Goal: Information Seeking & Learning: Learn about a topic

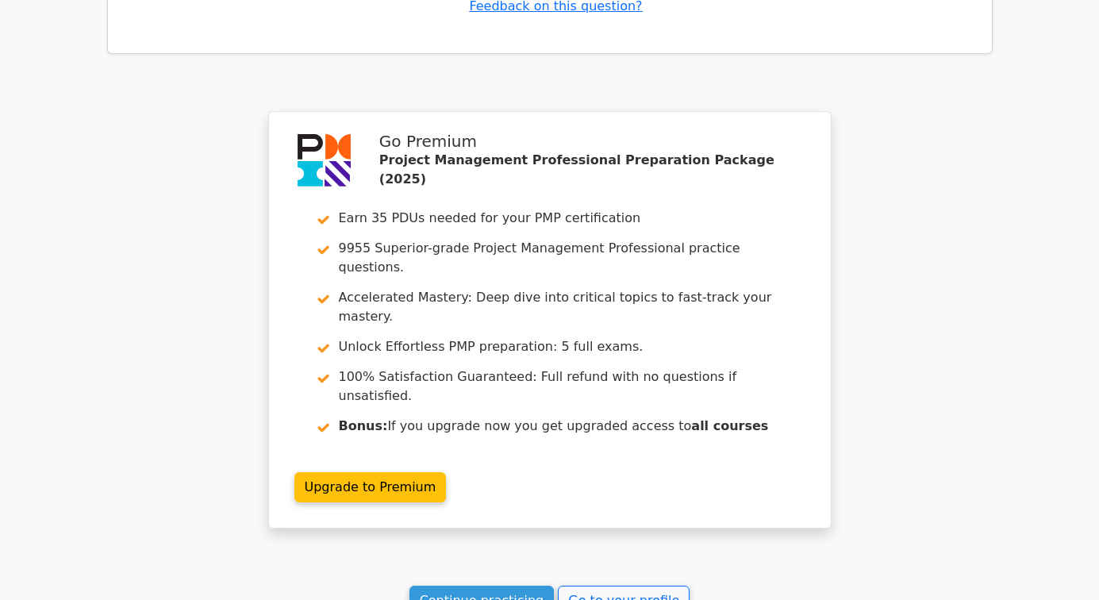
scroll to position [2337, 0]
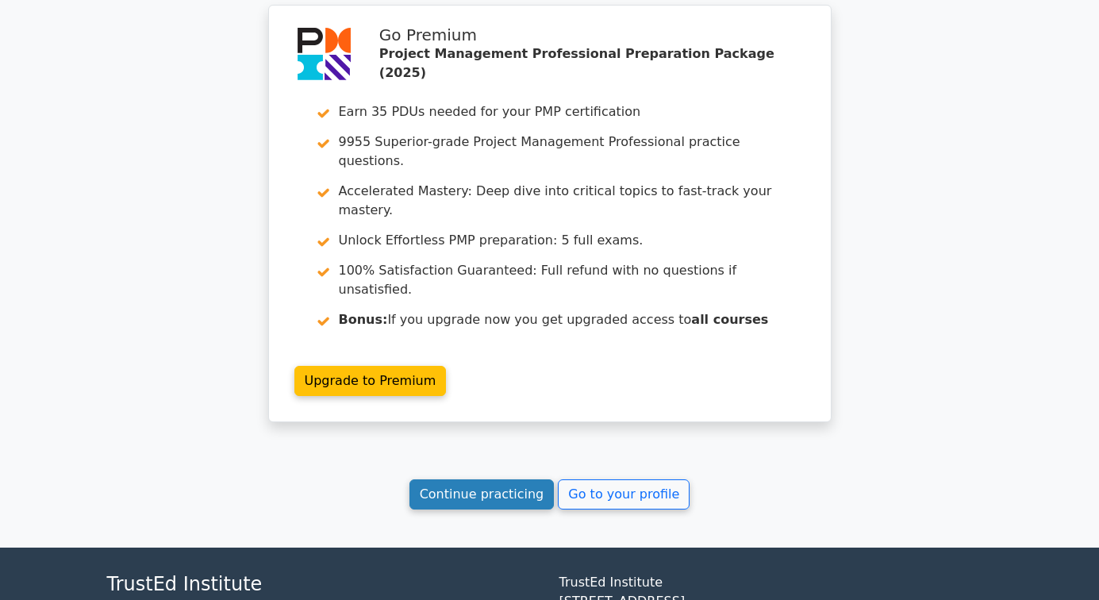
click at [475, 479] on link "Continue practicing" at bounding box center [482, 494] width 145 height 30
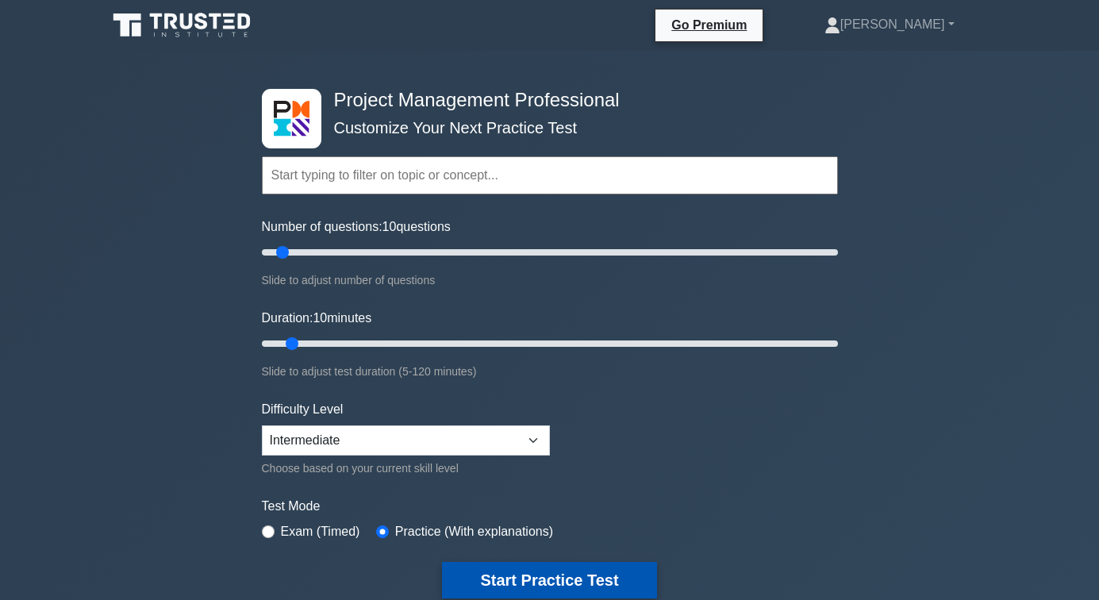
click at [552, 567] on button "Start Practice Test" at bounding box center [549, 580] width 214 height 37
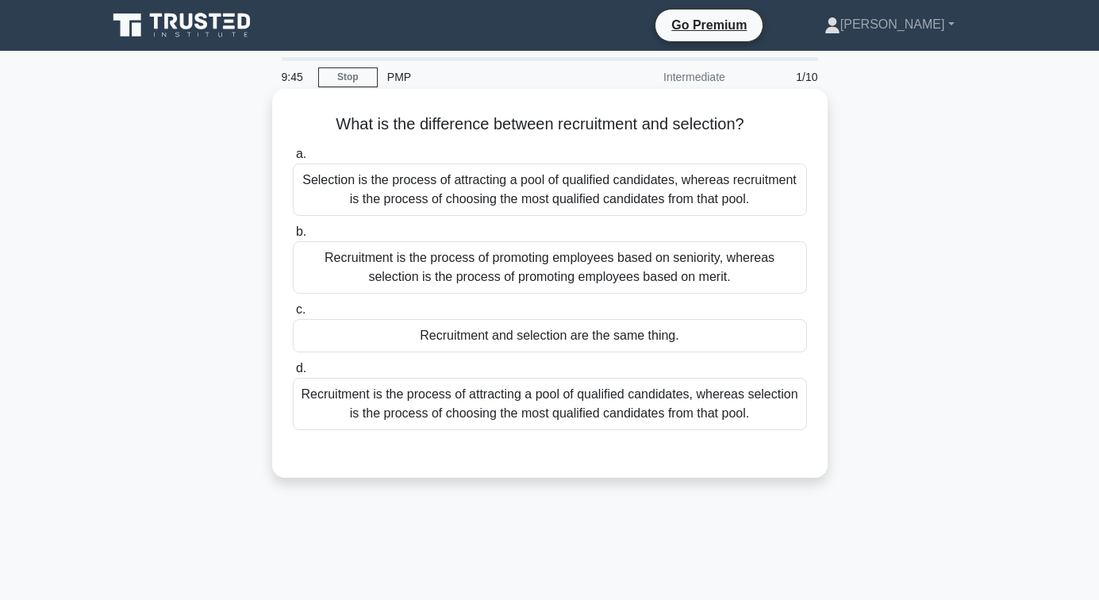
click at [464, 398] on div "Recruitment is the process of attracting a pool of qualified candidates, wherea…" at bounding box center [550, 404] width 514 height 52
click at [293, 374] on input "d. Recruitment is the process of attracting a pool of qualified candidates, whe…" at bounding box center [293, 368] width 0 height 10
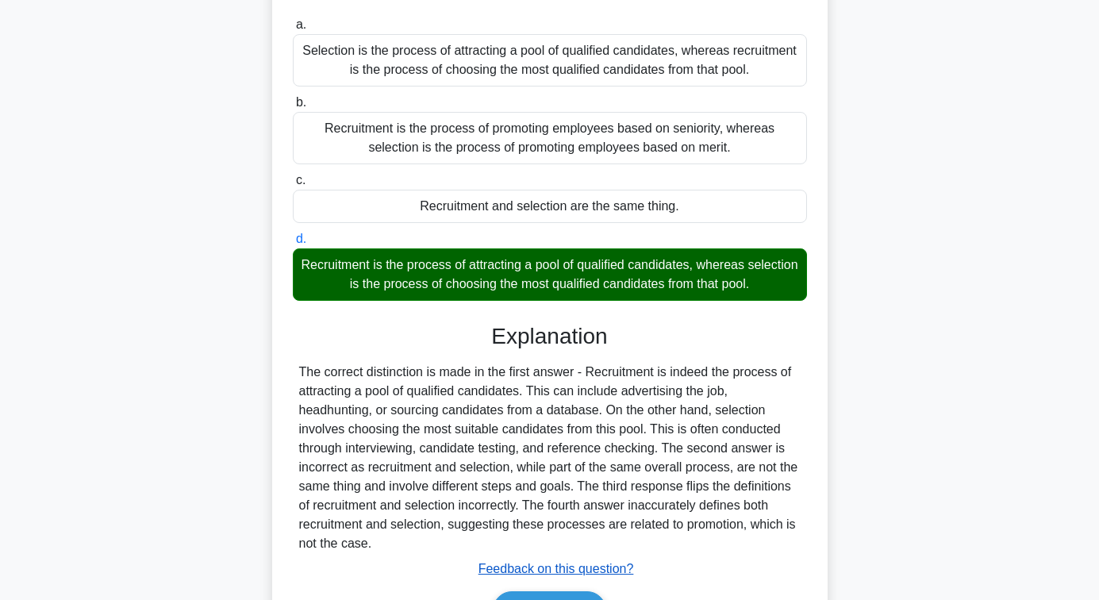
scroll to position [257, 0]
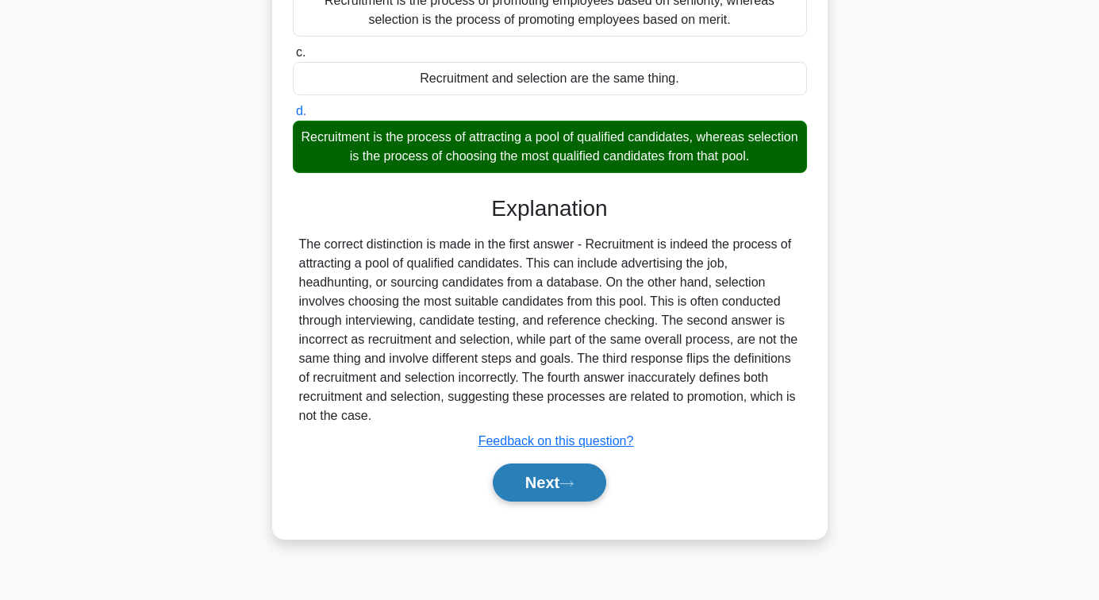
click at [513, 485] on button "Next" at bounding box center [549, 482] width 113 height 38
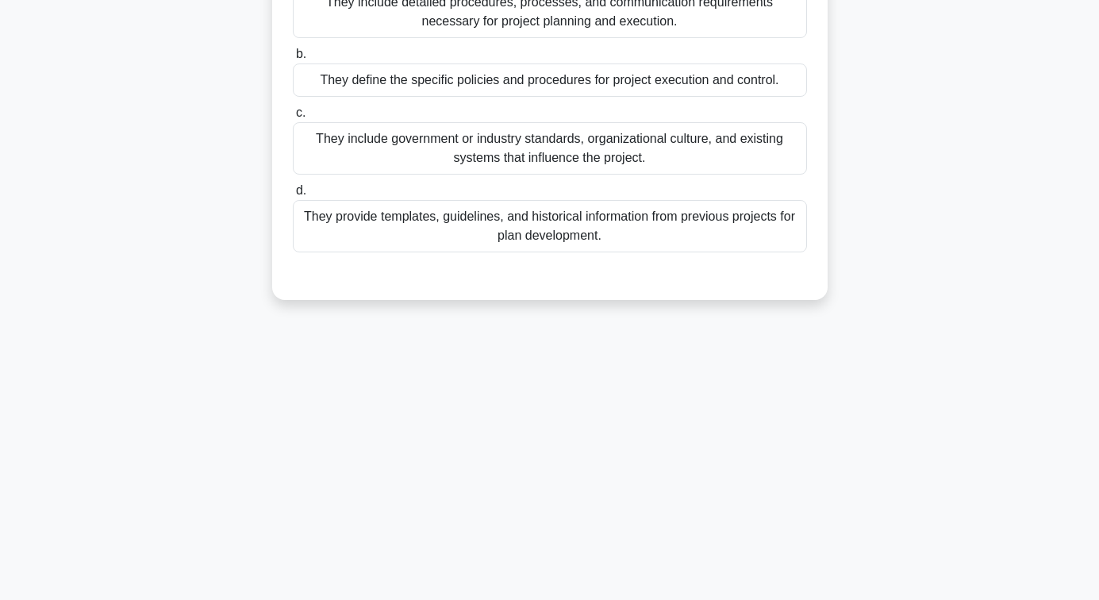
scroll to position [0, 0]
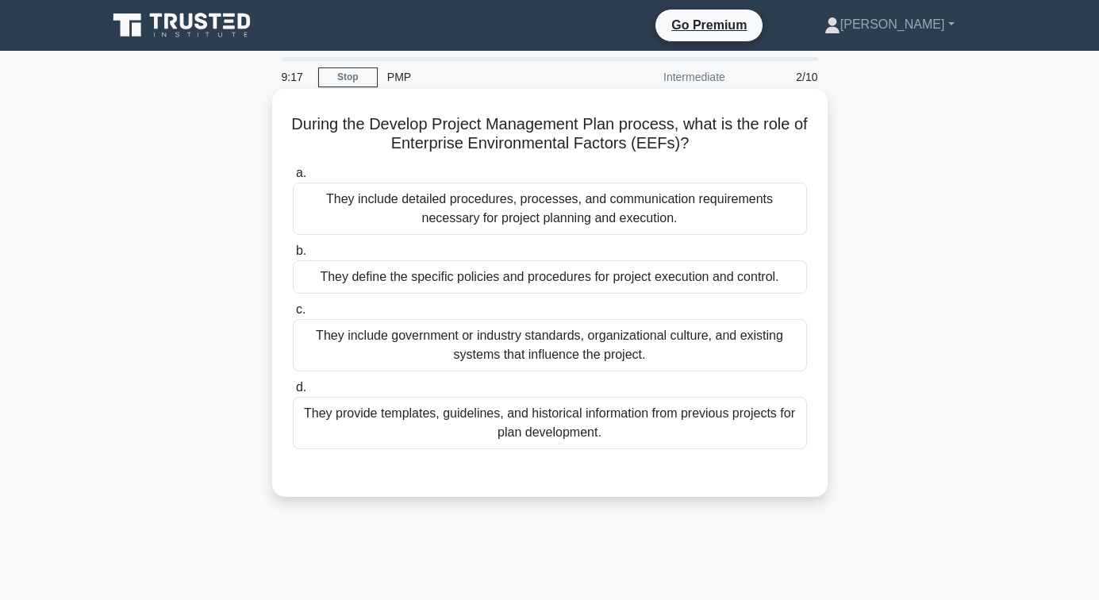
click at [509, 335] on div "They include government or industry standards, organizational culture, and exis…" at bounding box center [550, 345] width 514 height 52
click at [293, 315] on input "c. They include government or industry standards, organizational culture, and e…" at bounding box center [293, 310] width 0 height 10
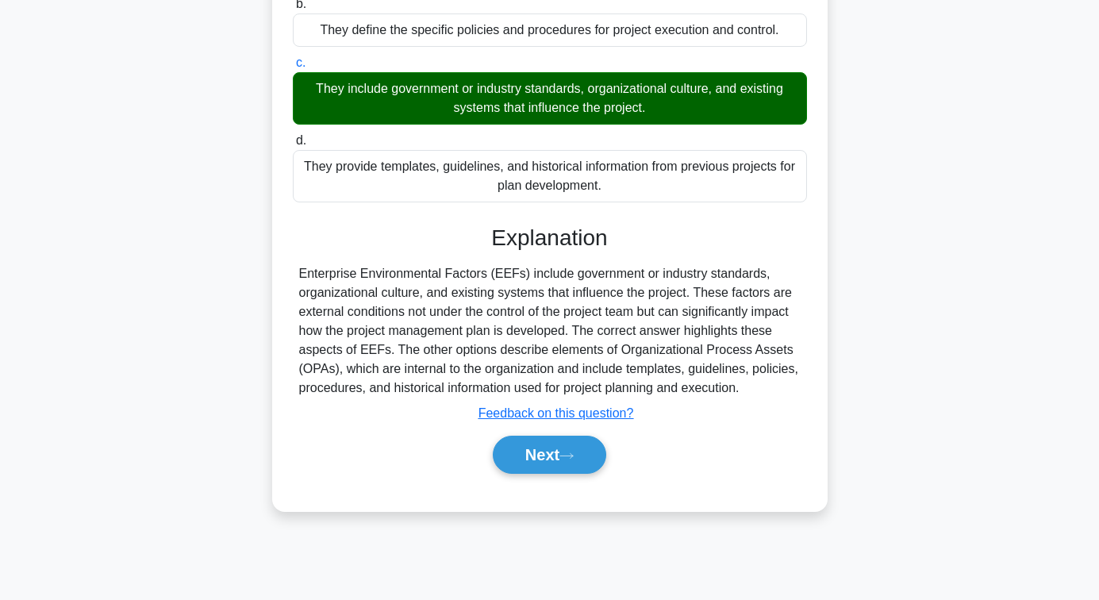
scroll to position [257, 0]
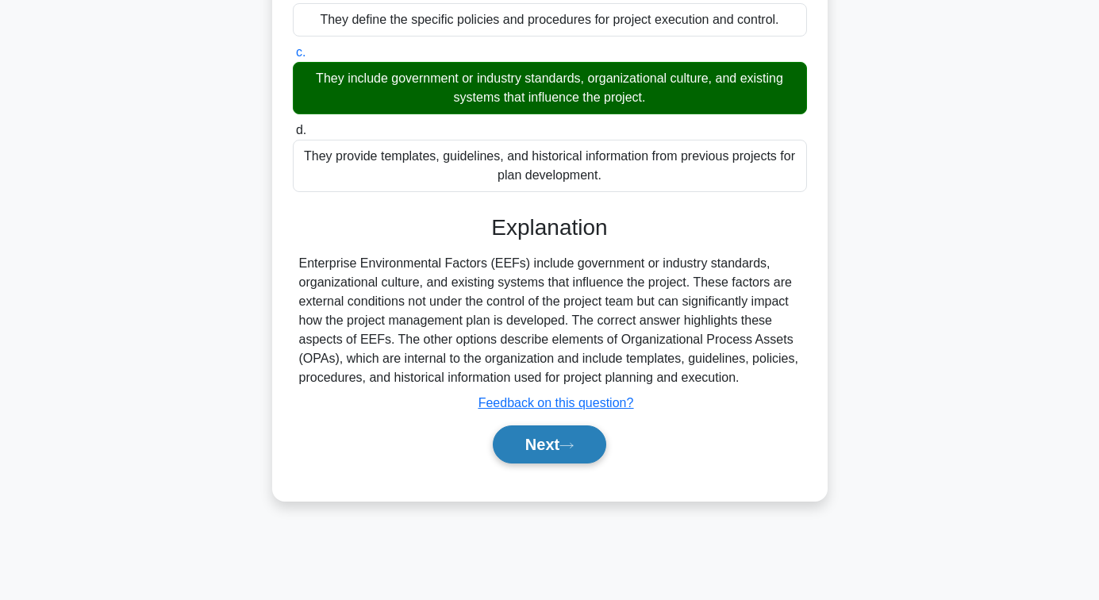
click at [525, 445] on button "Next" at bounding box center [549, 444] width 113 height 38
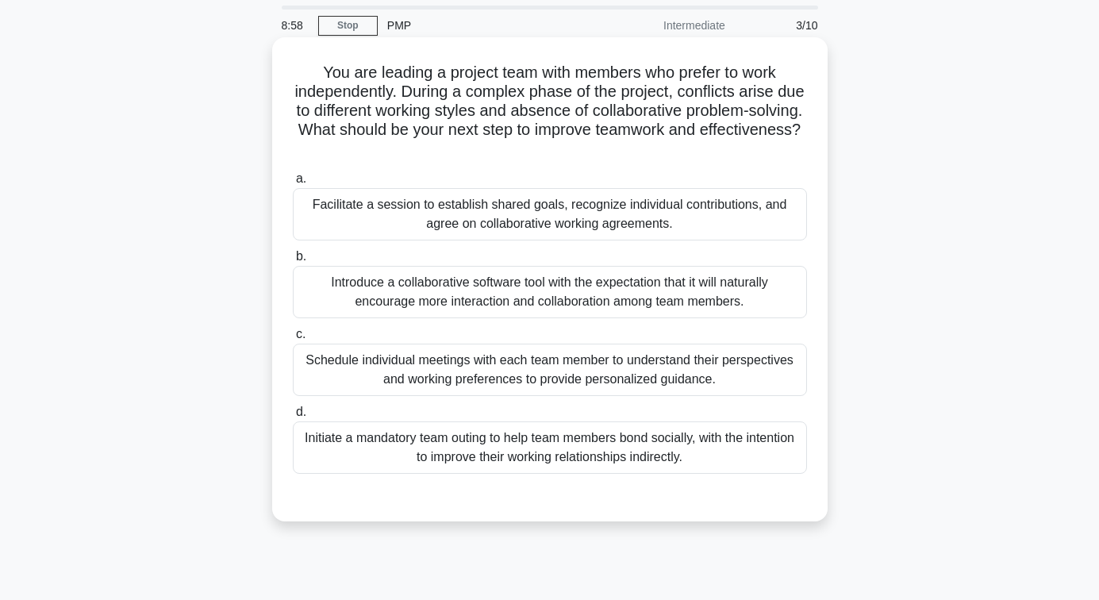
scroll to position [79, 0]
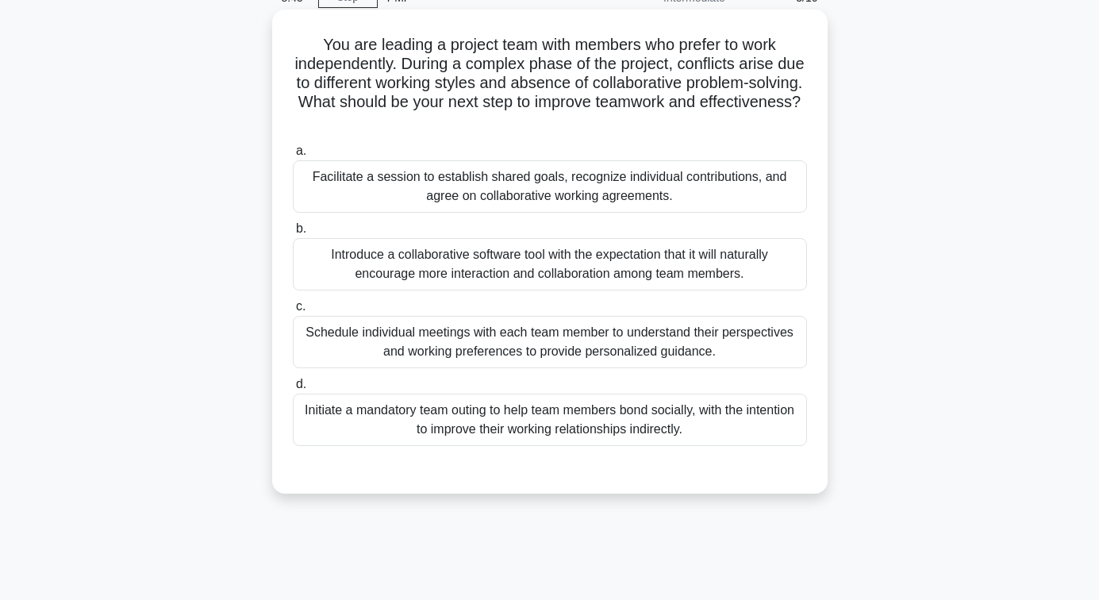
click at [536, 183] on div "Facilitate a session to establish shared goals, recognize individual contributi…" at bounding box center [550, 186] width 514 height 52
click at [293, 156] on input "a. Facilitate a session to establish shared goals, recognize individual contrib…" at bounding box center [293, 151] width 0 height 10
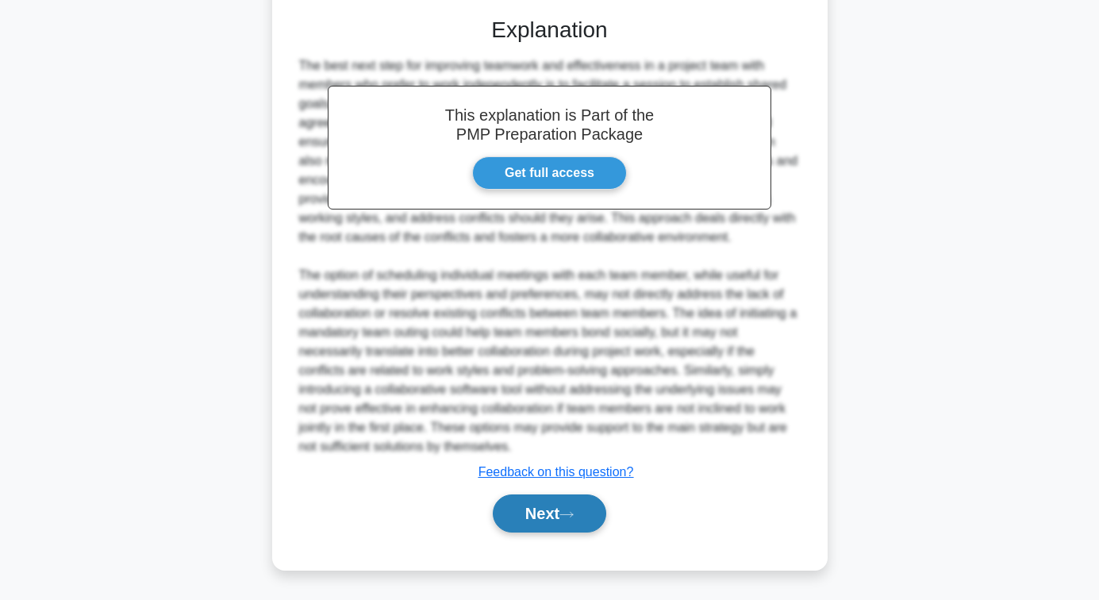
click at [544, 519] on button "Next" at bounding box center [549, 513] width 113 height 38
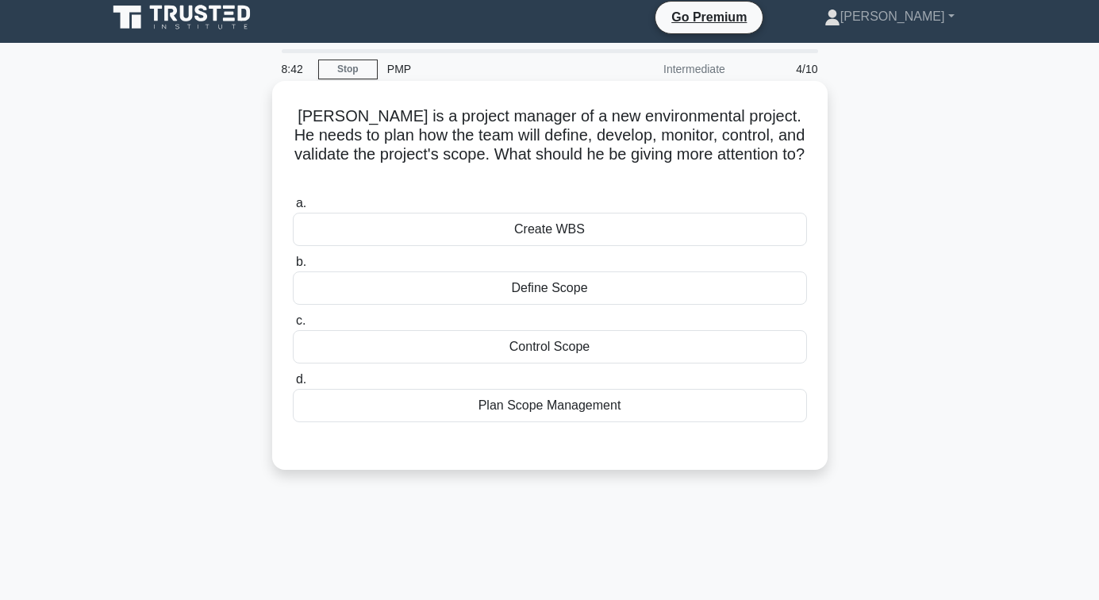
scroll to position [0, 0]
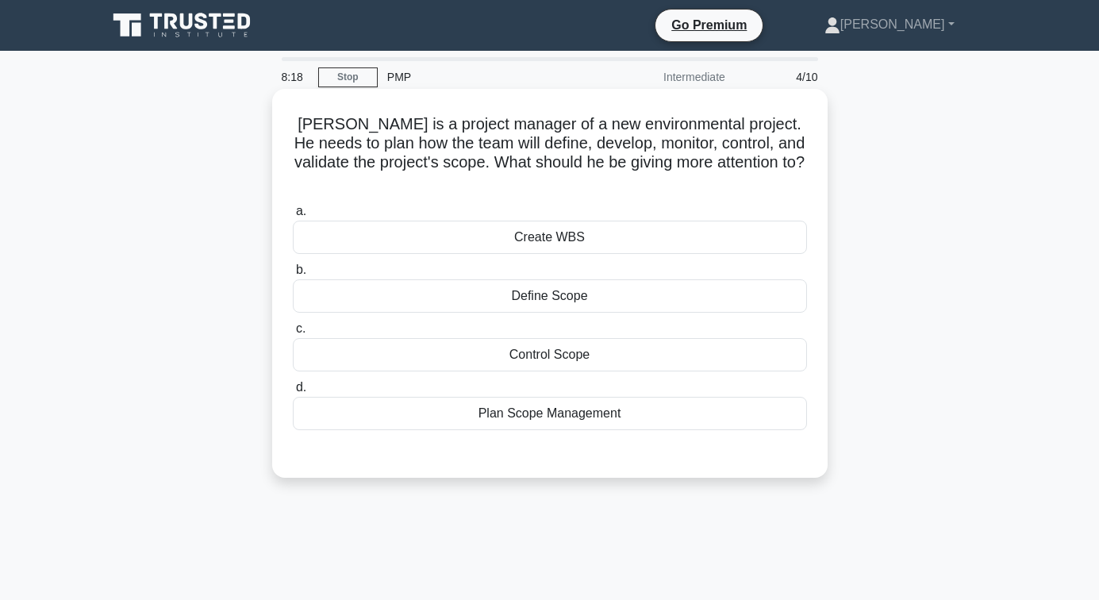
click at [548, 402] on div "Plan Scope Management" at bounding box center [550, 413] width 514 height 33
click at [293, 393] on input "d. Plan Scope Management" at bounding box center [293, 388] width 0 height 10
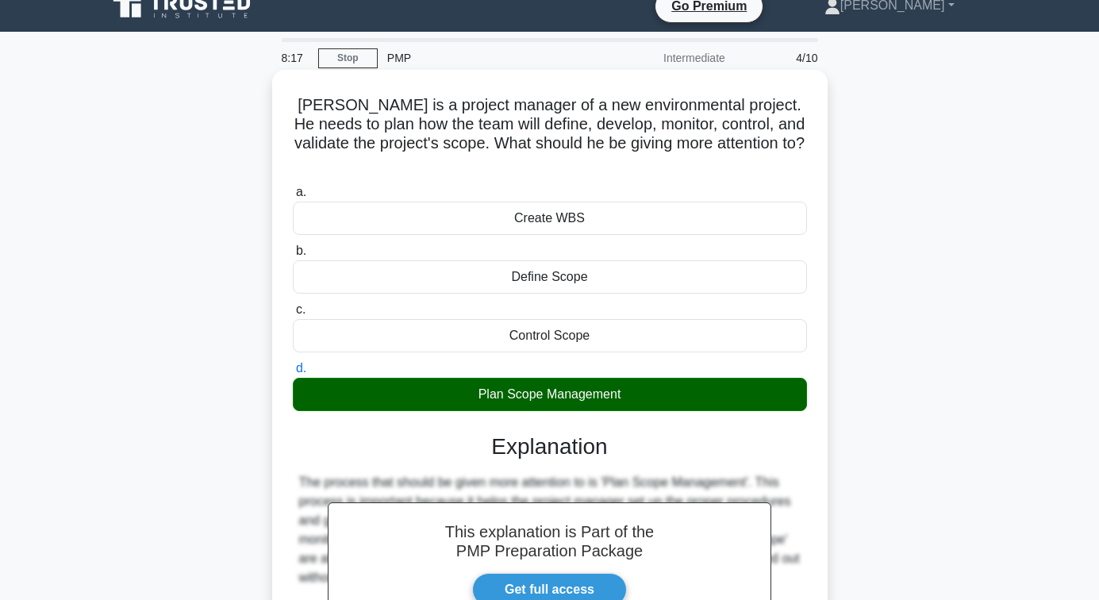
scroll to position [257, 0]
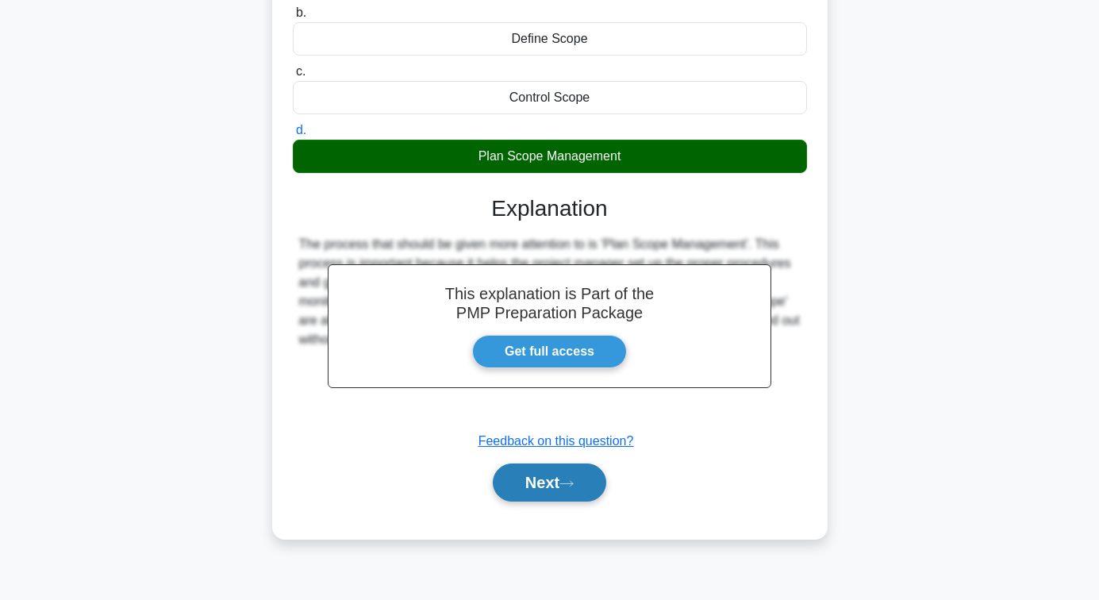
click at [554, 463] on button "Next" at bounding box center [549, 482] width 113 height 38
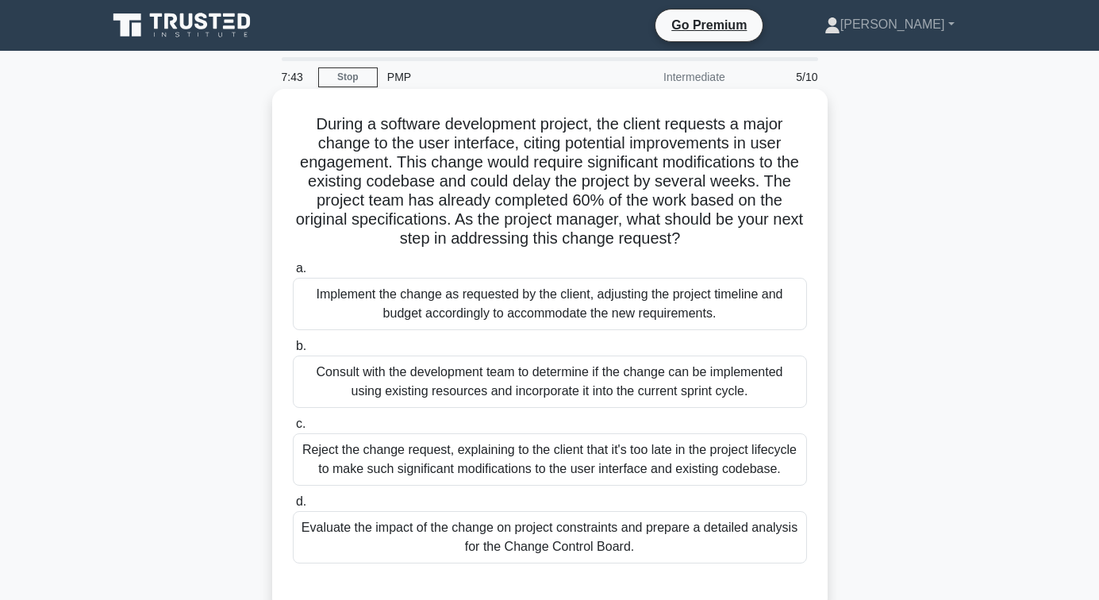
scroll to position [79, 0]
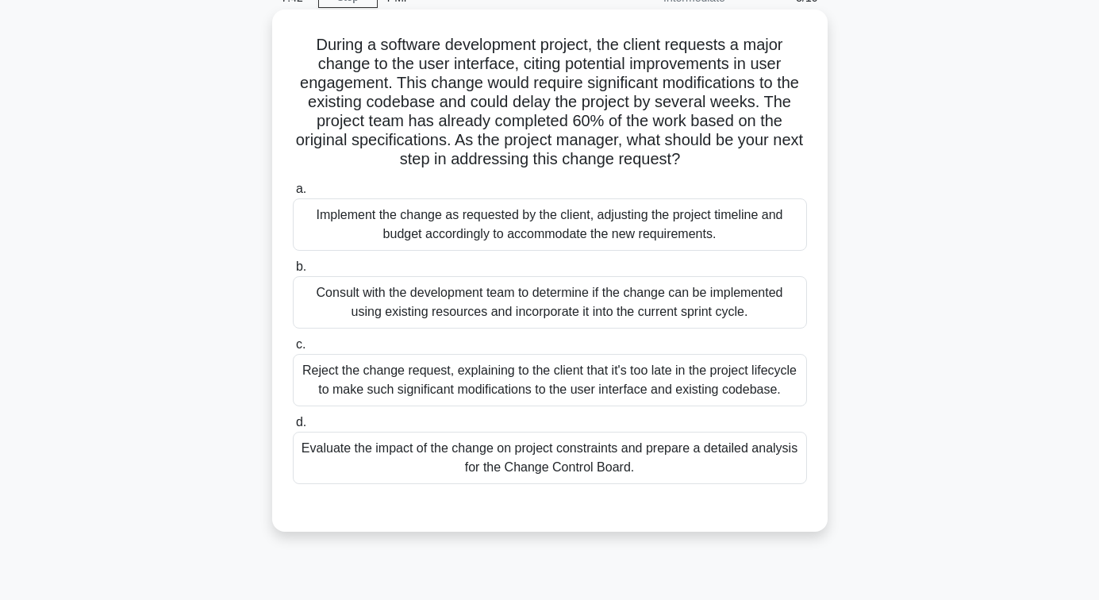
click at [564, 477] on div "Evaluate the impact of the change on project constraints and prepare a detailed…" at bounding box center [550, 458] width 514 height 52
click at [293, 428] on input "d. Evaluate the impact of the change on project constraints and prepare a detai…" at bounding box center [293, 422] width 0 height 10
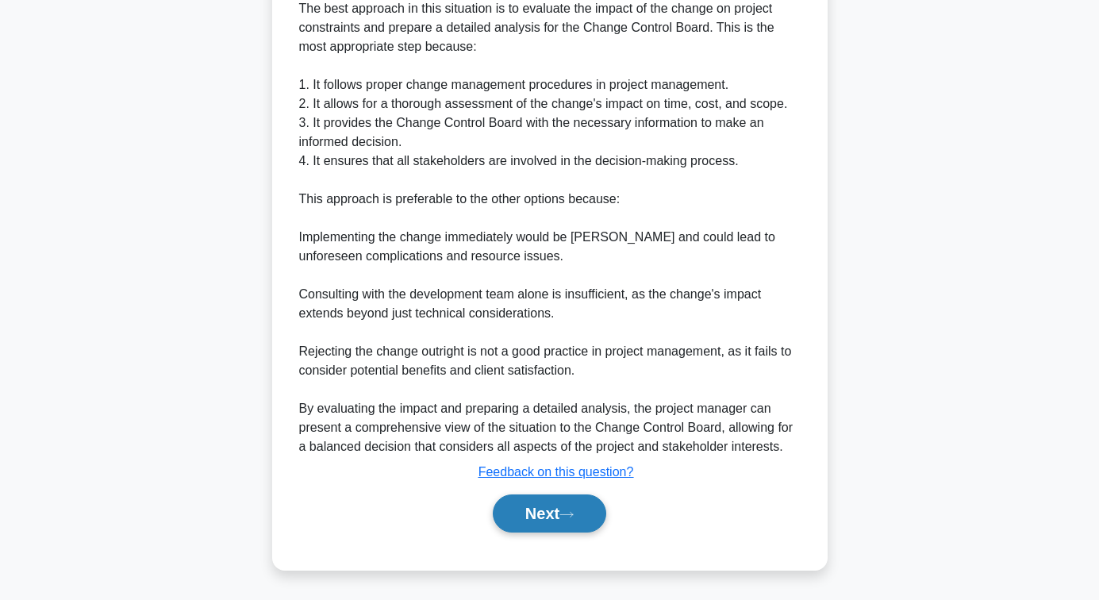
click at [558, 509] on button "Next" at bounding box center [549, 513] width 113 height 38
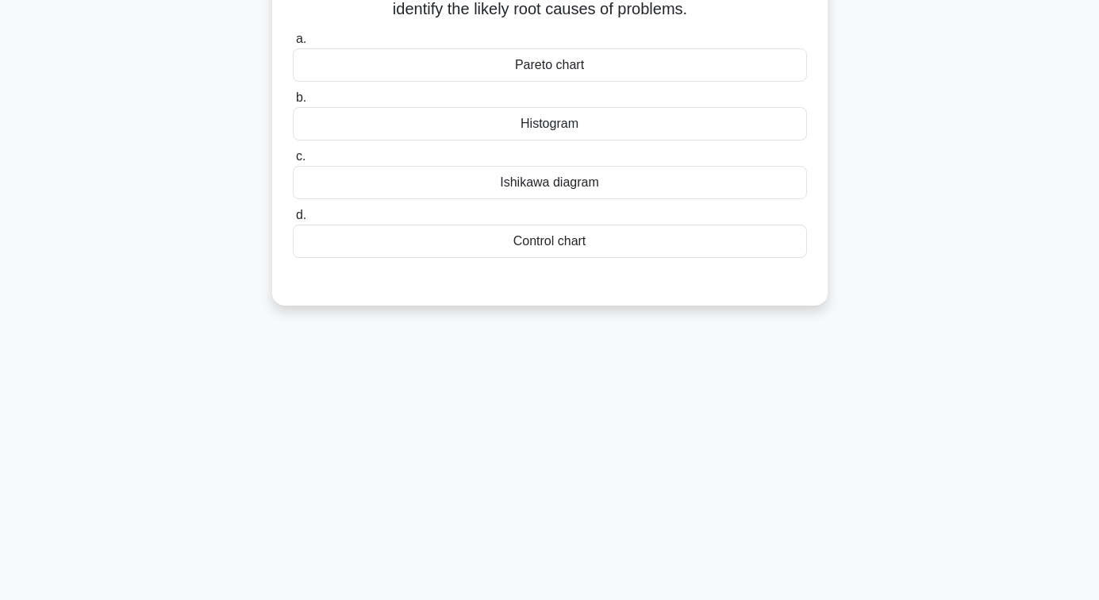
scroll to position [0, 0]
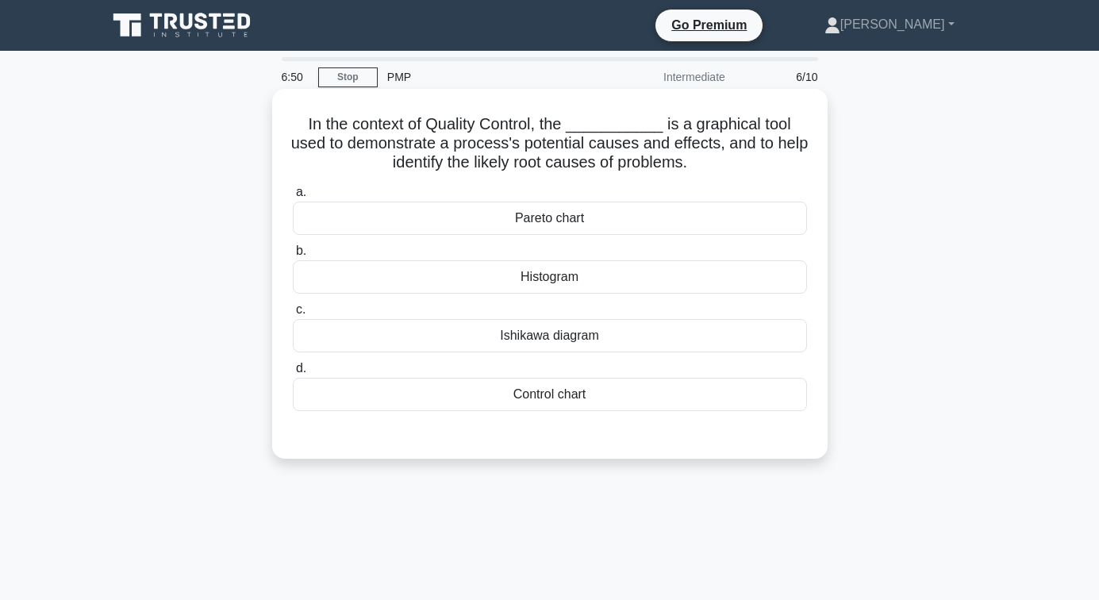
click at [585, 346] on div "Ishikawa diagram" at bounding box center [550, 335] width 514 height 33
click at [293, 315] on input "c. Ishikawa diagram" at bounding box center [293, 310] width 0 height 10
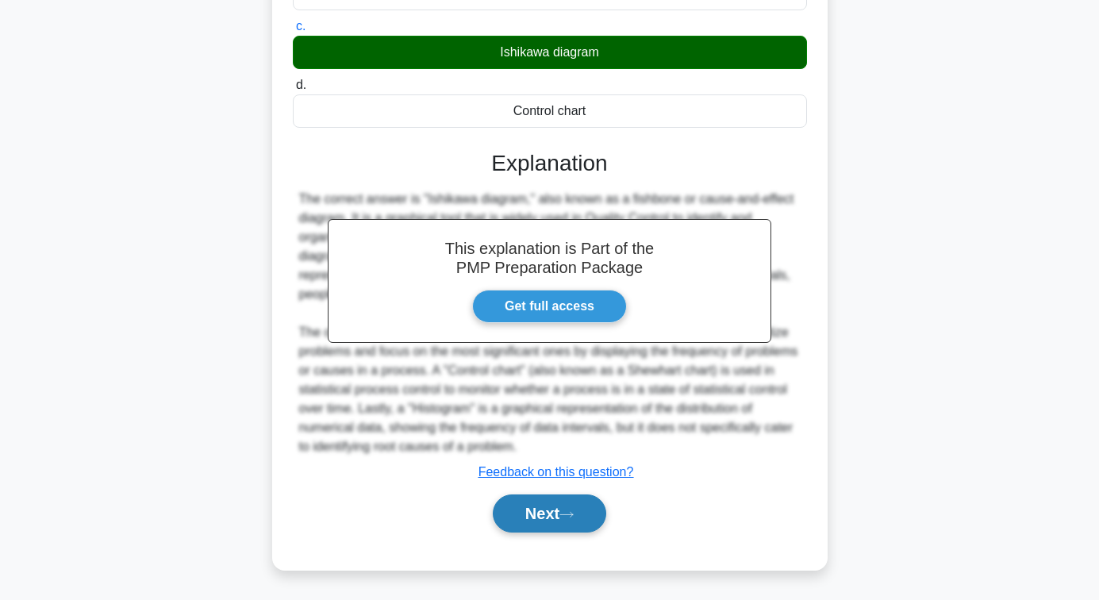
click at [529, 529] on button "Next" at bounding box center [549, 513] width 113 height 38
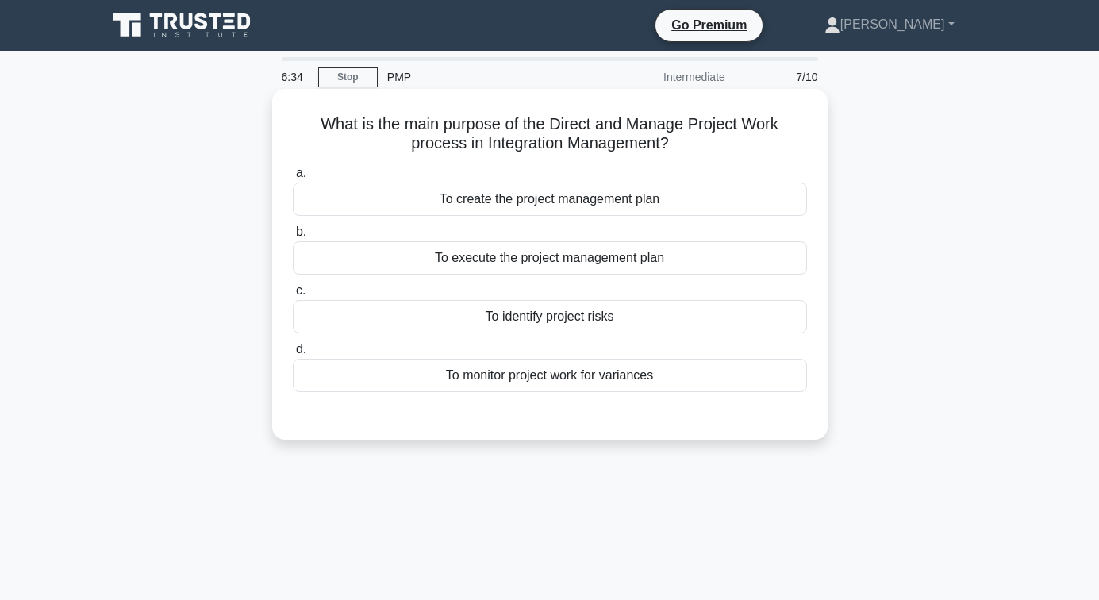
click at [544, 263] on div "To execute the project management plan" at bounding box center [550, 257] width 514 height 33
click at [293, 237] on input "b. To execute the project management plan" at bounding box center [293, 232] width 0 height 10
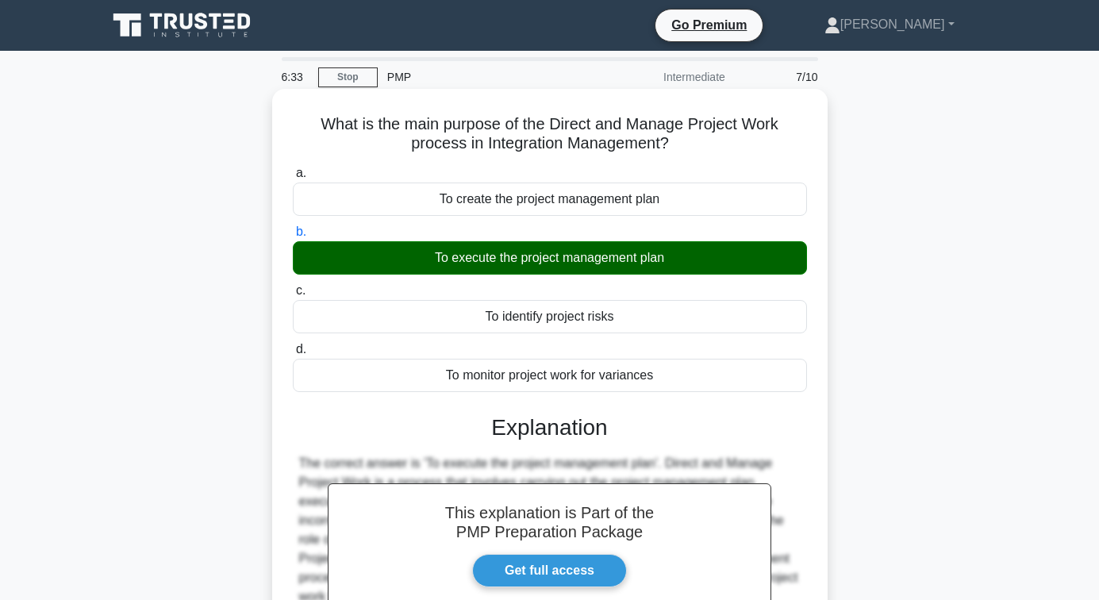
scroll to position [257, 0]
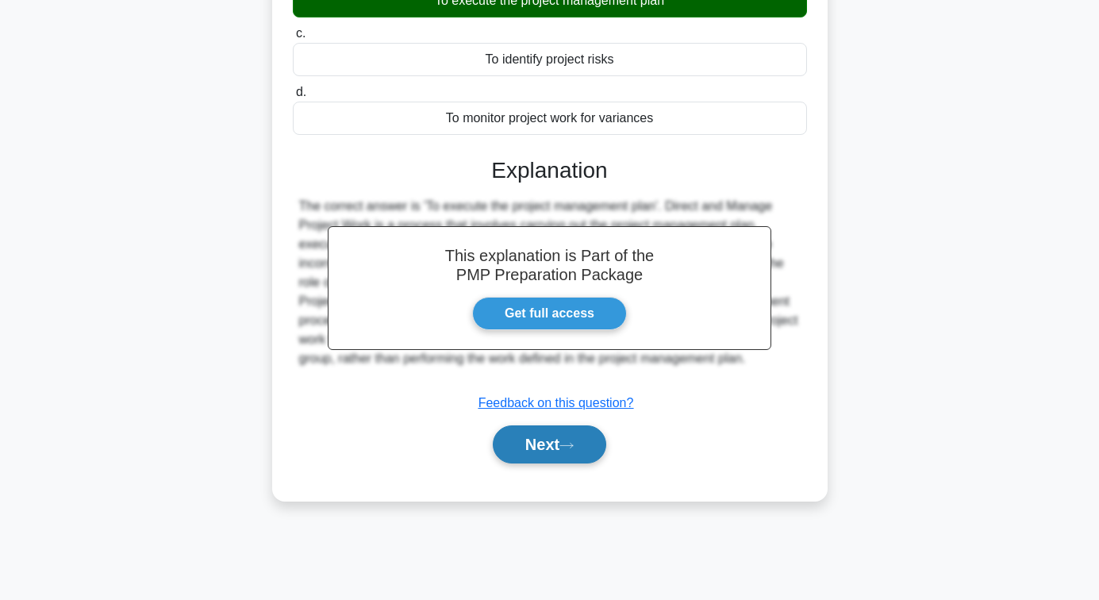
click at [560, 435] on button "Next" at bounding box center [549, 444] width 113 height 38
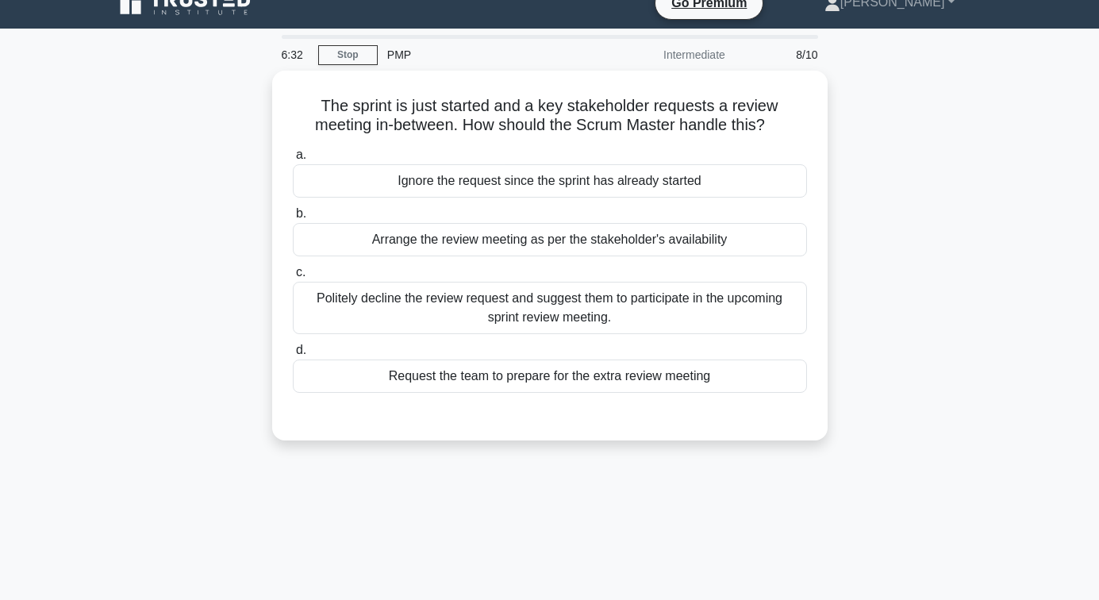
scroll to position [19, 0]
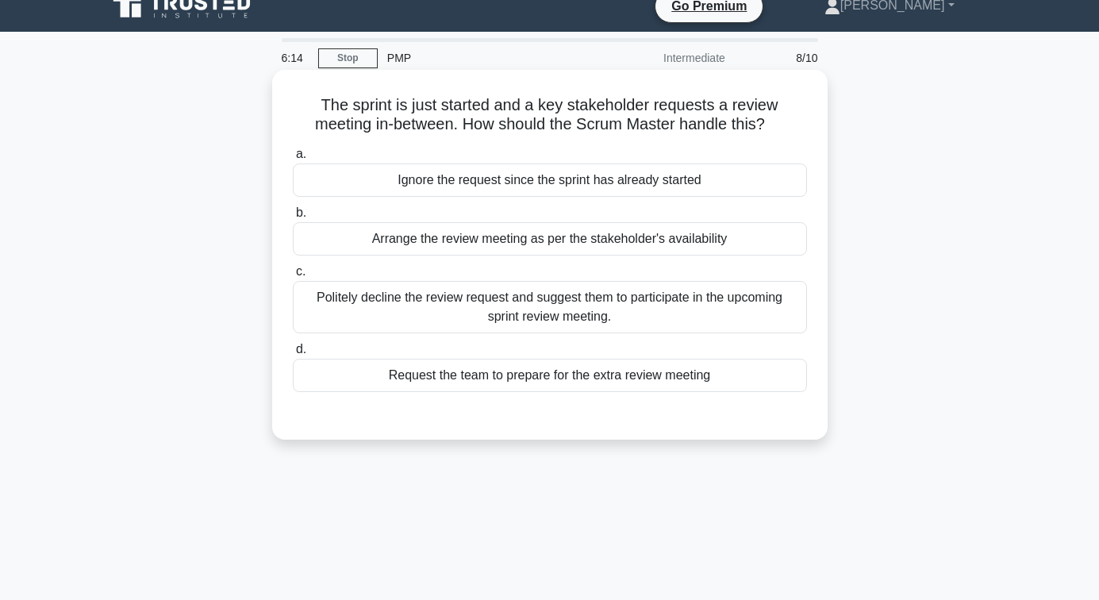
click at [554, 319] on div "Politely decline the review request and suggest them to participate in the upco…" at bounding box center [550, 307] width 514 height 52
click at [293, 277] on input "c. Politely decline the review request and suggest them to participate in the u…" at bounding box center [293, 272] width 0 height 10
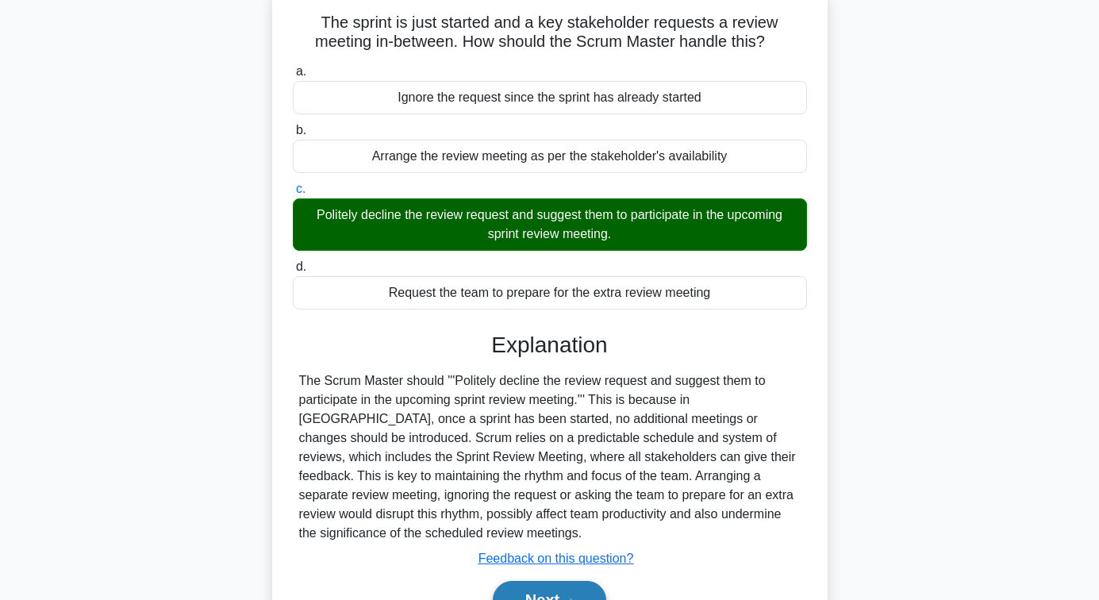
scroll to position [257, 0]
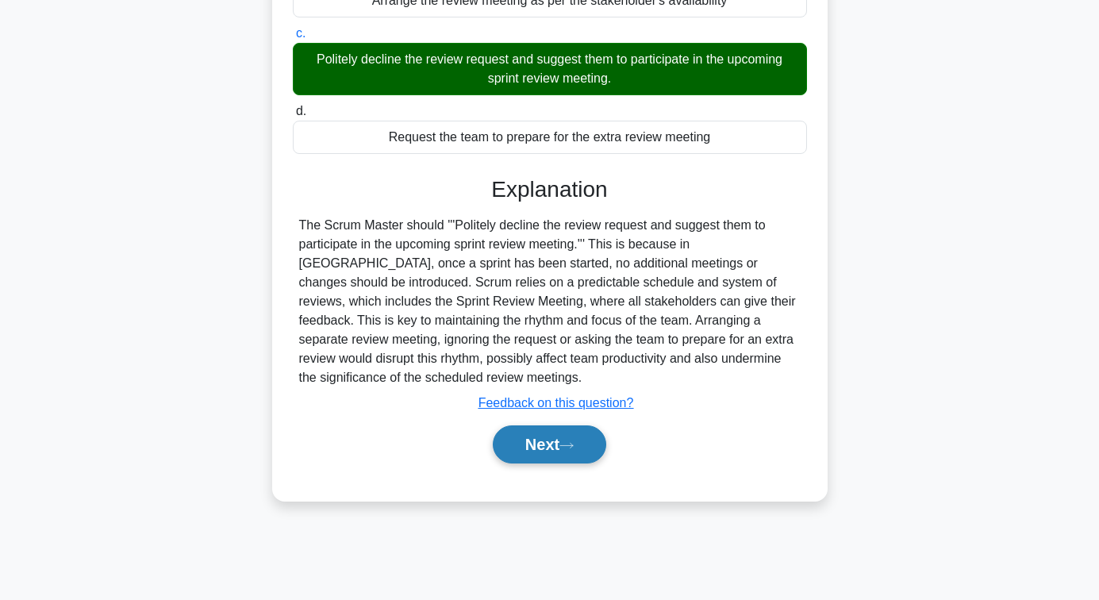
click at [572, 444] on icon at bounding box center [566, 445] width 14 height 9
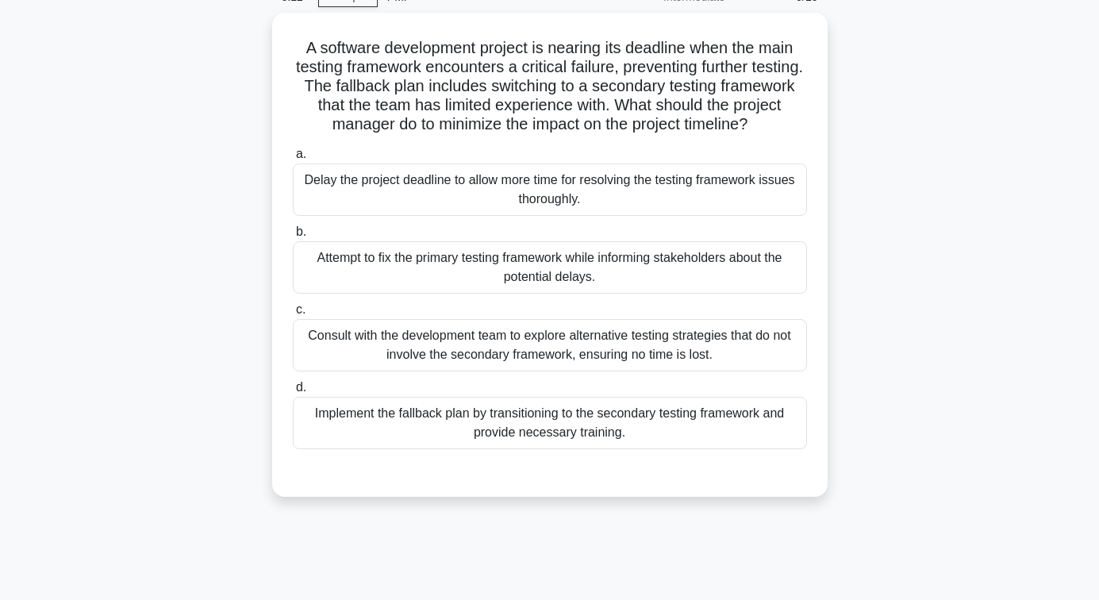
scroll to position [19, 0]
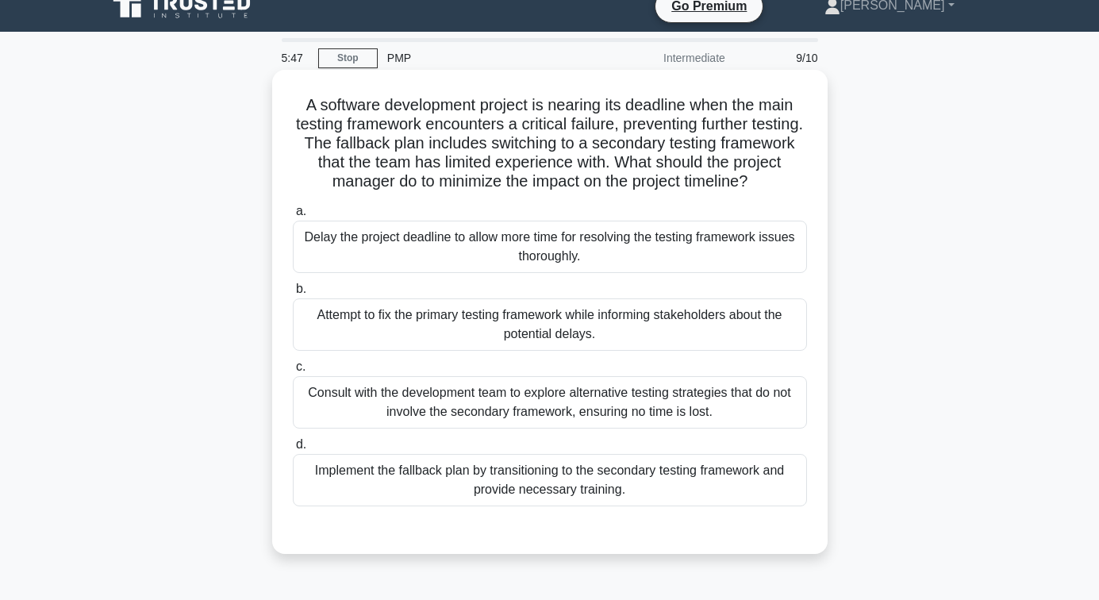
click at [562, 484] on div "Implement the fallback plan by transitioning to the secondary testing framework…" at bounding box center [550, 480] width 514 height 52
click at [293, 450] on input "d. Implement the fallback plan by transitioning to the secondary testing framew…" at bounding box center [293, 445] width 0 height 10
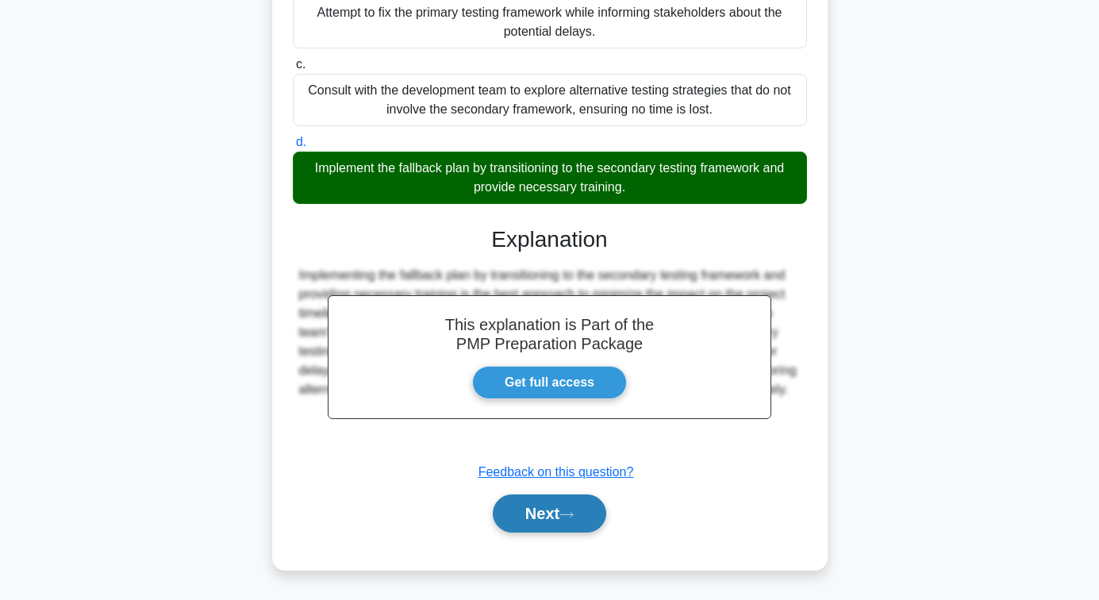
click at [541, 513] on button "Next" at bounding box center [549, 513] width 113 height 38
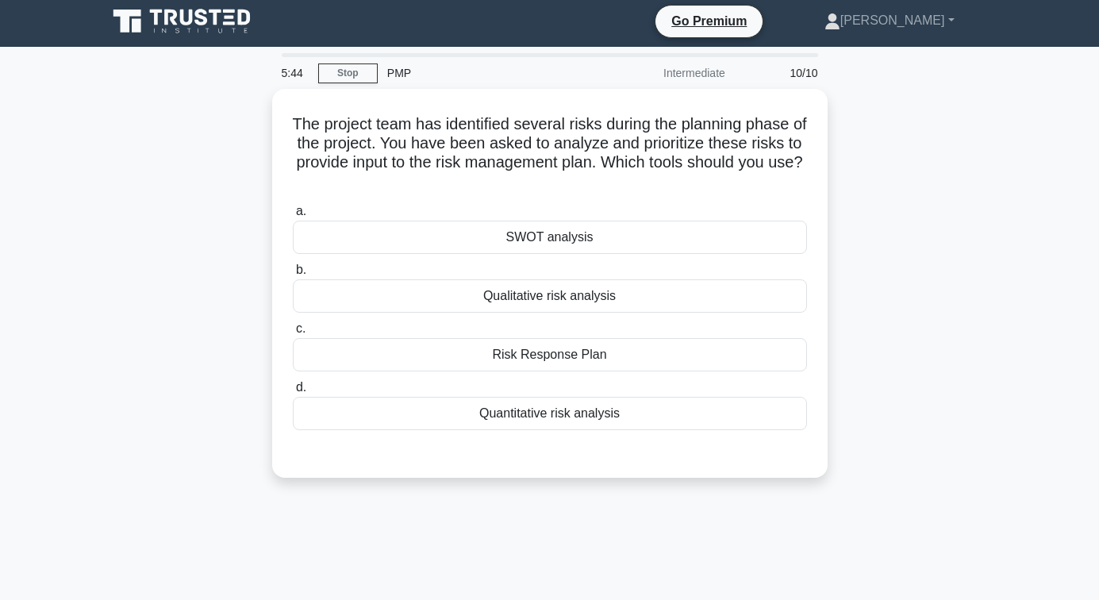
scroll to position [0, 0]
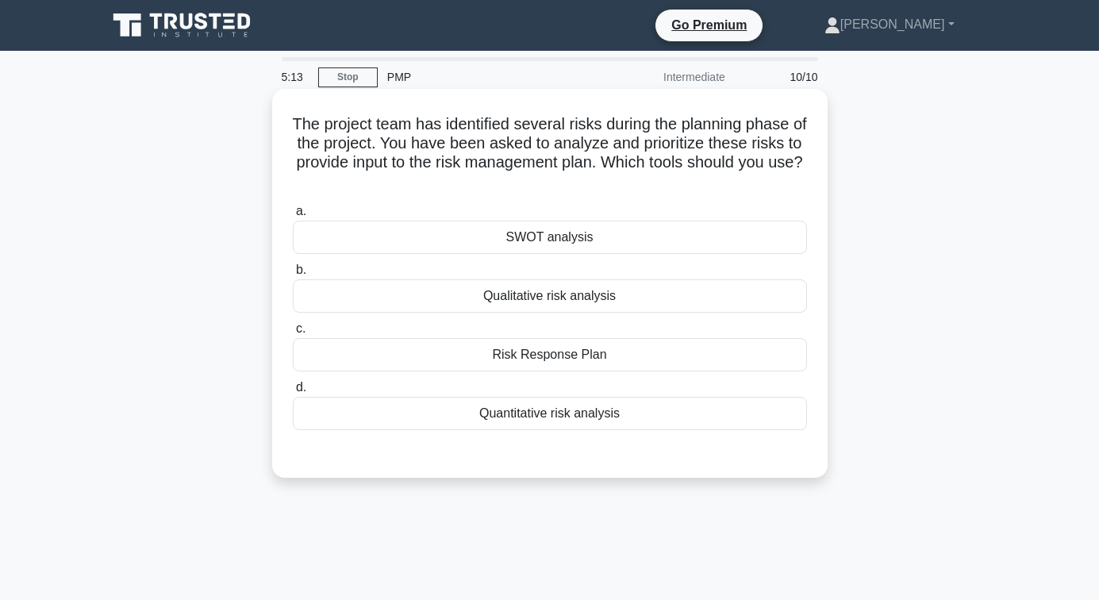
click at [558, 417] on div "Quantitative risk analysis" at bounding box center [550, 413] width 514 height 33
click at [293, 393] on input "d. Quantitative risk analysis" at bounding box center [293, 388] width 0 height 10
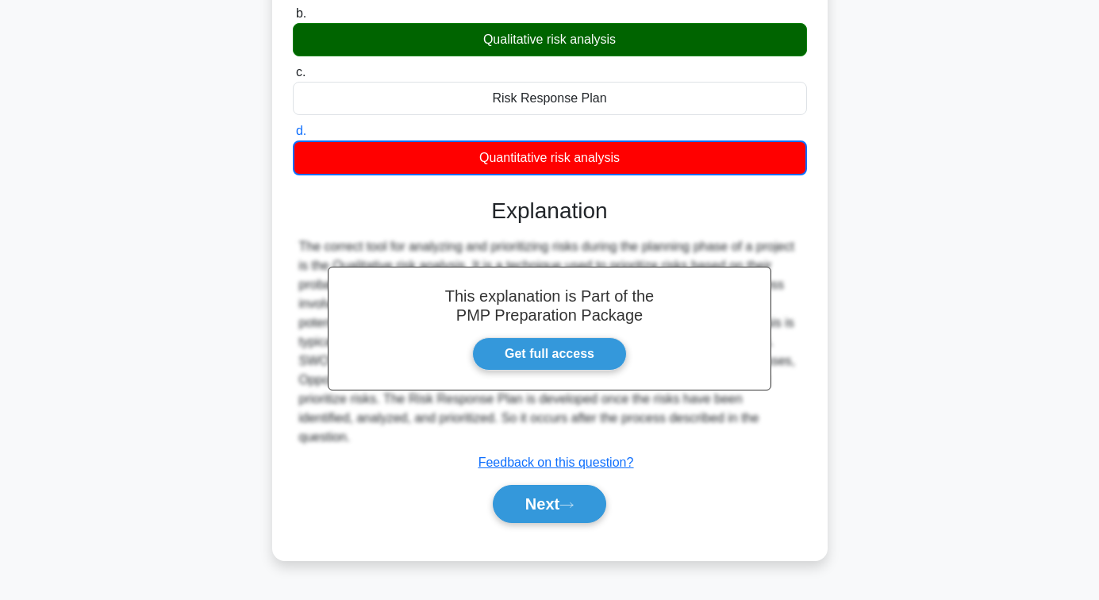
scroll to position [257, 0]
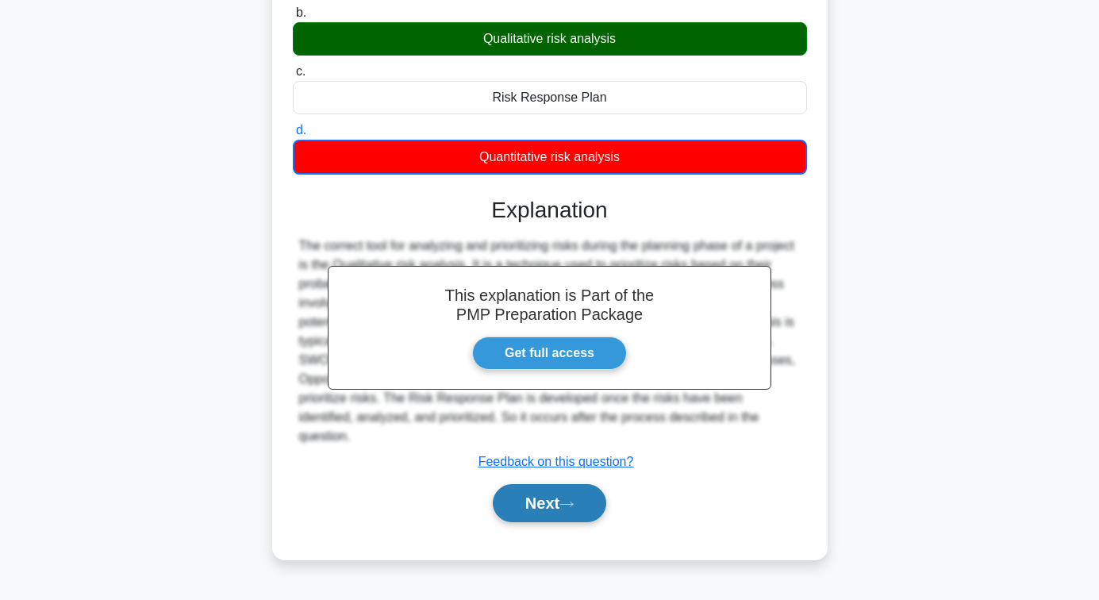
click at [552, 484] on button "Next" at bounding box center [549, 503] width 113 height 38
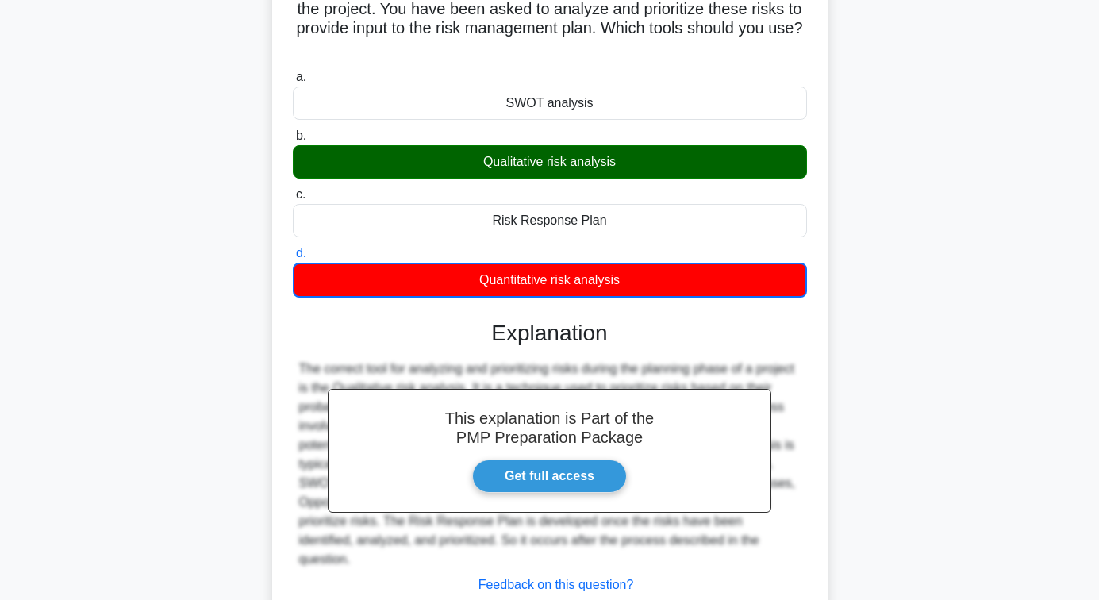
scroll to position [98, 0]
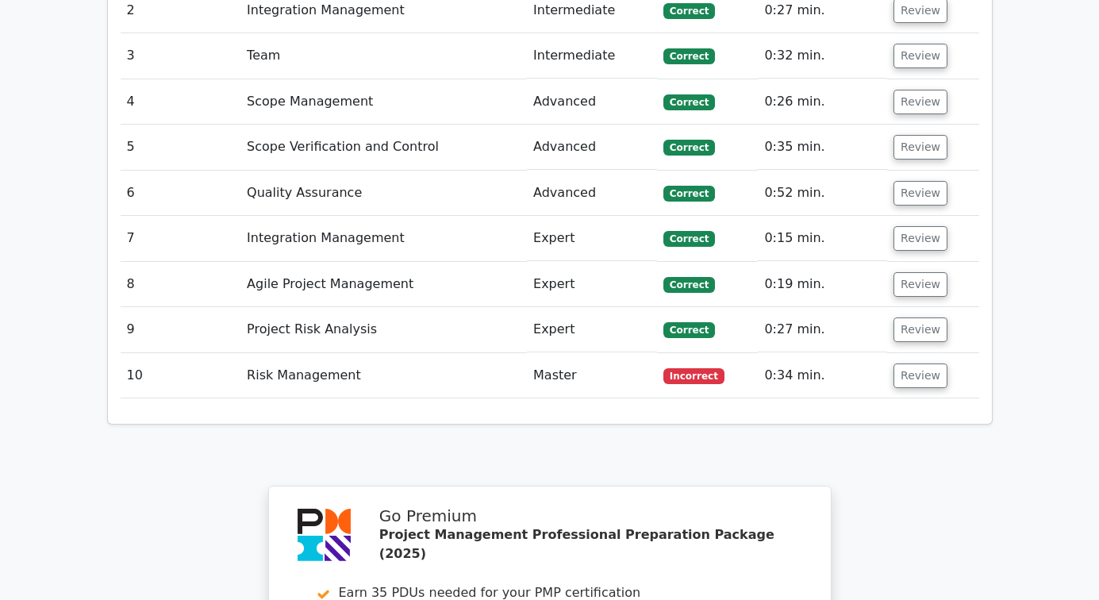
scroll to position [2687, 0]
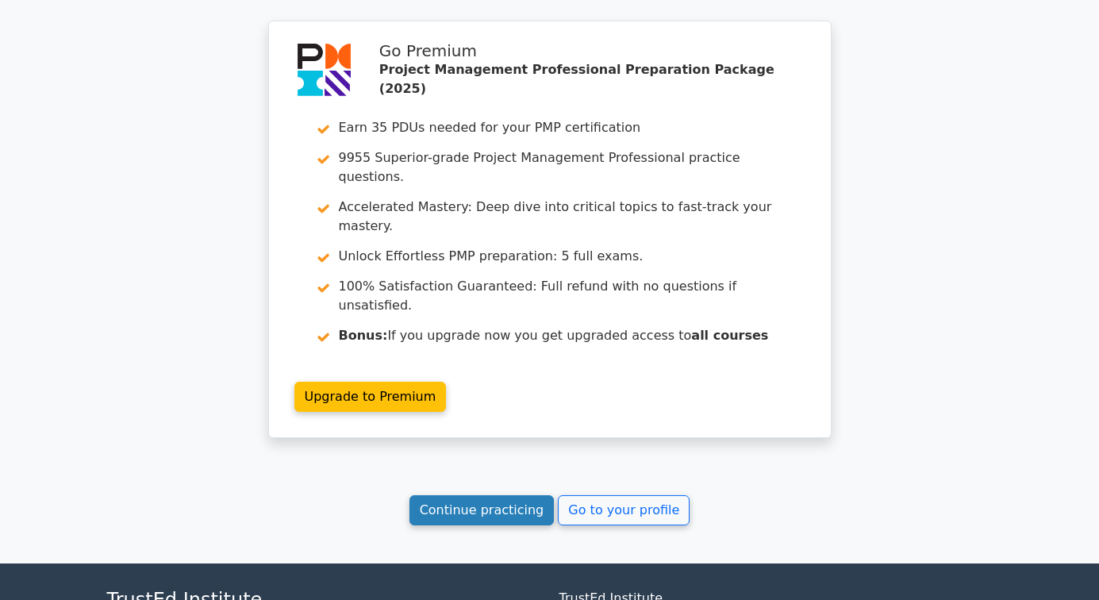
click at [492, 495] on link "Continue practicing" at bounding box center [482, 510] width 145 height 30
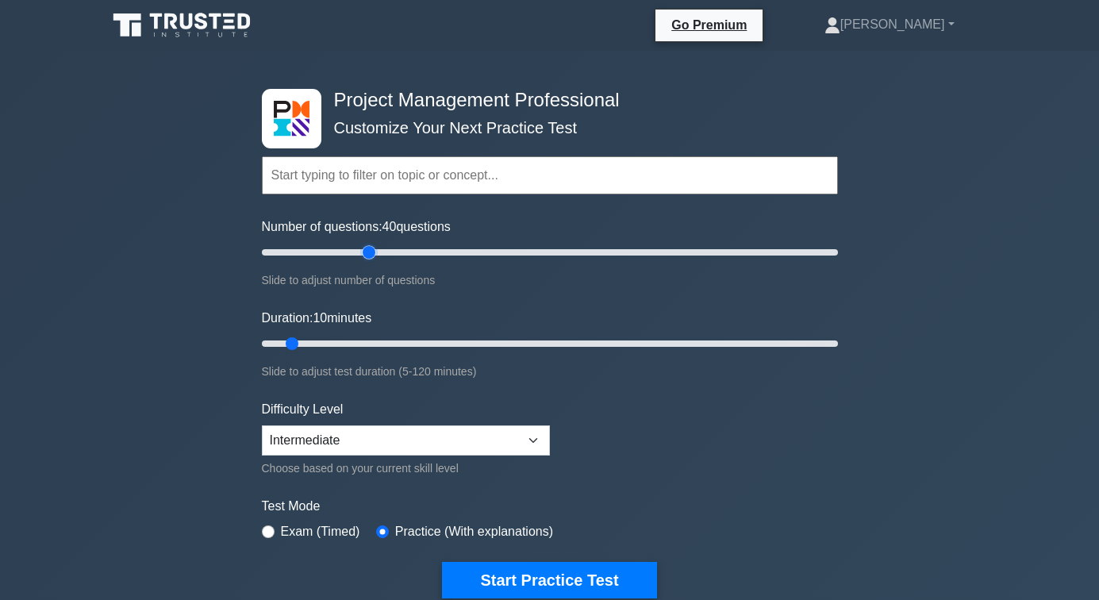
drag, startPoint x: 279, startPoint y: 249, endPoint x: 373, endPoint y: 254, distance: 94.6
type input "40"
click at [373, 254] on input "Number of questions: 40 questions" at bounding box center [550, 252] width 576 height 19
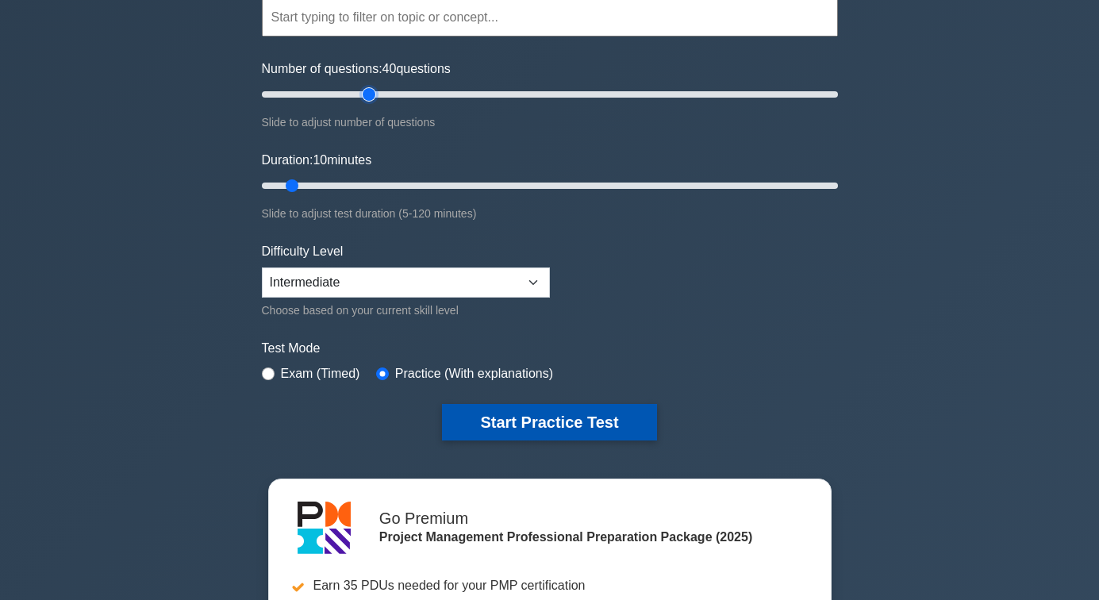
scroll to position [159, 0]
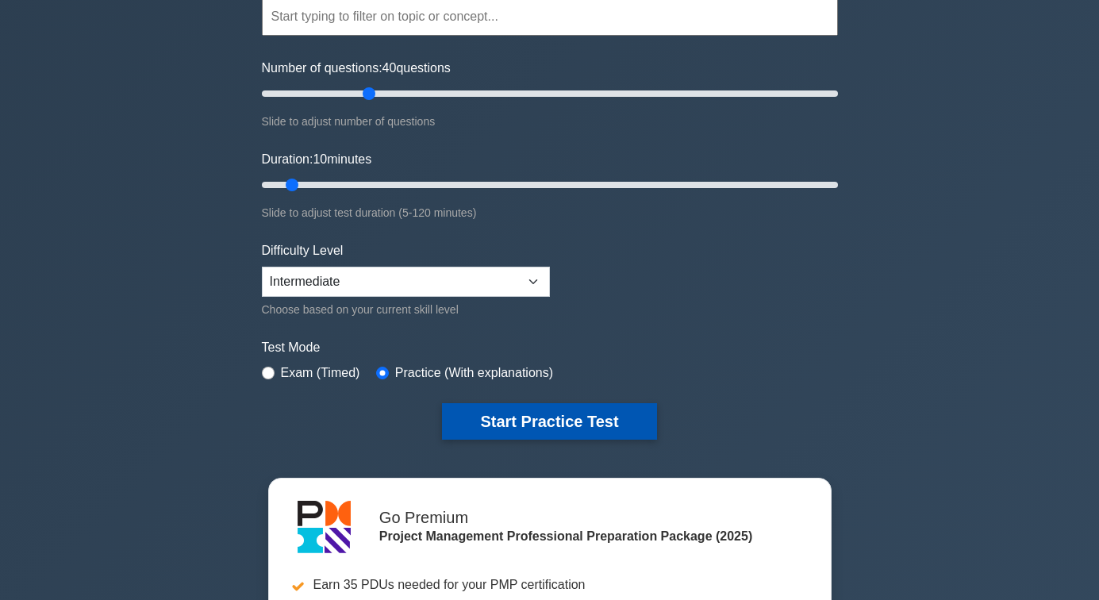
click at [565, 422] on button "Start Practice Test" at bounding box center [549, 421] width 214 height 37
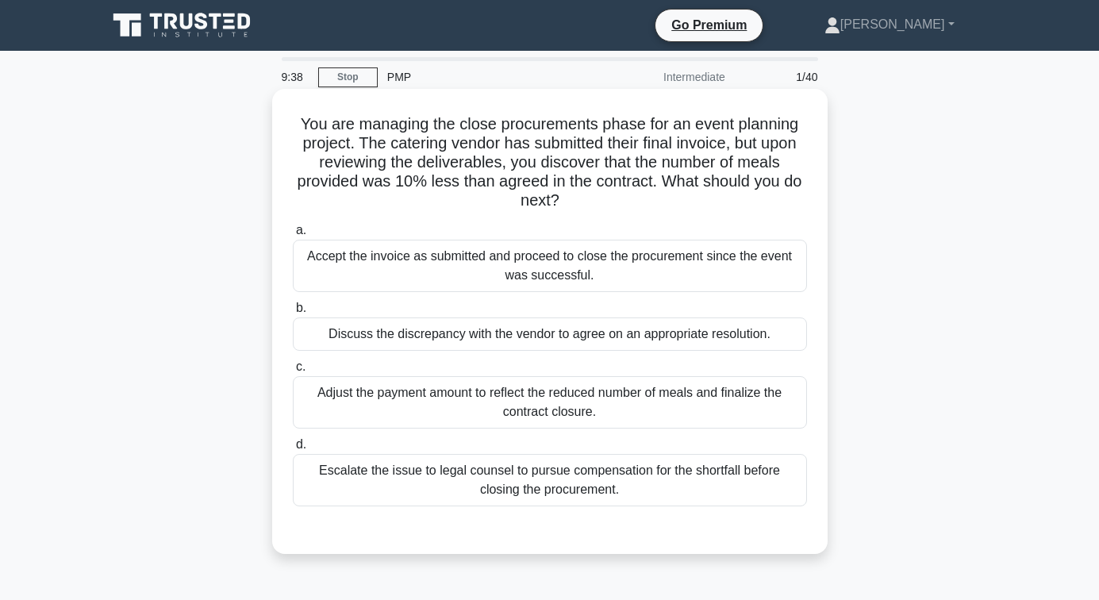
click at [540, 335] on div "Discuss the discrepancy with the vendor to agree on an appropriate resolution." at bounding box center [550, 333] width 514 height 33
click at [293, 313] on input "b. Discuss the discrepancy with the vendor to agree on an appropriate resolutio…" at bounding box center [293, 308] width 0 height 10
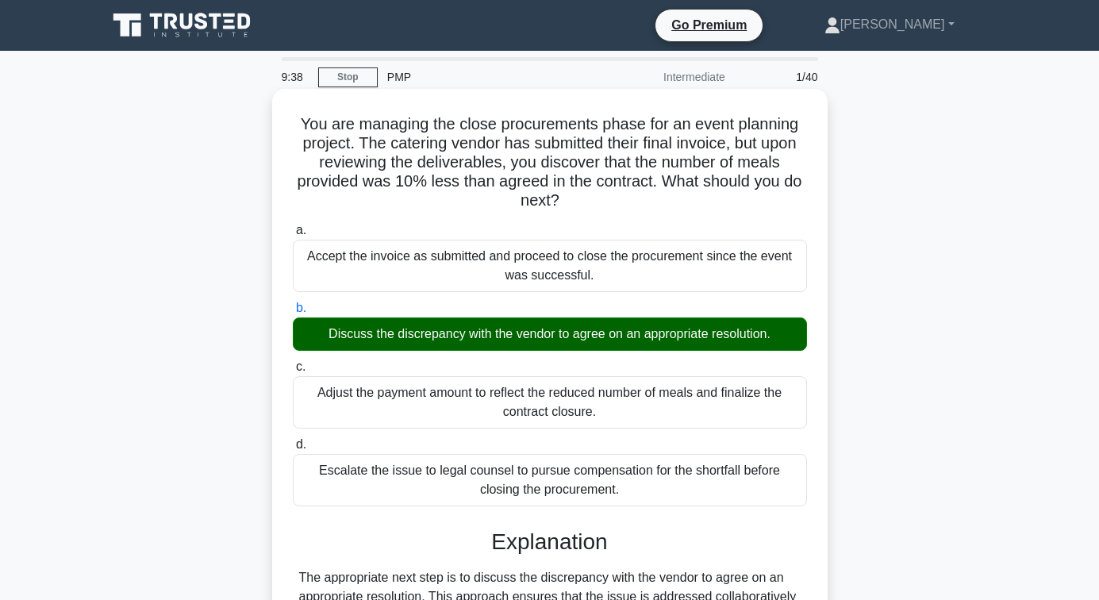
scroll to position [257, 0]
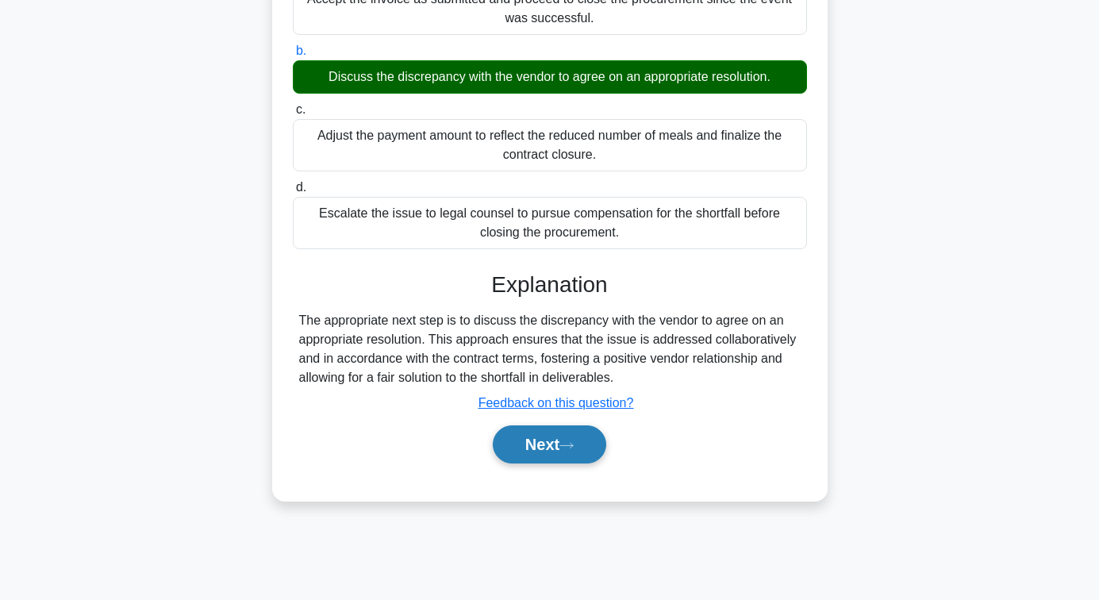
click at [568, 441] on button "Next" at bounding box center [549, 444] width 113 height 38
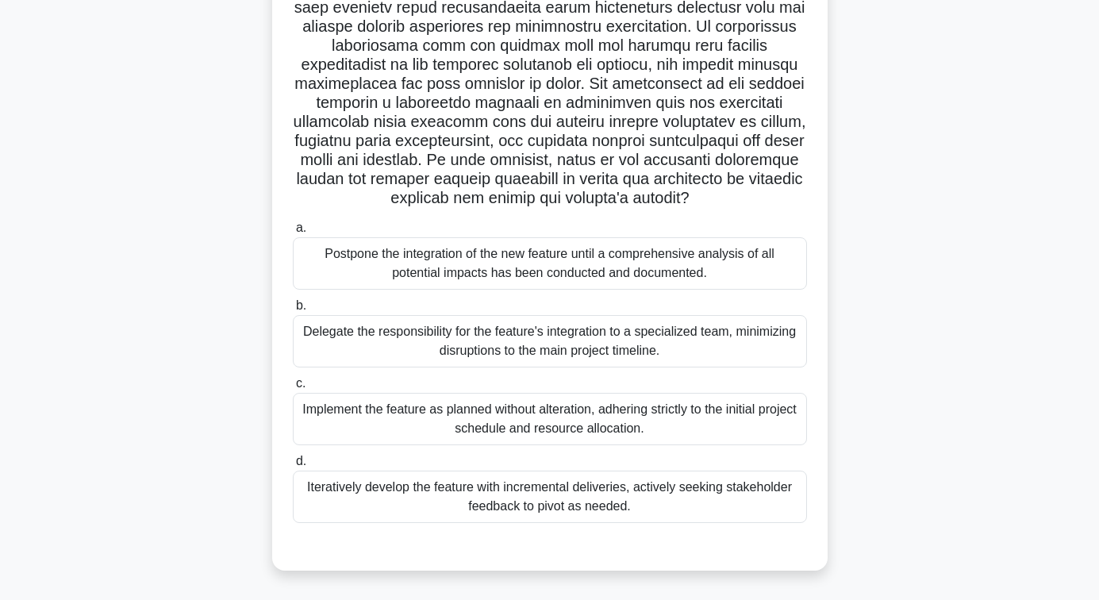
scroll to position [308, 0]
click at [540, 494] on div "Iteratively develop the feature with incremental deliveries, actively seeking s…" at bounding box center [550, 497] width 514 height 52
click at [293, 467] on input "d. Iteratively develop the feature with incremental deliveries, actively seekin…" at bounding box center [293, 461] width 0 height 10
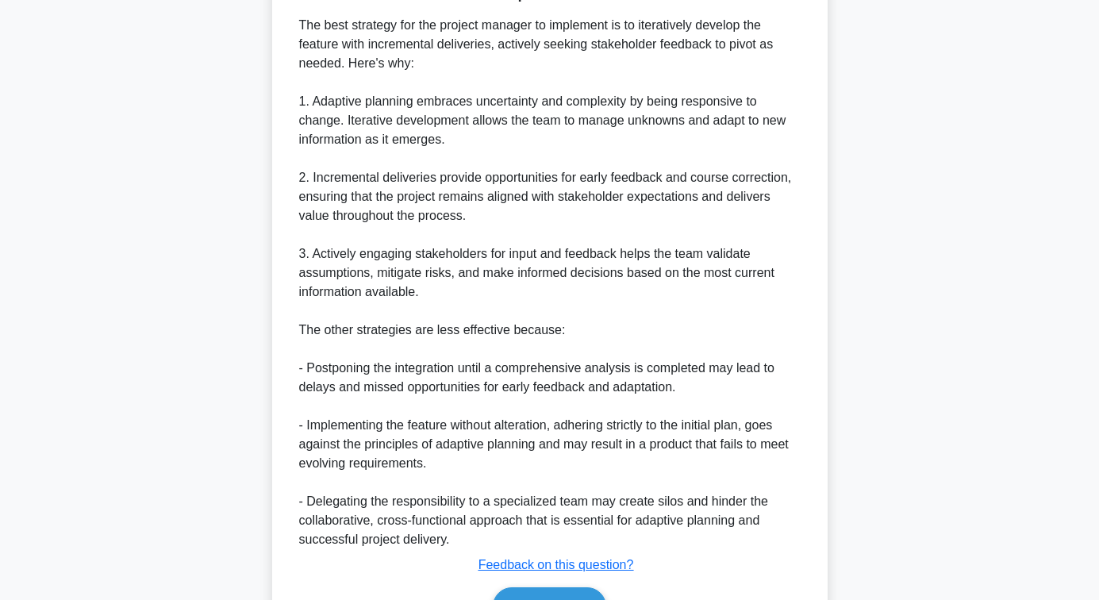
scroll to position [943, 0]
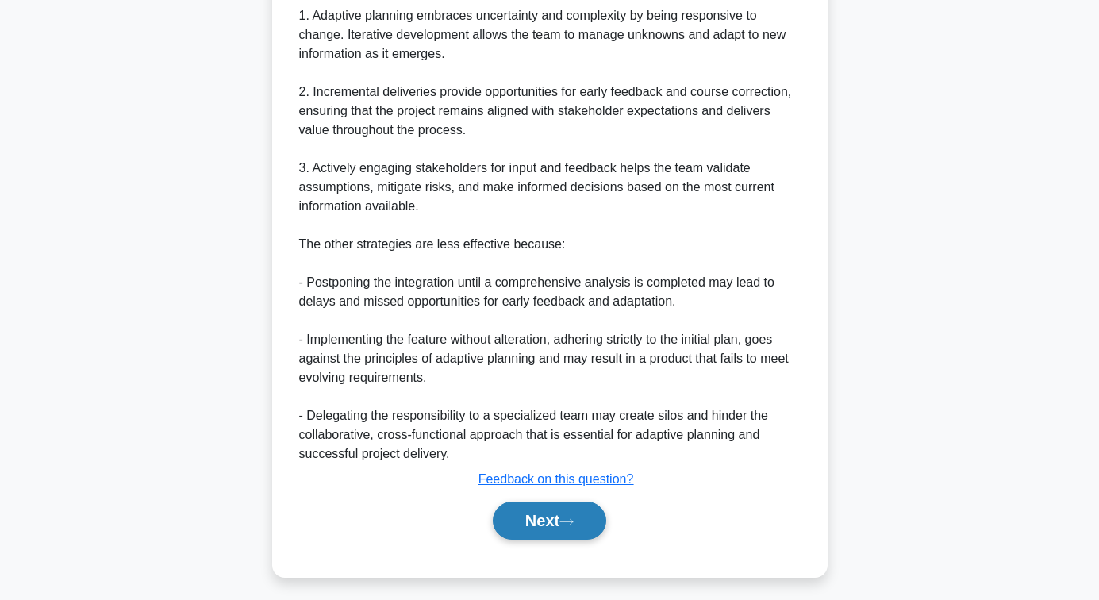
click at [539, 536] on button "Next" at bounding box center [549, 521] width 113 height 38
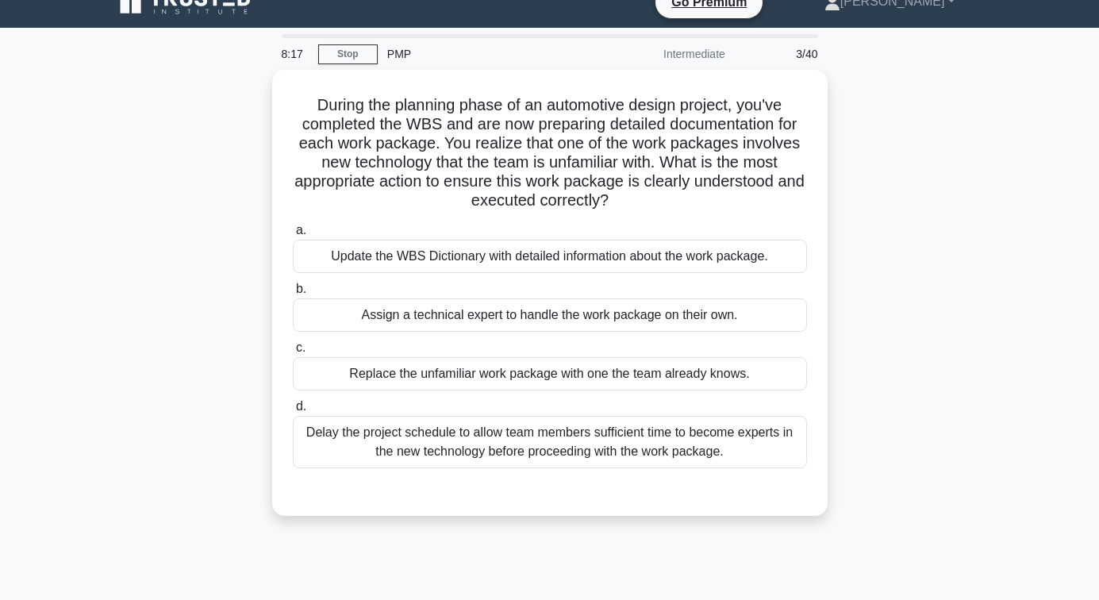
scroll to position [19, 0]
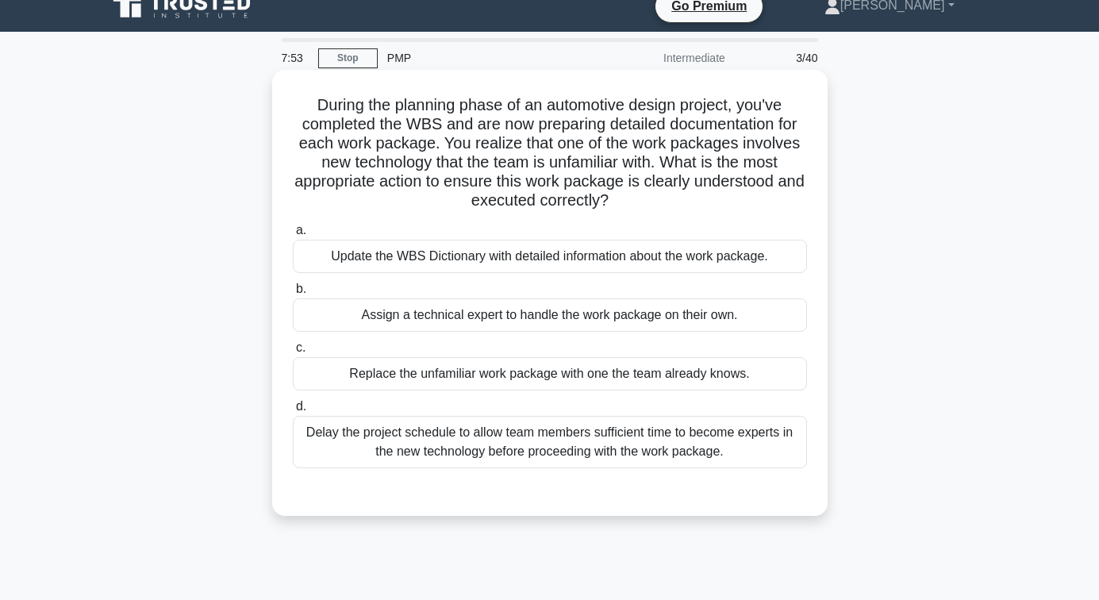
click at [563, 447] on div "Delay the project schedule to allow team members sufficient time to become expe…" at bounding box center [550, 442] width 514 height 52
click at [293, 412] on input "d. Delay the project schedule to allow team members sufficient time to become e…" at bounding box center [293, 407] width 0 height 10
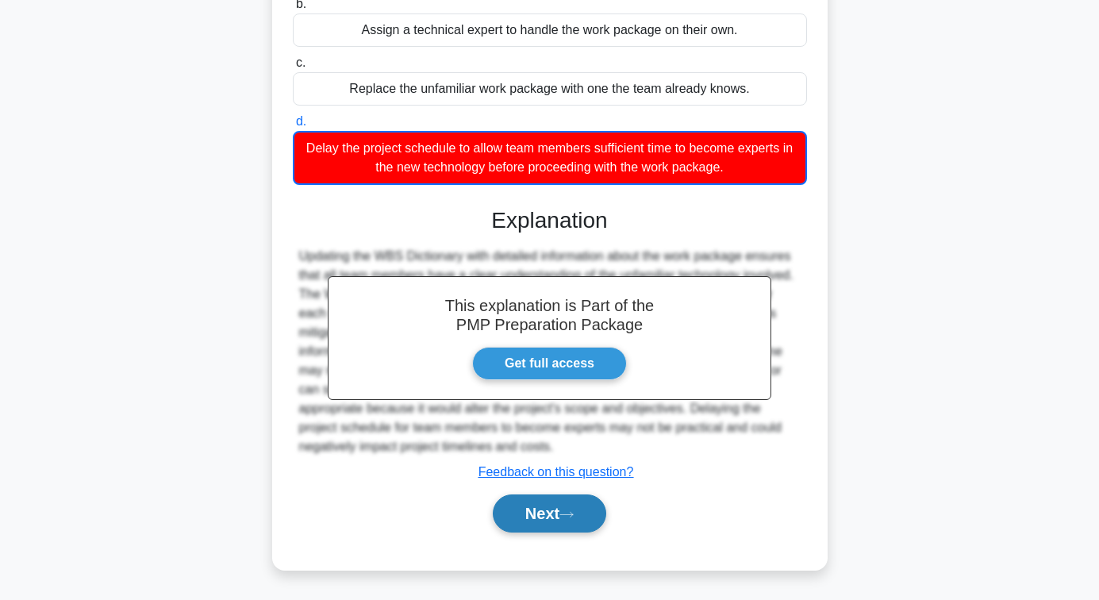
click at [556, 508] on button "Next" at bounding box center [549, 513] width 113 height 38
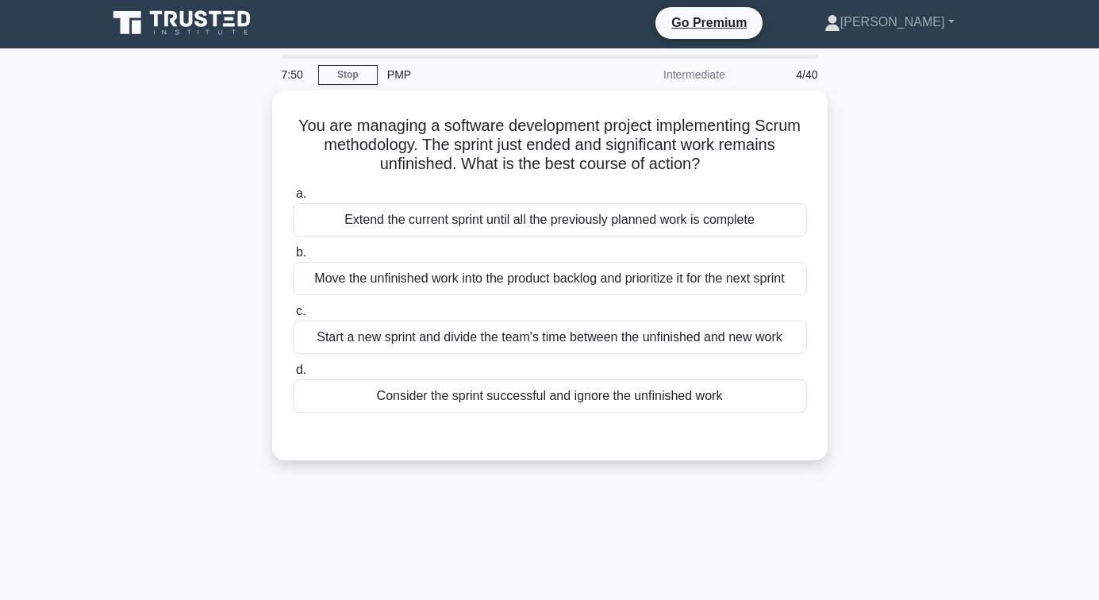
scroll to position [0, 0]
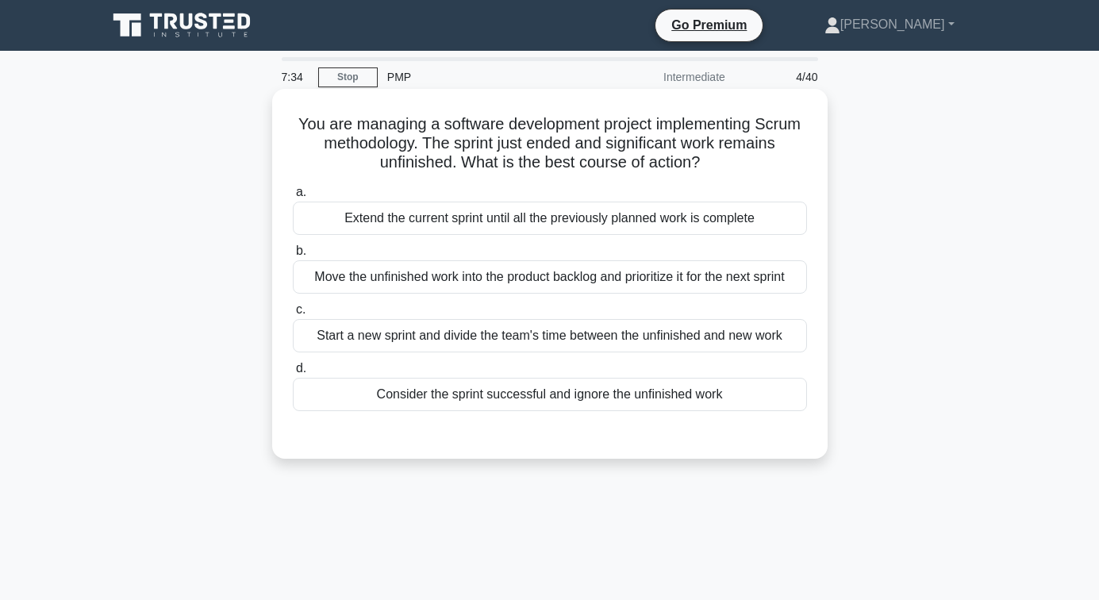
click at [559, 285] on div "Move the unfinished work into the product backlog and prioritize it for the nex…" at bounding box center [550, 276] width 514 height 33
click at [293, 256] on input "b. Move the unfinished work into the product backlog and prioritize it for the …" at bounding box center [293, 251] width 0 height 10
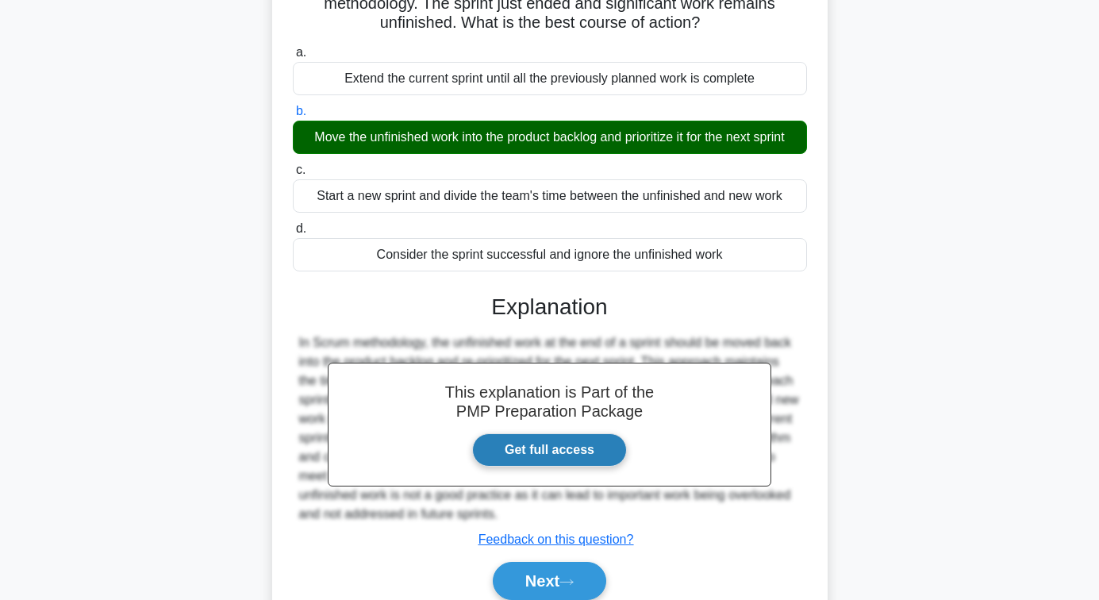
scroll to position [257, 0]
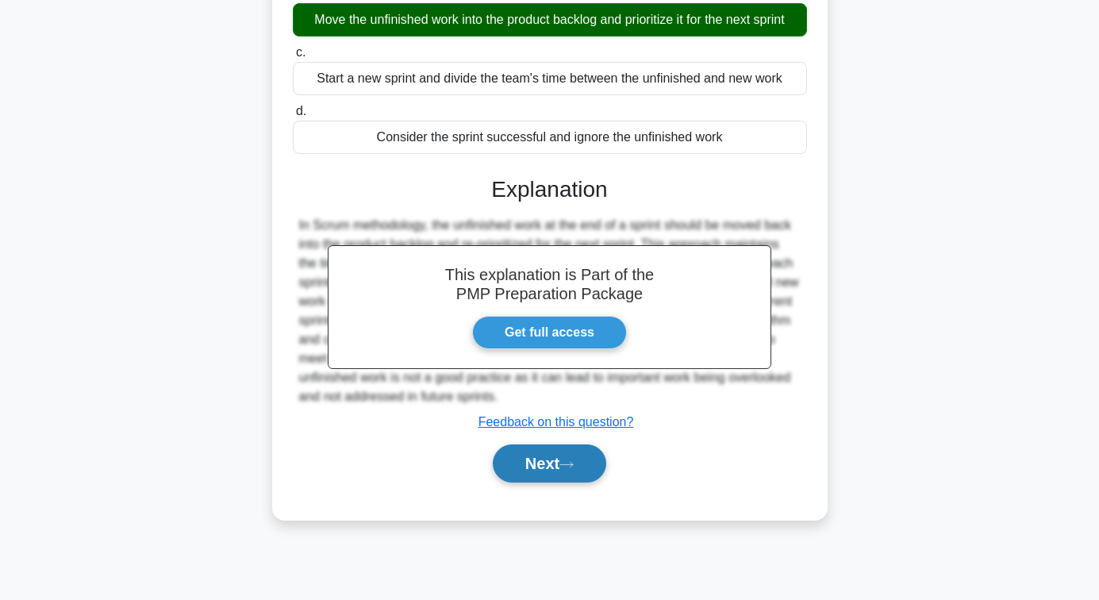
click at [544, 458] on button "Next" at bounding box center [549, 463] width 113 height 38
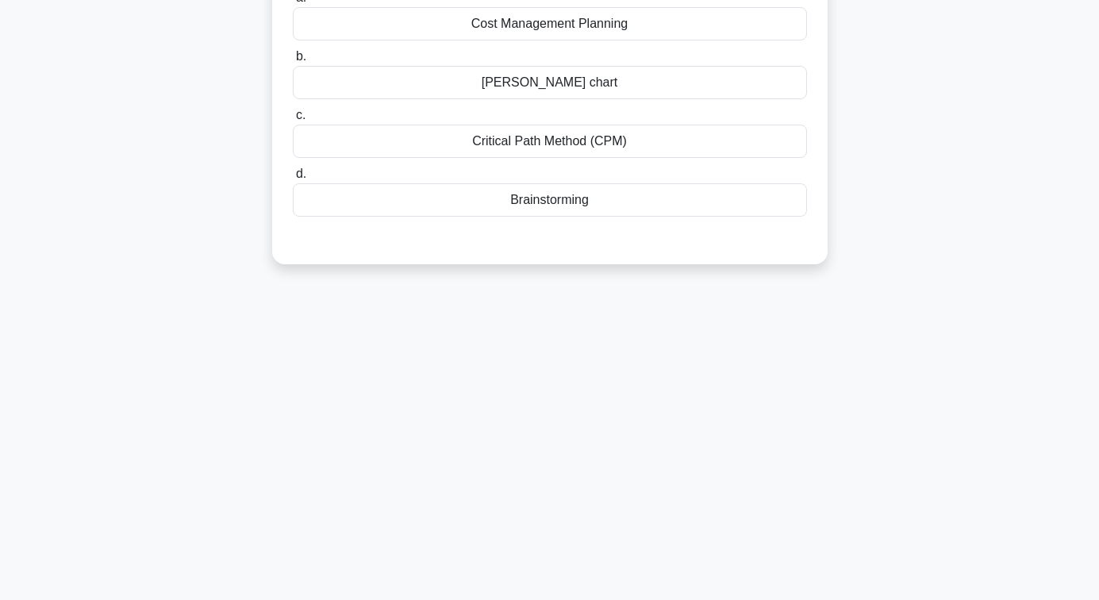
scroll to position [19, 0]
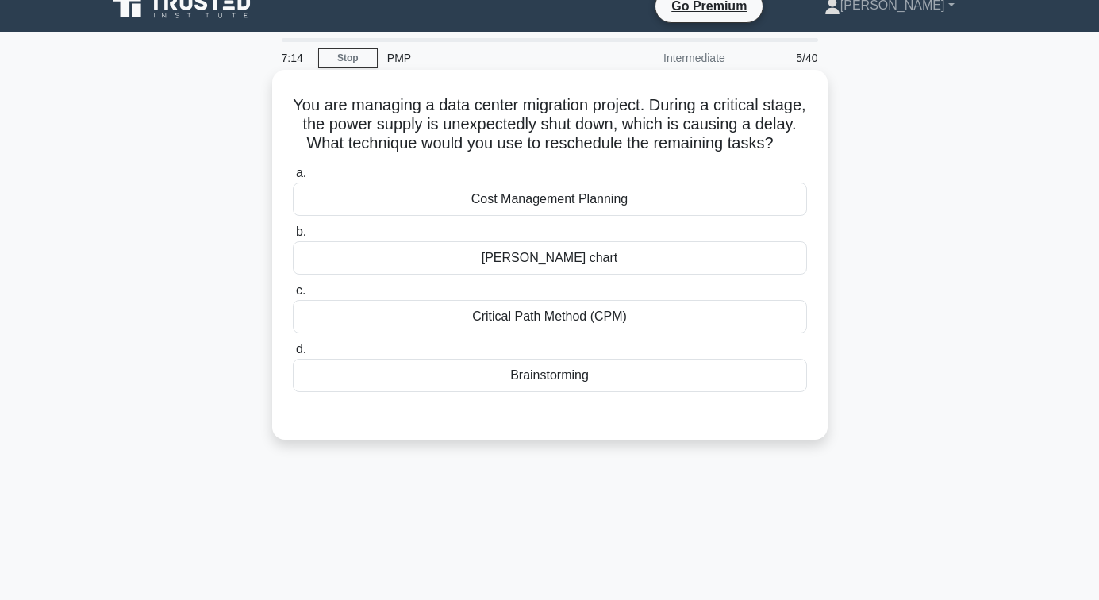
click at [559, 333] on div "Critical Path Method (CPM)" at bounding box center [550, 316] width 514 height 33
click at [293, 296] on input "c. Critical Path Method (CPM)" at bounding box center [293, 291] width 0 height 10
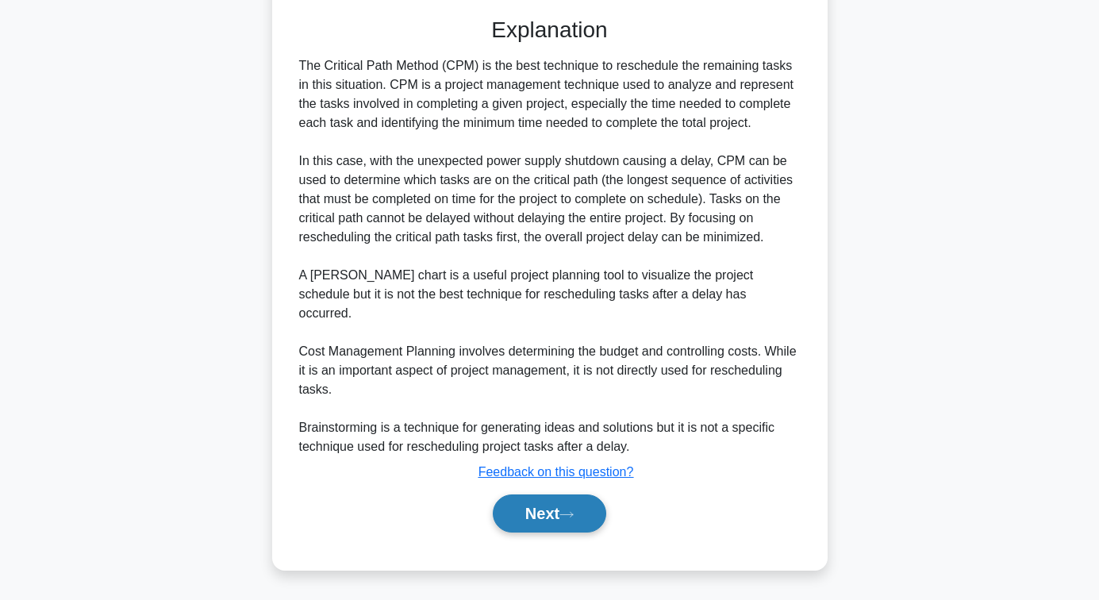
click at [545, 504] on button "Next" at bounding box center [549, 513] width 113 height 38
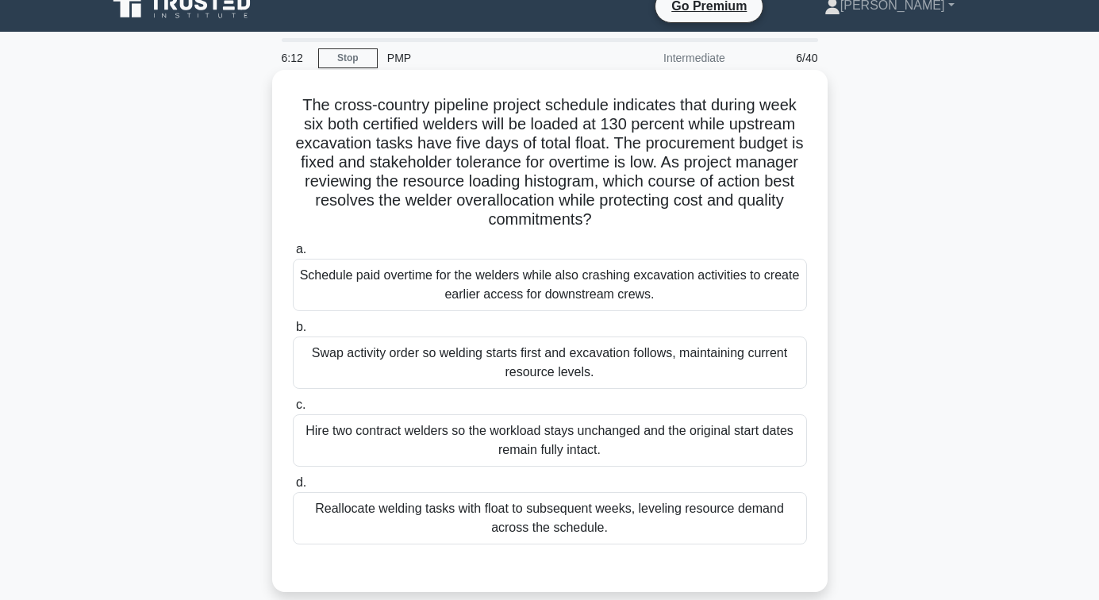
click at [579, 514] on div "Reallocate welding tasks with float to subsequent weeks, leveling resource dema…" at bounding box center [550, 518] width 514 height 52
click at [293, 488] on input "d. Reallocate welding tasks with float to subsequent weeks, leveling resource d…" at bounding box center [293, 483] width 0 height 10
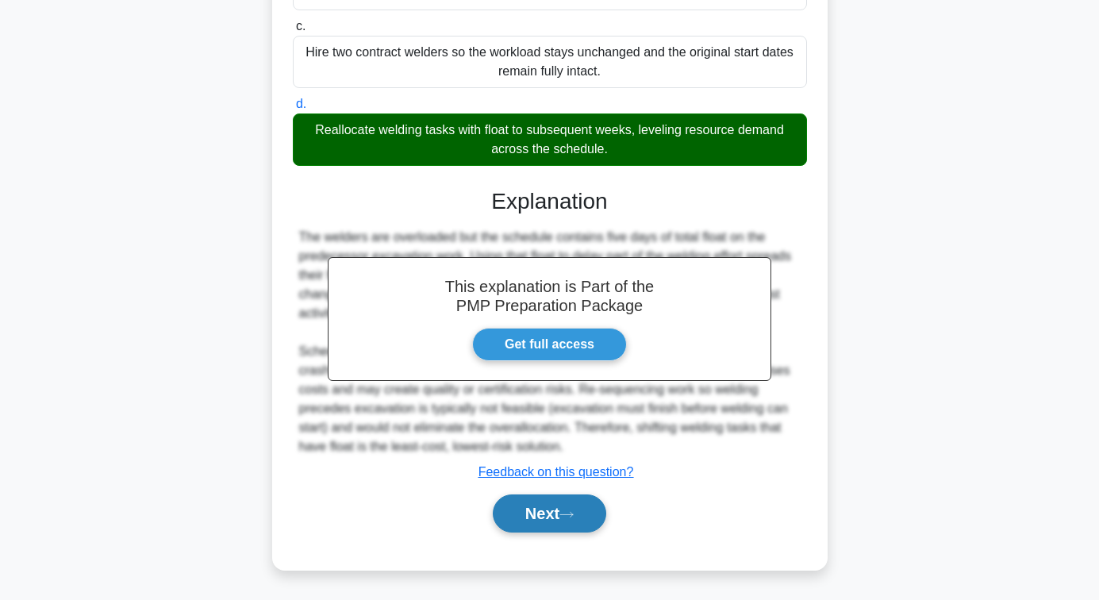
click at [569, 513] on icon at bounding box center [566, 514] width 14 height 9
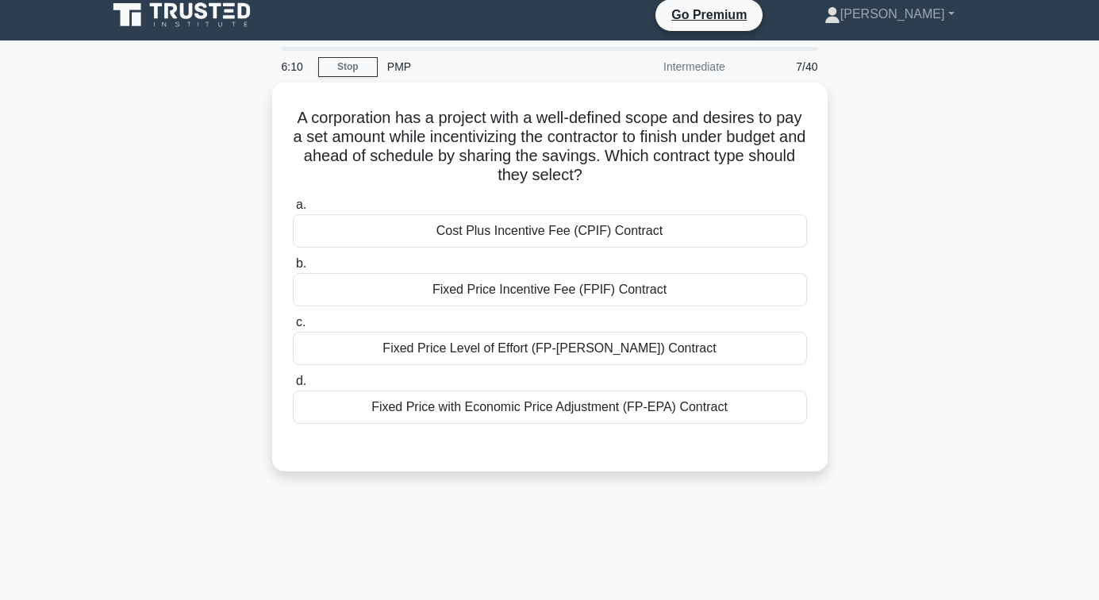
scroll to position [79, 0]
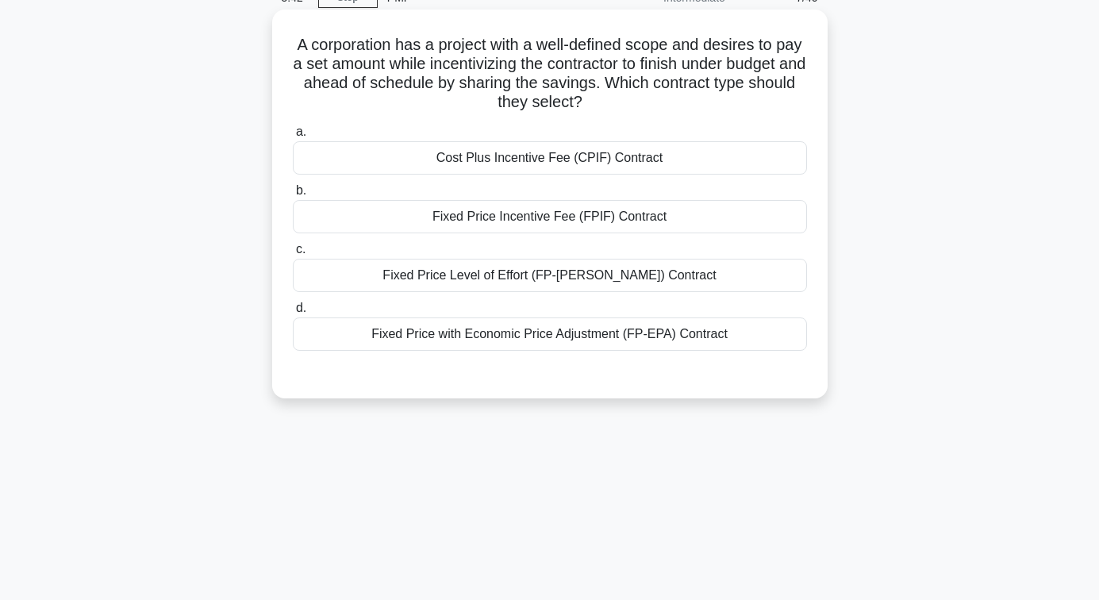
click at [540, 226] on div "Fixed Price Incentive Fee (FPIF) Contract" at bounding box center [550, 216] width 514 height 33
click at [293, 196] on input "b. Fixed Price Incentive Fee (FPIF) Contract" at bounding box center [293, 191] width 0 height 10
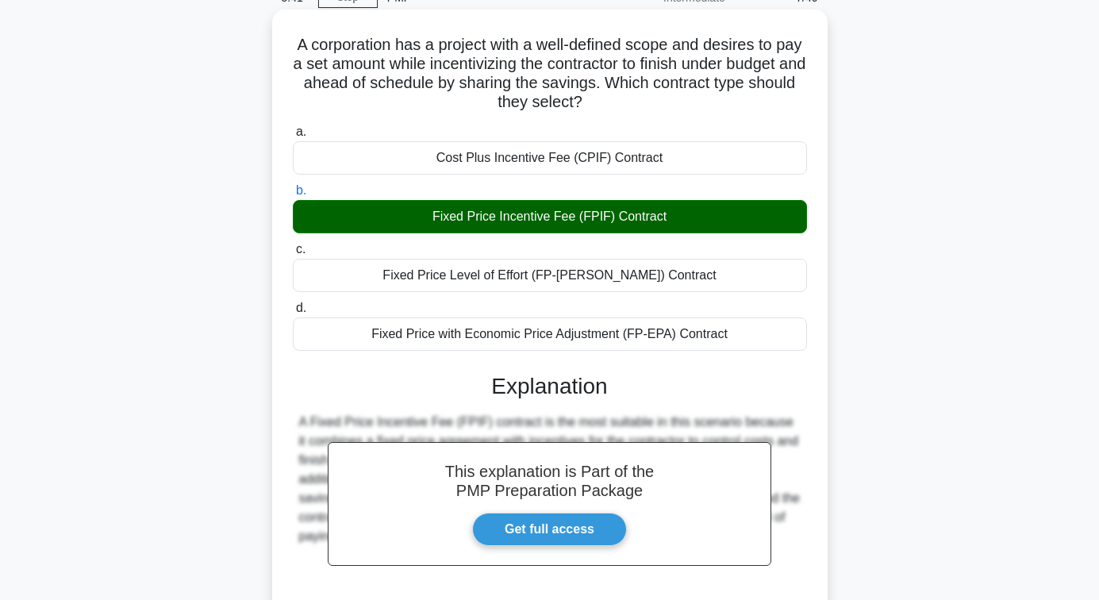
scroll to position [257, 0]
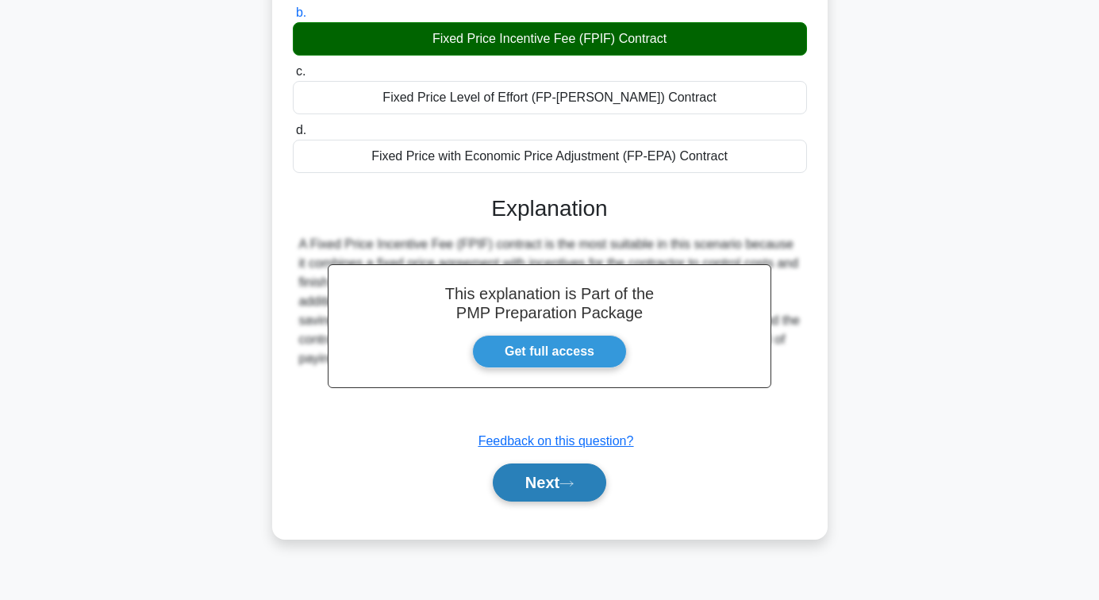
click at [567, 475] on button "Next" at bounding box center [549, 482] width 113 height 38
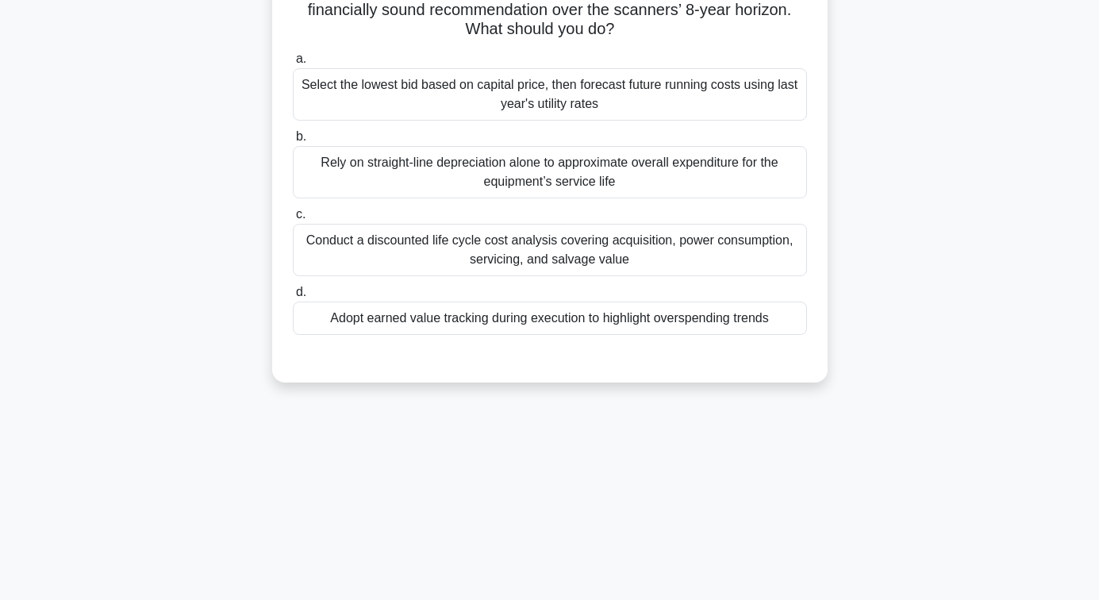
scroll to position [98, 0]
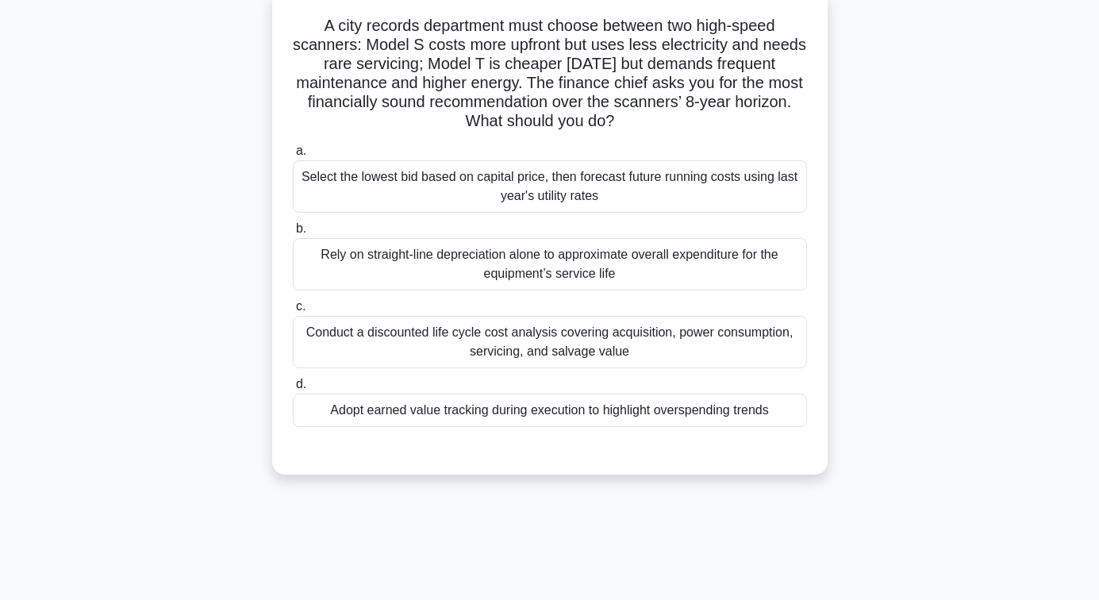
click at [581, 352] on div "Conduct a discounted life cycle cost analysis covering acquisition, power consu…" at bounding box center [550, 342] width 514 height 52
click at [293, 312] on input "c. Conduct a discounted life cycle cost analysis covering acquisition, power co…" at bounding box center [293, 307] width 0 height 10
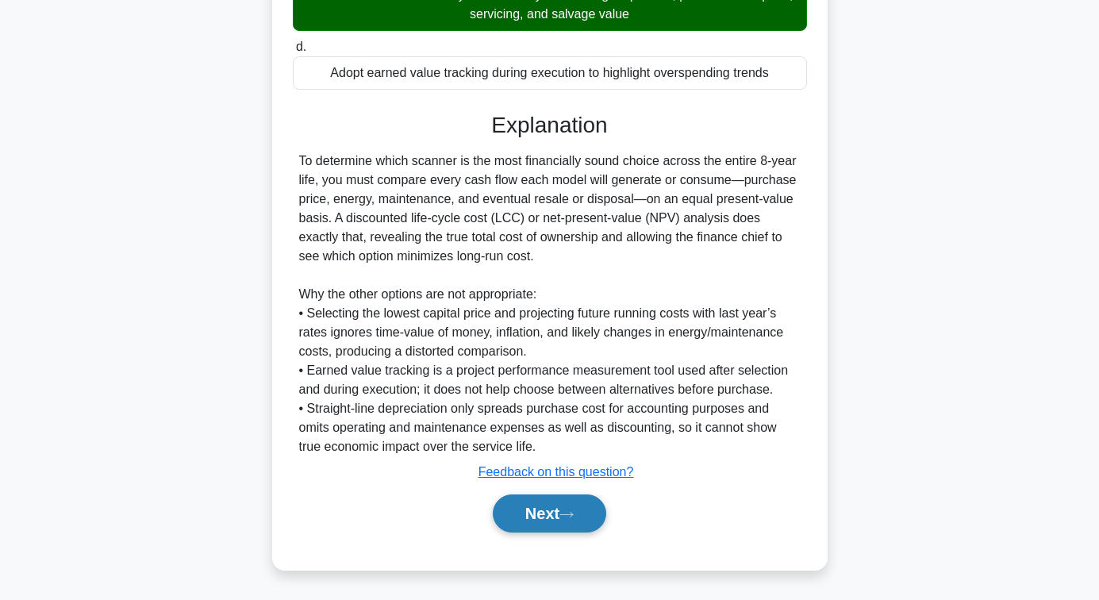
click at [559, 513] on button "Next" at bounding box center [549, 513] width 113 height 38
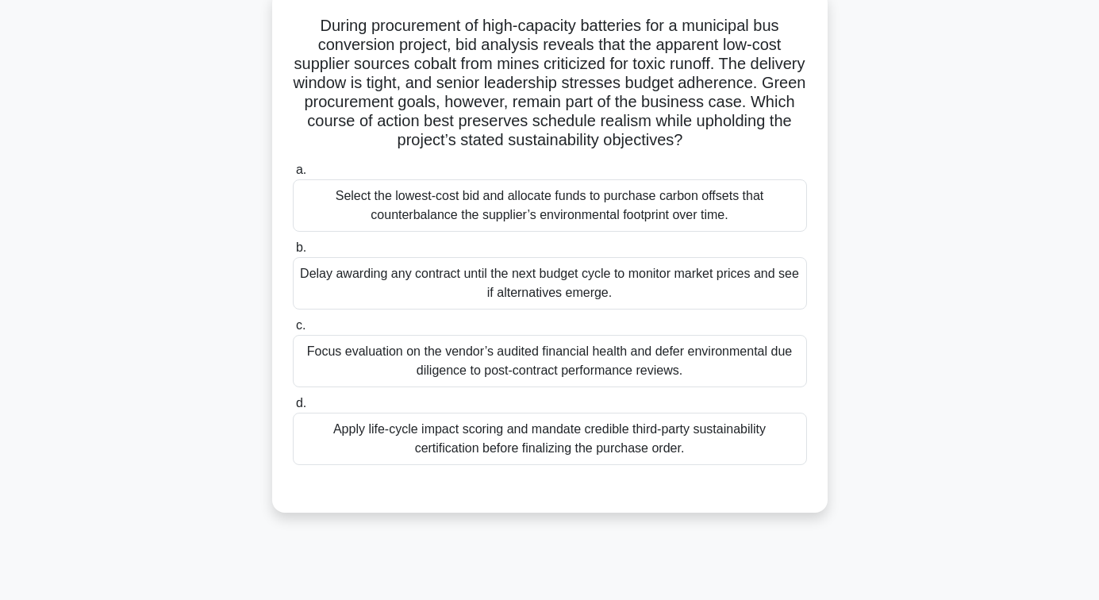
click at [549, 449] on div "Apply life-cycle impact scoring and mandate credible third-party sustainability…" at bounding box center [550, 439] width 514 height 52
click at [293, 409] on input "d. Apply life-cycle impact scoring and mandate credible third-party sustainabil…" at bounding box center [293, 403] width 0 height 10
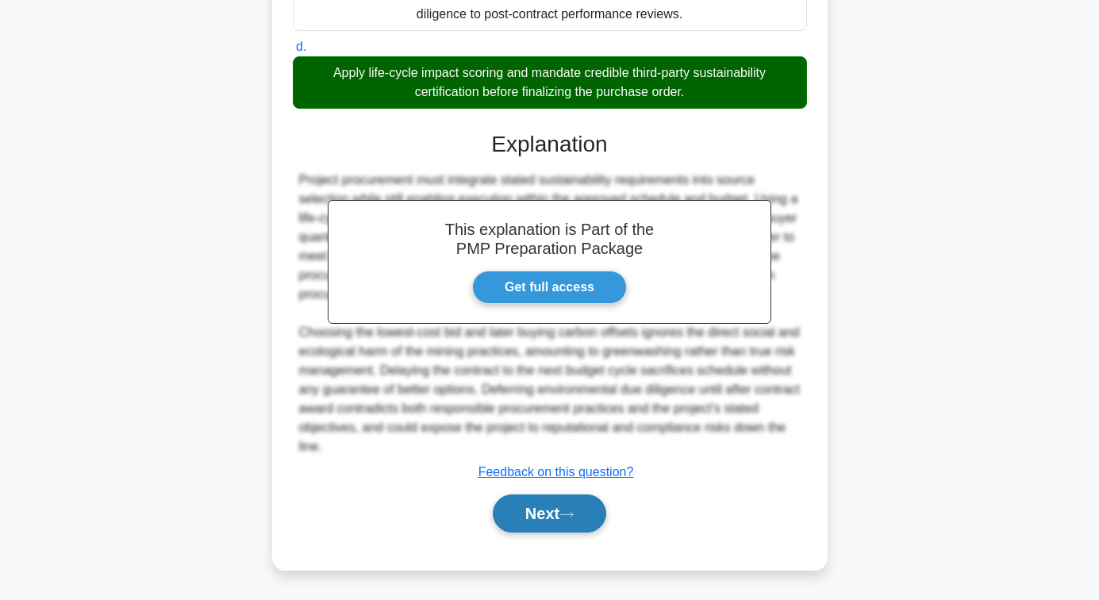
click at [546, 502] on button "Next" at bounding box center [549, 513] width 113 height 38
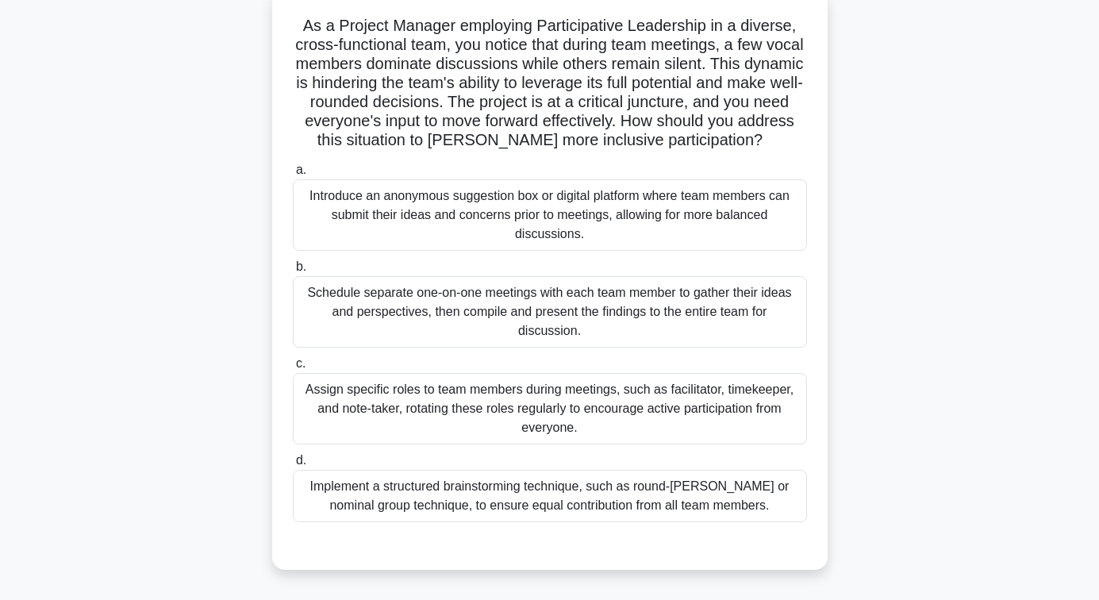
click at [467, 517] on div "Implement a structured brainstorming technique, such as round-robin or nominal …" at bounding box center [550, 496] width 514 height 52
click at [293, 466] on input "d. Implement a structured brainstorming technique, such as round-robin or nomin…" at bounding box center [293, 461] width 0 height 10
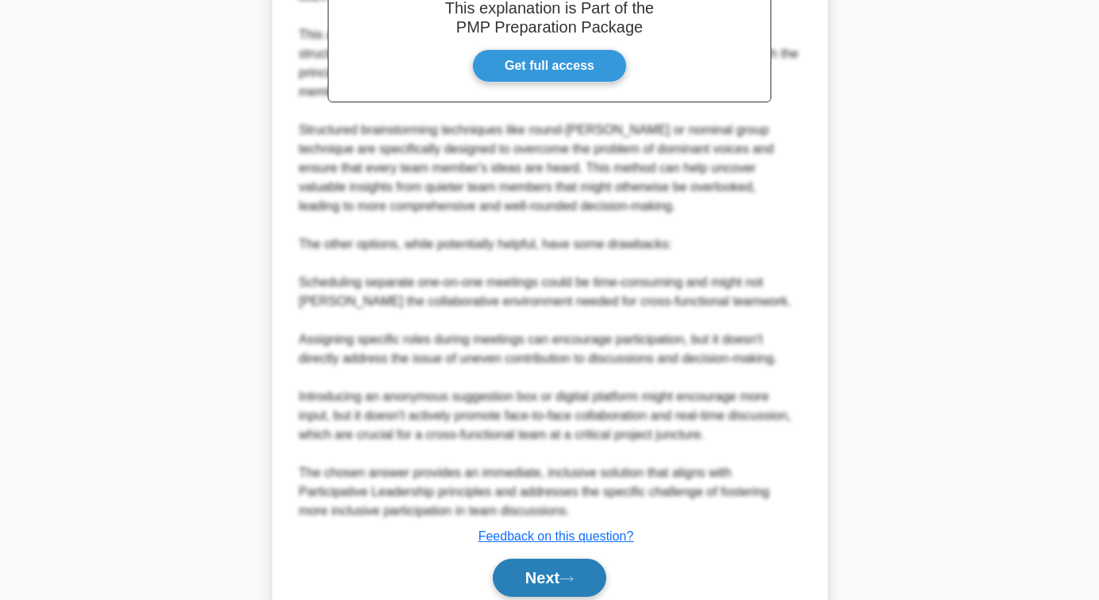
click at [535, 559] on button "Next" at bounding box center [549, 578] width 113 height 38
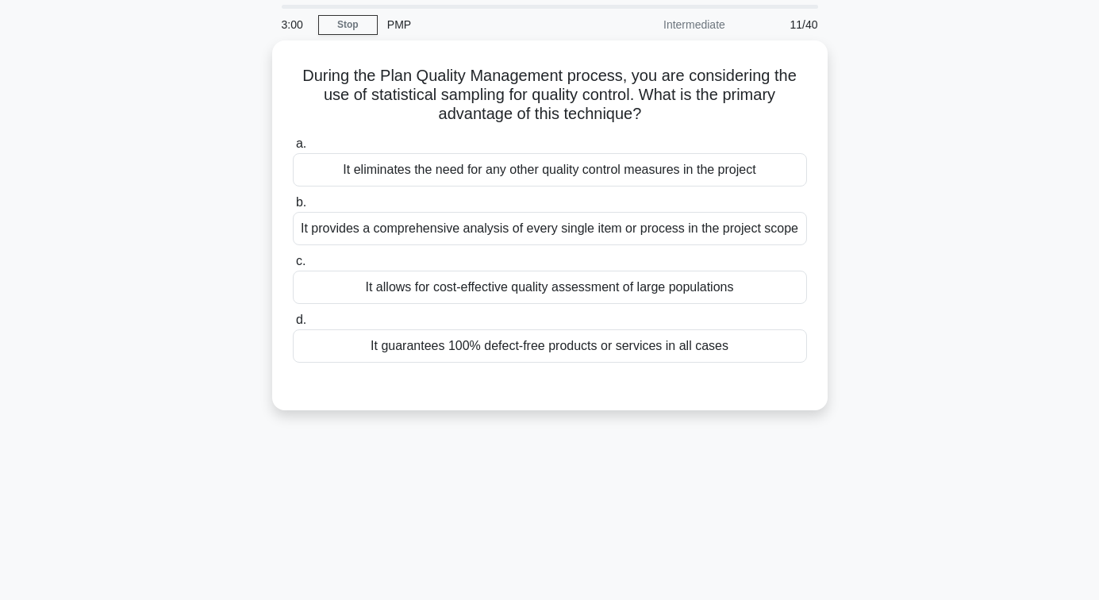
scroll to position [19, 0]
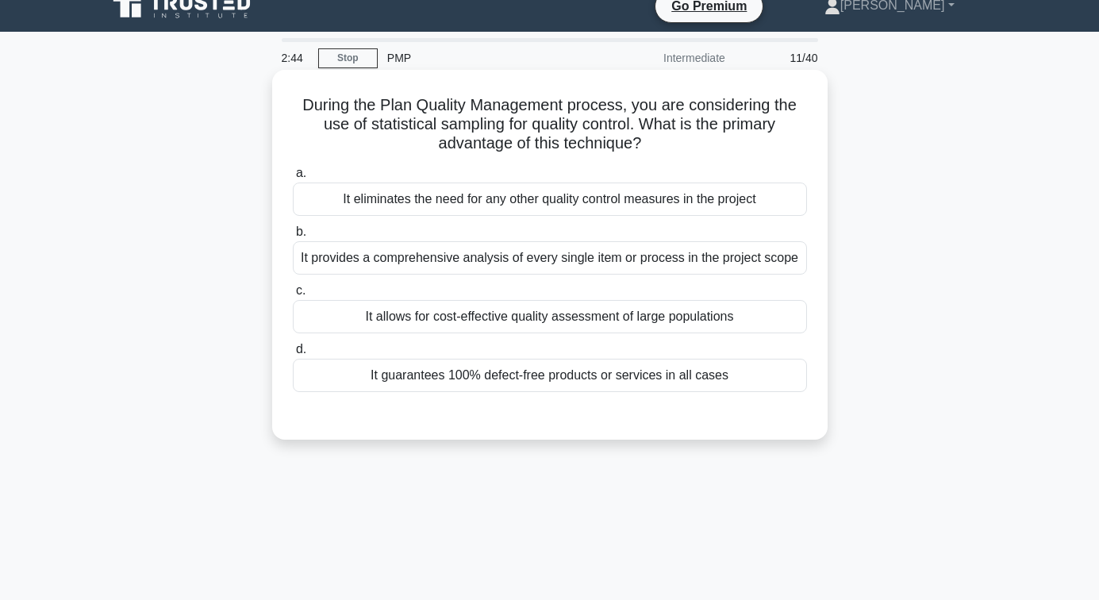
click at [567, 312] on div "It allows for cost-effective quality assessment of large populations" at bounding box center [550, 316] width 514 height 33
click at [293, 296] on input "c. It allows for cost-effective quality assessment of large populations" at bounding box center [293, 291] width 0 height 10
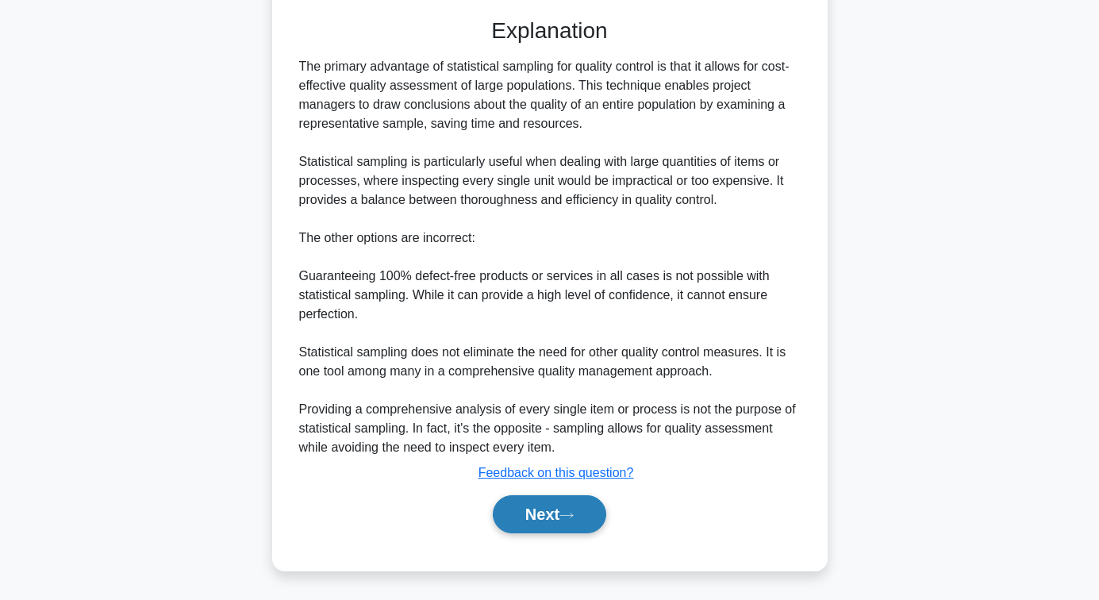
click at [529, 528] on button "Next" at bounding box center [549, 514] width 113 height 38
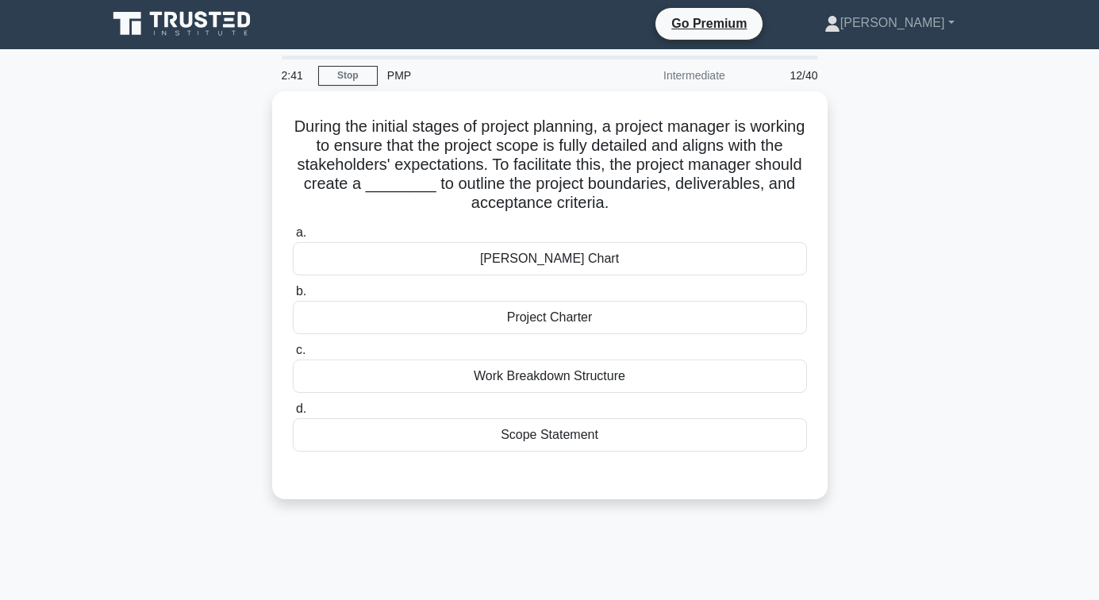
scroll to position [0, 0]
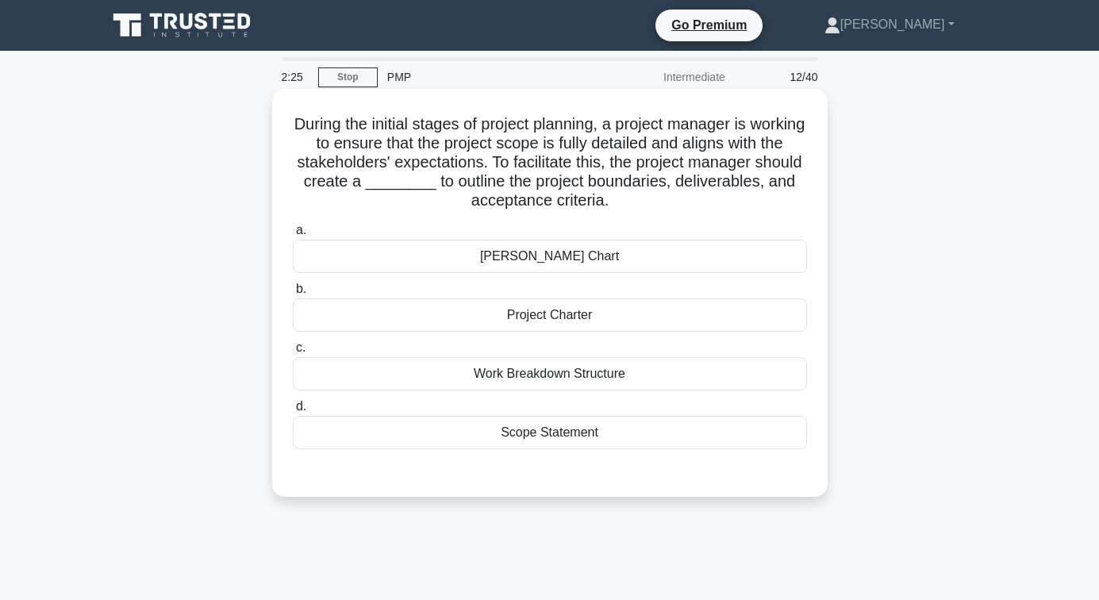
click at [543, 318] on div "Project Charter" at bounding box center [550, 314] width 514 height 33
click at [293, 294] on input "b. Project Charter" at bounding box center [293, 289] width 0 height 10
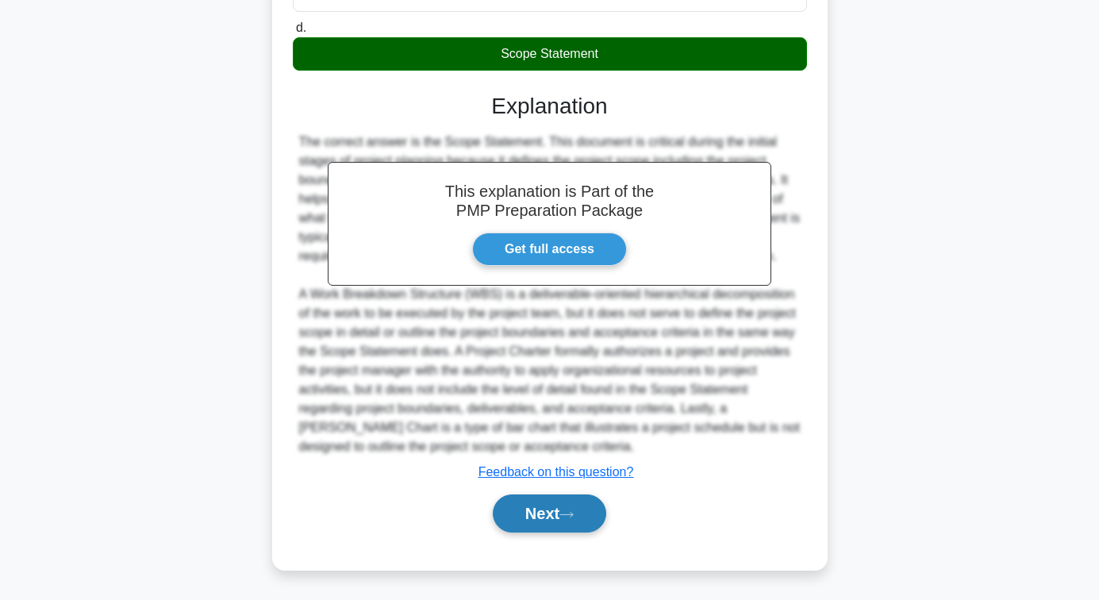
click at [546, 498] on button "Next" at bounding box center [549, 513] width 113 height 38
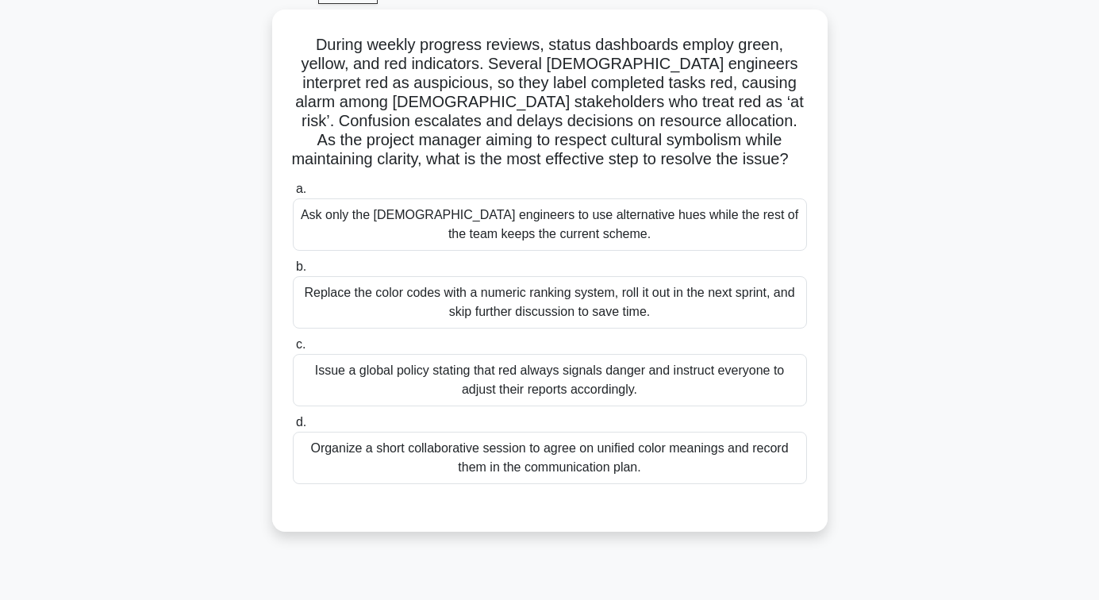
scroll to position [98, 0]
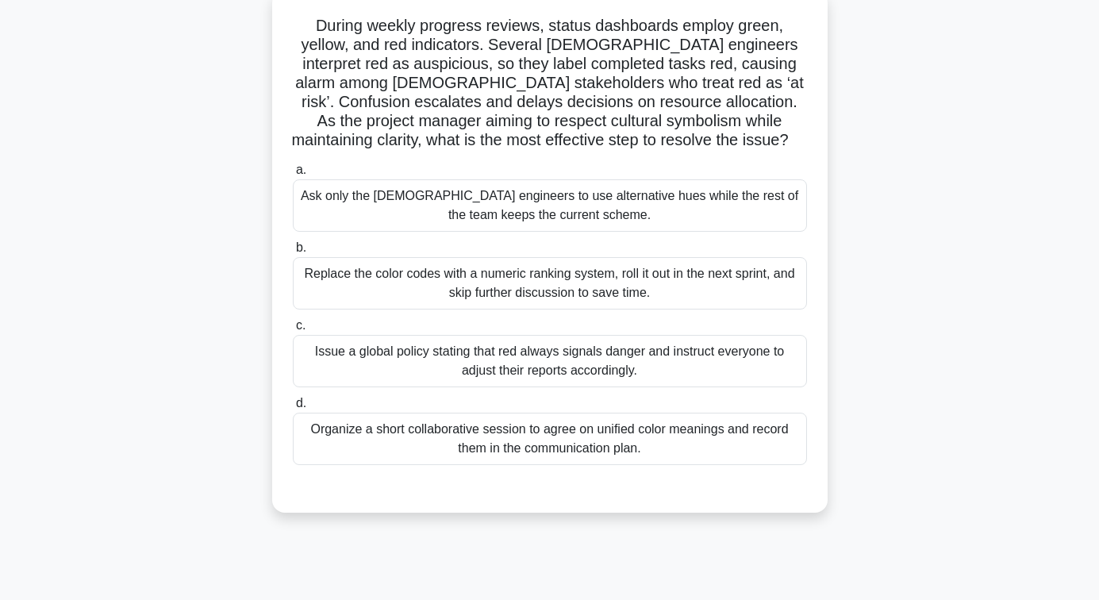
click at [547, 443] on div "Organize a short collaborative session to agree on unified color meanings and r…" at bounding box center [550, 439] width 514 height 52
click at [293, 409] on input "d. Organize a short collaborative session to agree on unified color meanings an…" at bounding box center [293, 403] width 0 height 10
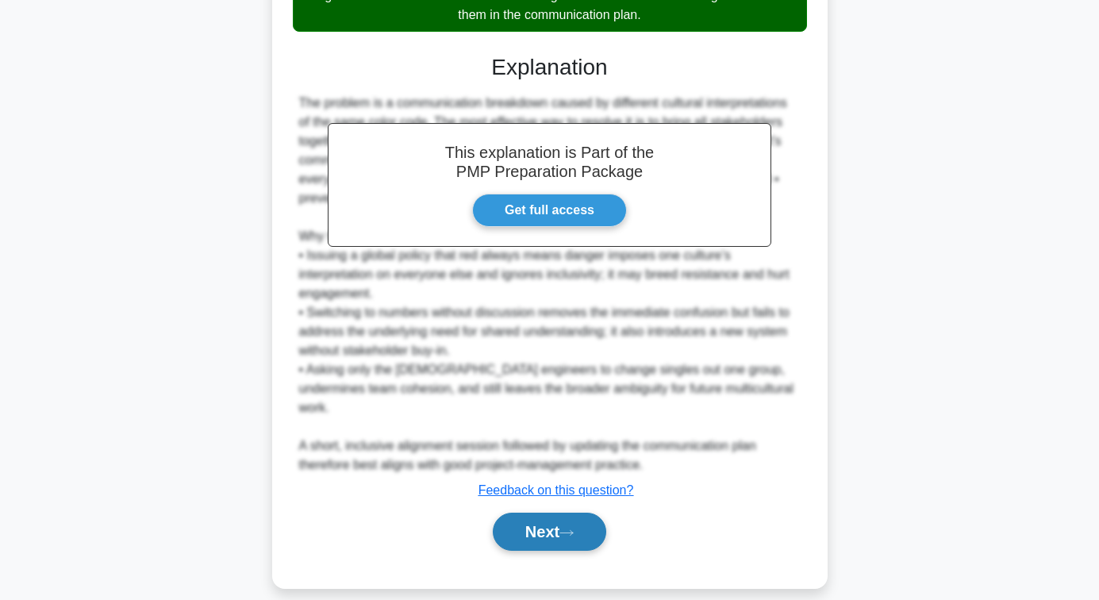
click at [556, 513] on button "Next" at bounding box center [549, 532] width 113 height 38
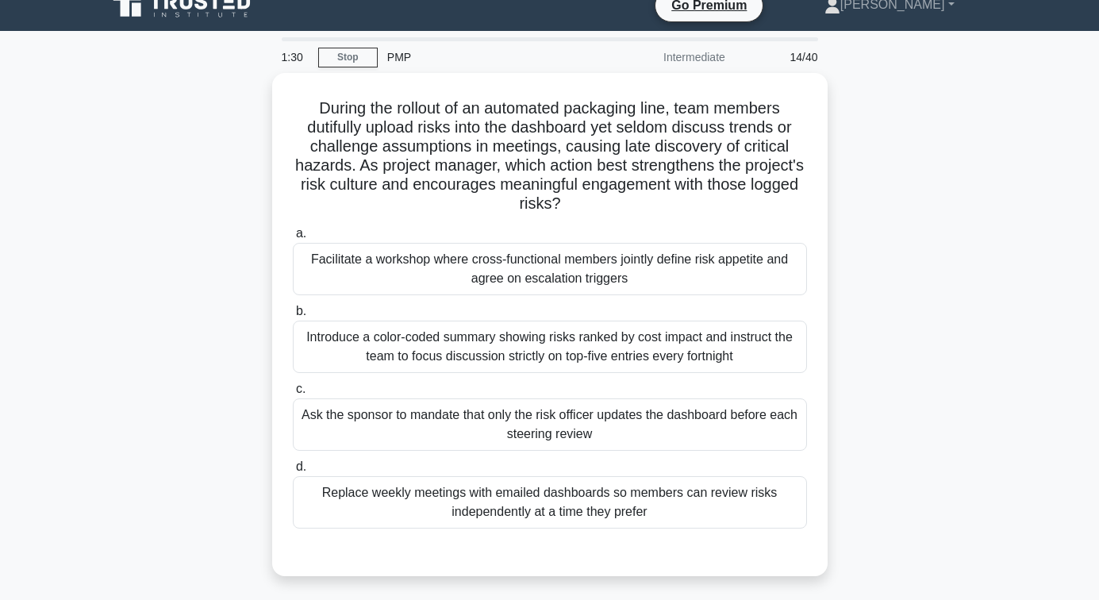
scroll to position [19, 0]
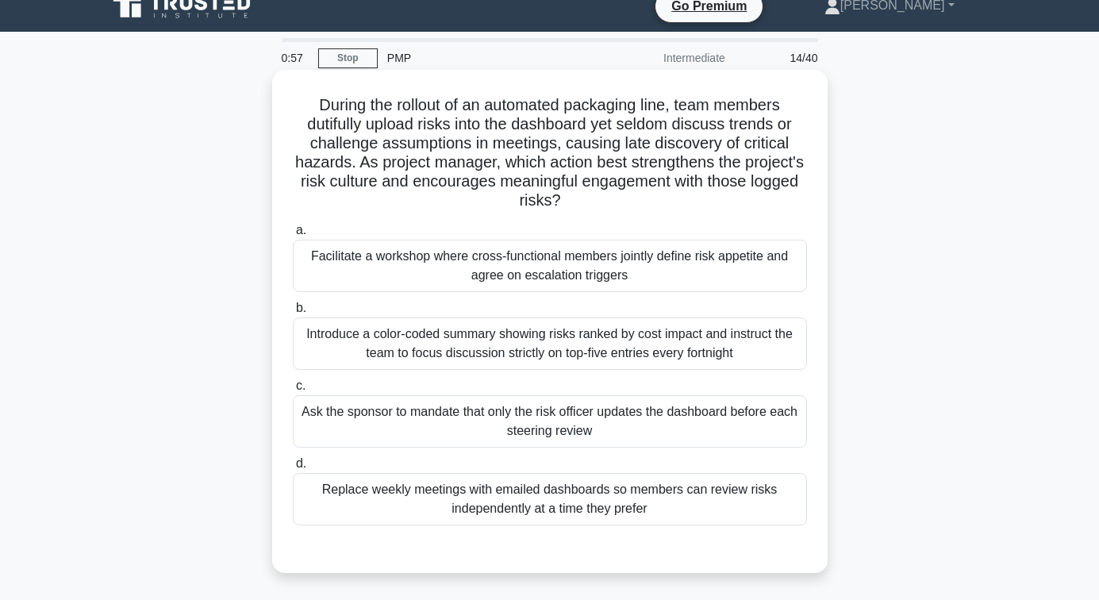
click at [567, 266] on div "Facilitate a workshop where cross-functional members jointly define risk appeti…" at bounding box center [550, 266] width 514 height 52
click at [293, 236] on input "a. Facilitate a workshop where cross-functional members jointly define risk app…" at bounding box center [293, 230] width 0 height 10
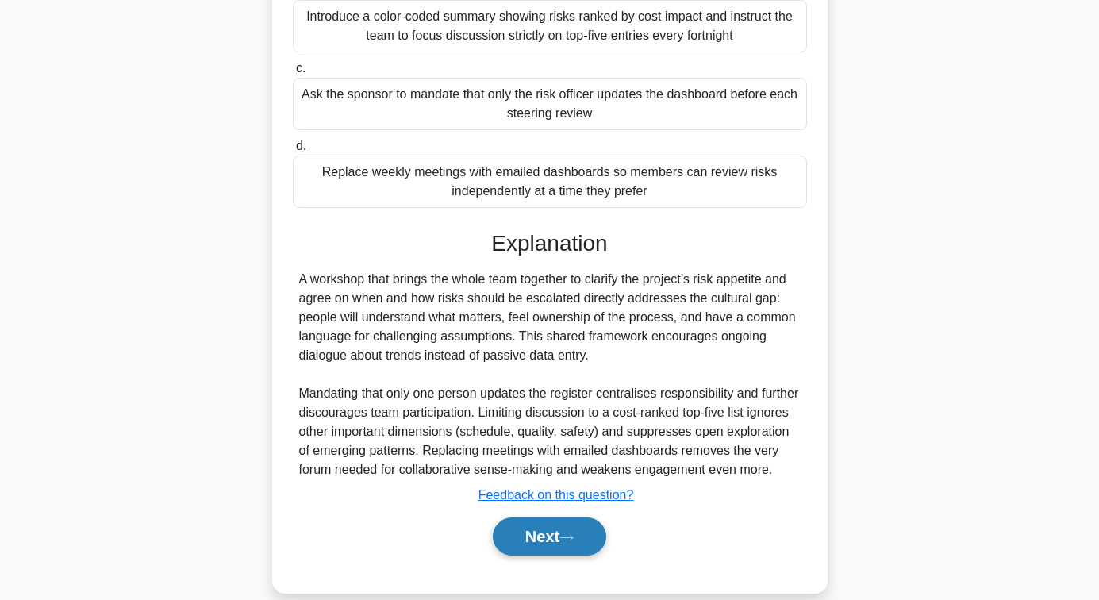
click at [551, 548] on button "Next" at bounding box center [549, 536] width 113 height 38
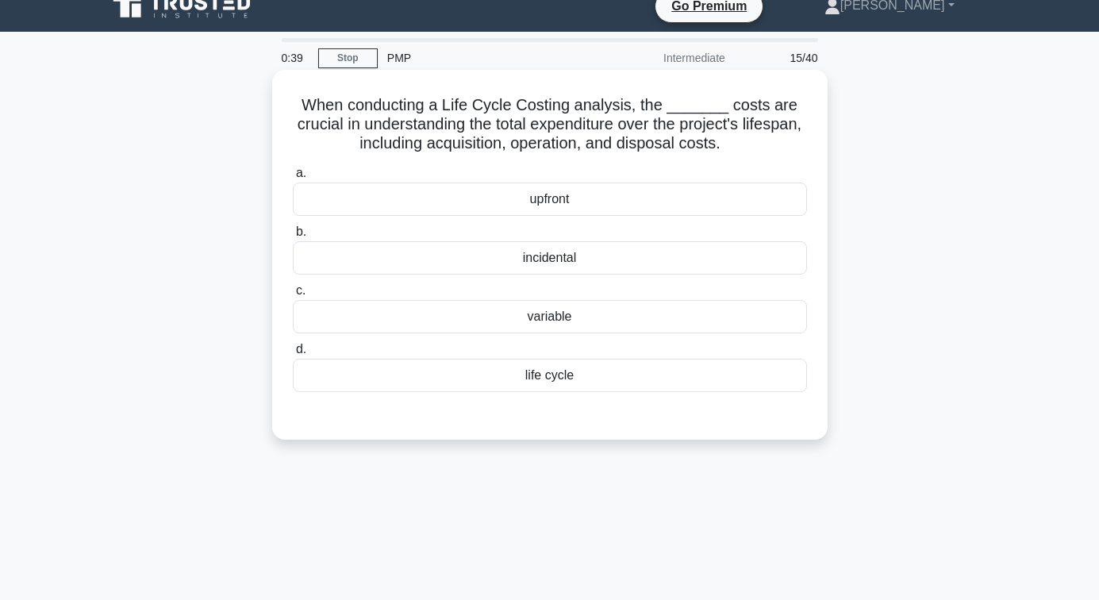
click at [553, 386] on div "life cycle" at bounding box center [550, 375] width 514 height 33
click at [293, 355] on input "d. life cycle" at bounding box center [293, 349] width 0 height 10
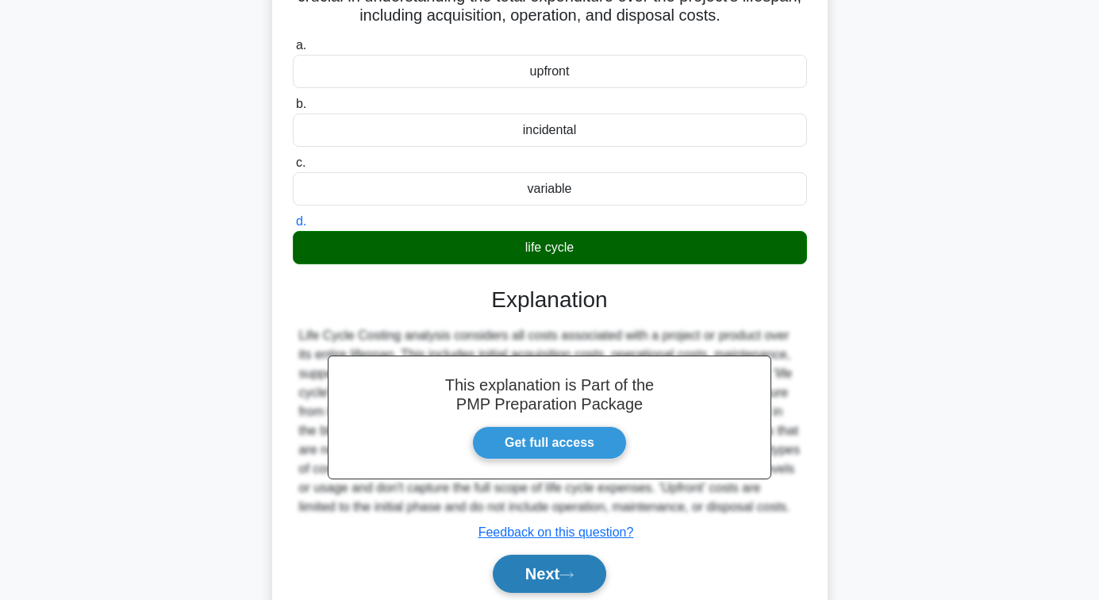
scroll to position [257, 0]
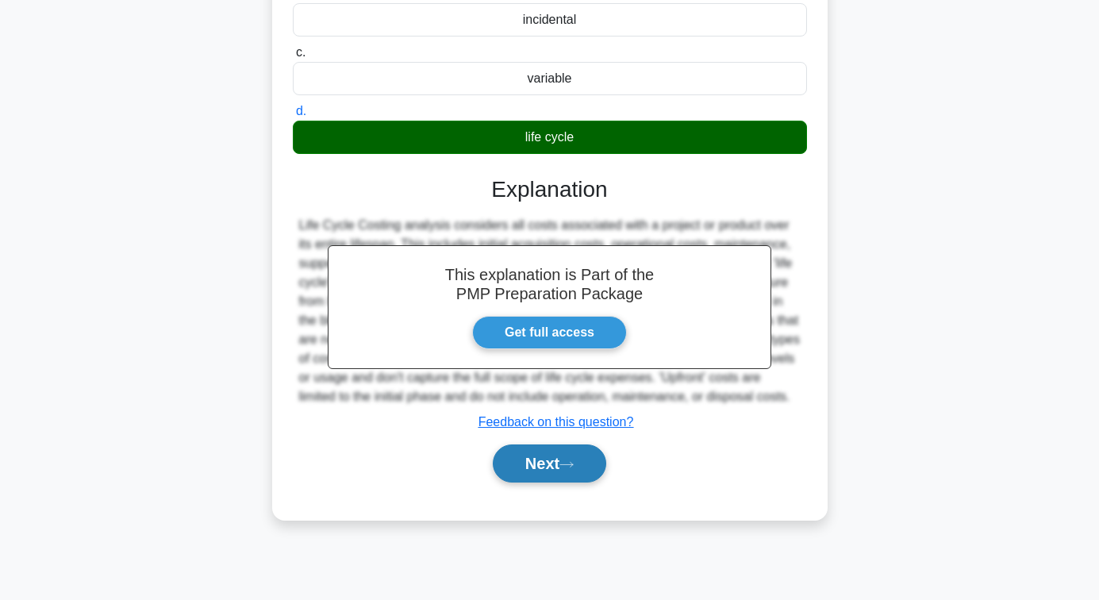
click at [563, 476] on button "Next" at bounding box center [549, 463] width 113 height 38
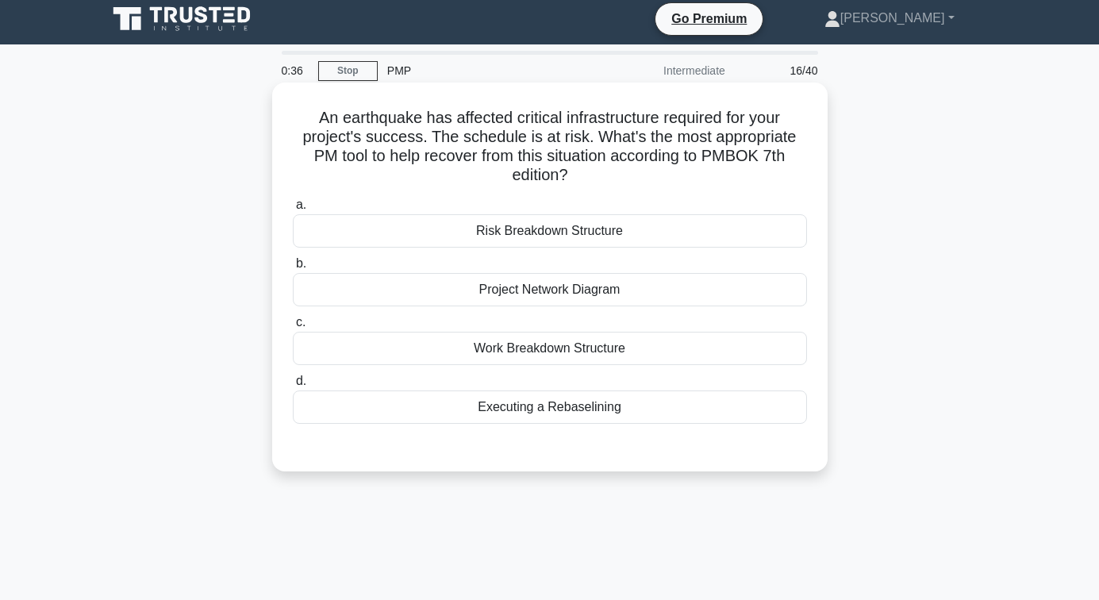
scroll to position [0, 0]
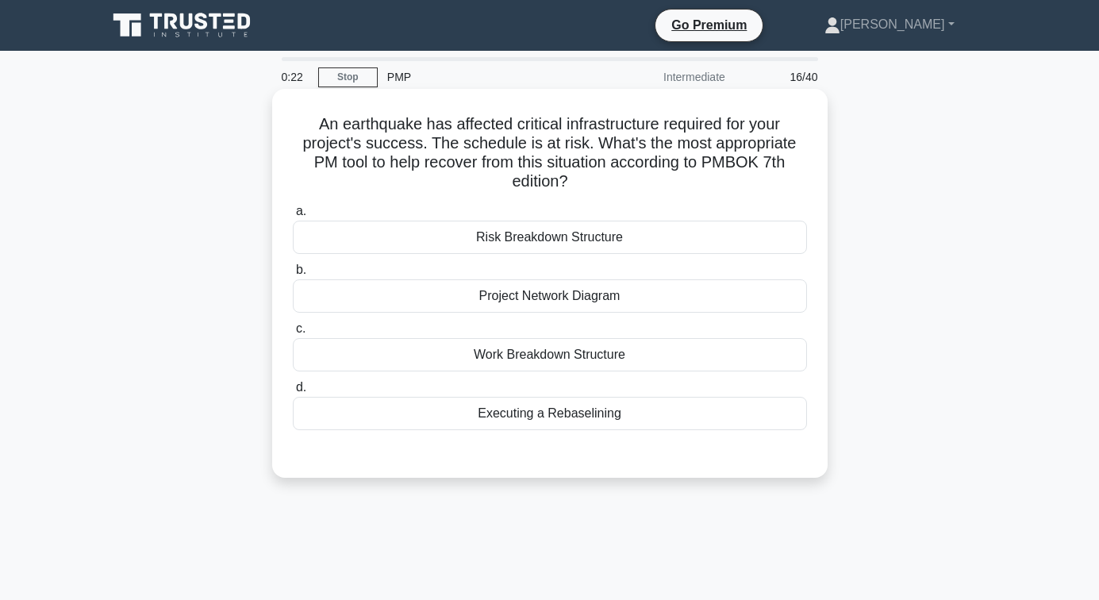
click at [528, 235] on div "Risk Breakdown Structure" at bounding box center [550, 237] width 514 height 33
click at [293, 217] on input "a. Risk Breakdown Structure" at bounding box center [293, 211] width 0 height 10
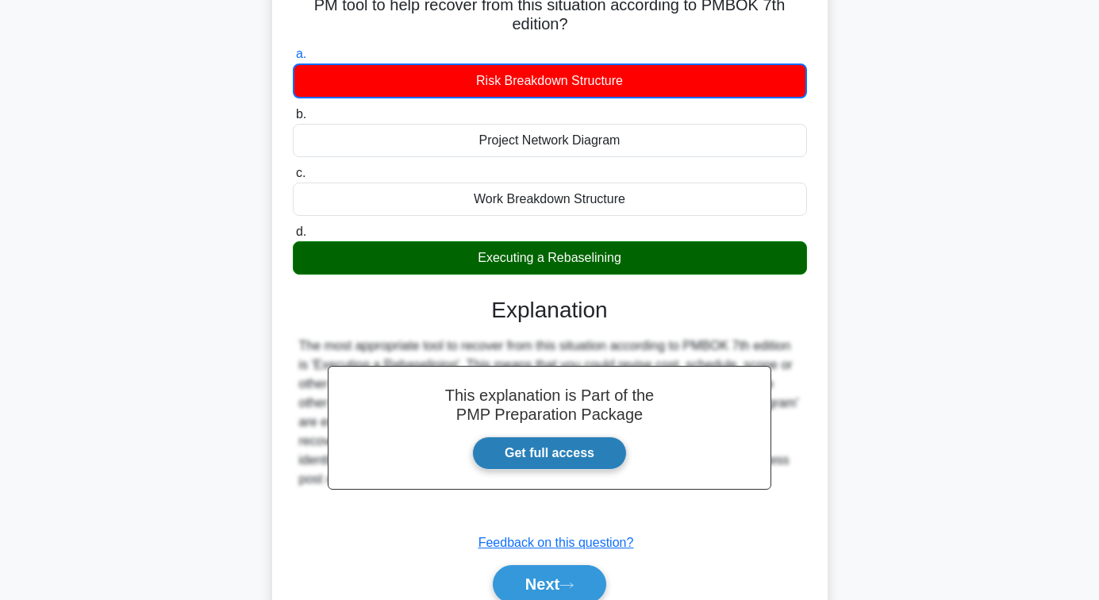
scroll to position [257, 0]
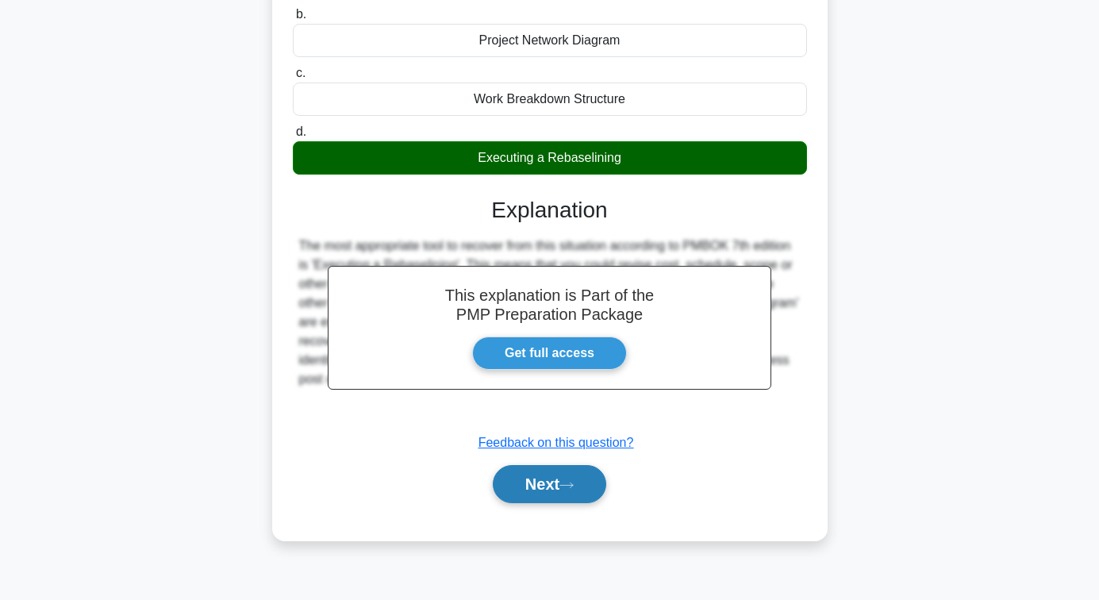
click at [559, 482] on button "Next" at bounding box center [549, 484] width 113 height 38
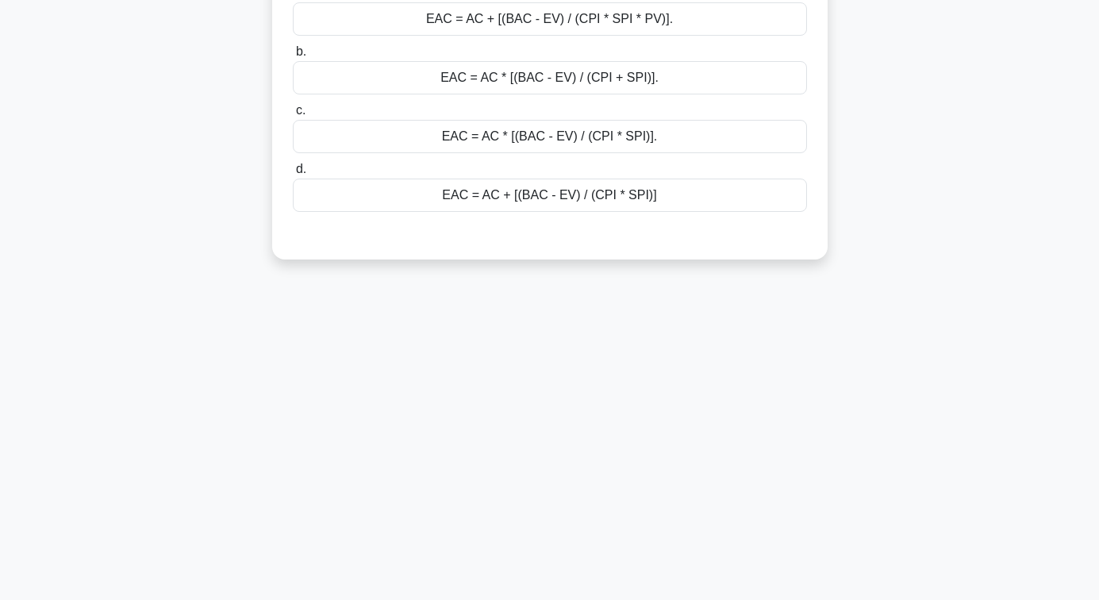
scroll to position [19, 0]
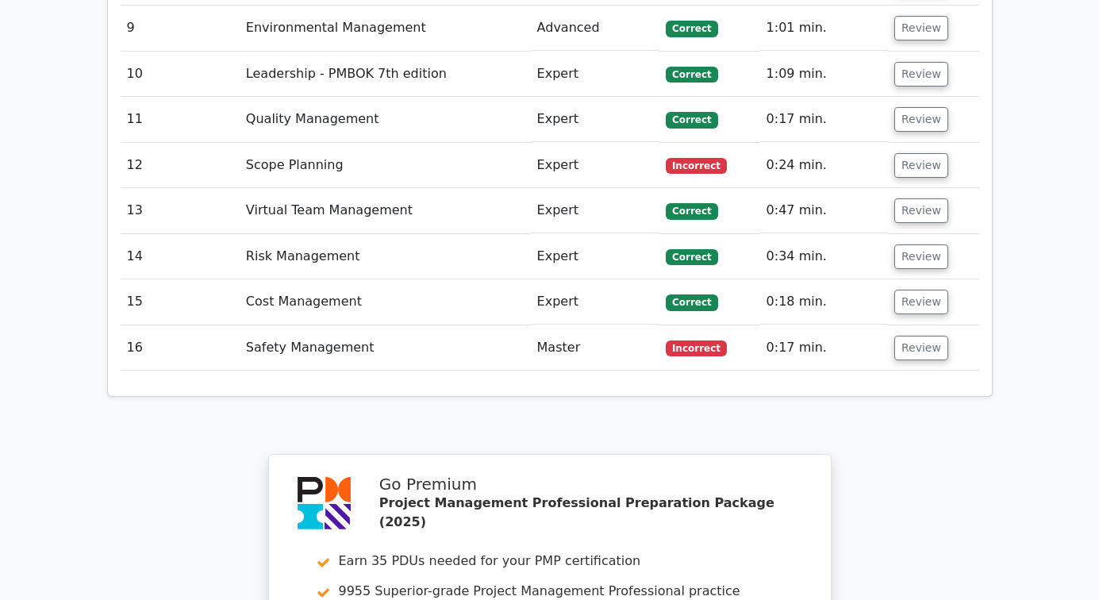
scroll to position [3126, 0]
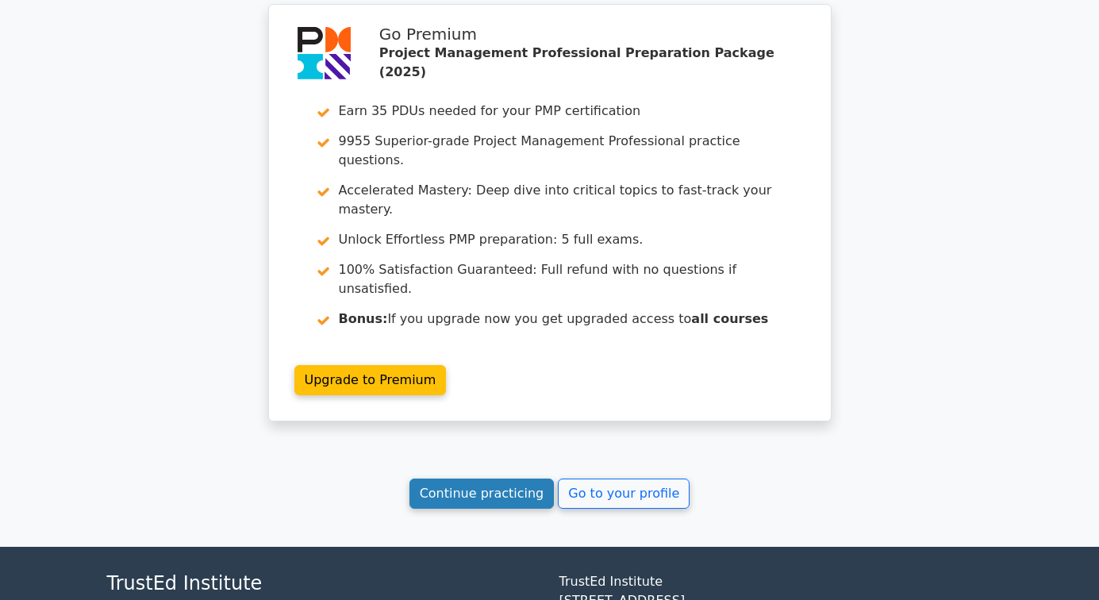
click at [530, 479] on link "Continue practicing" at bounding box center [482, 494] width 145 height 30
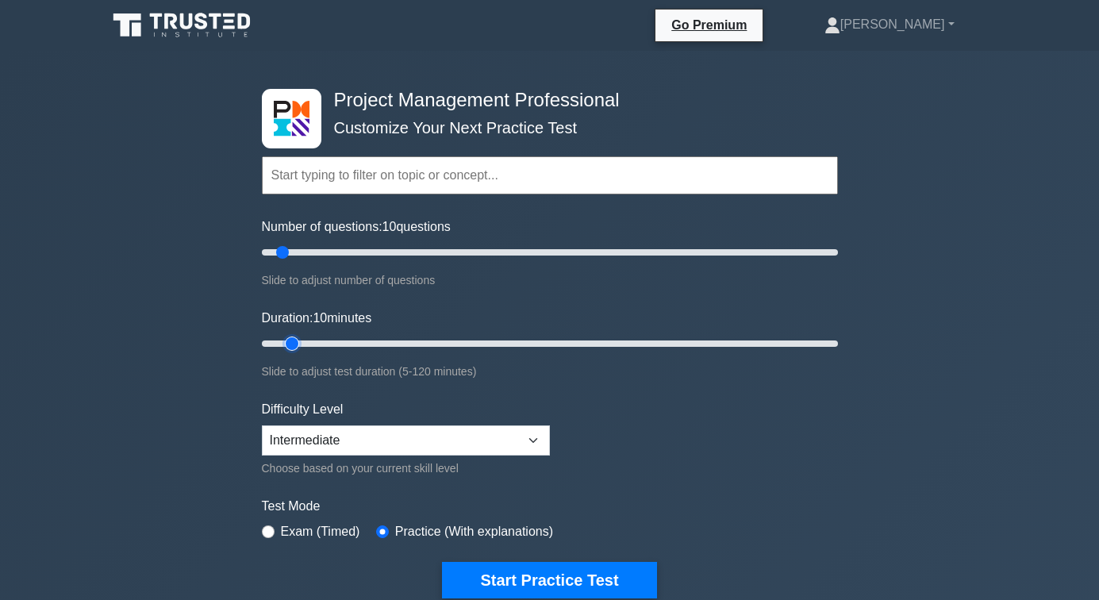
click at [292, 340] on input "Duration: 10 minutes" at bounding box center [550, 343] width 576 height 19
drag, startPoint x: 281, startPoint y: 251, endPoint x: 324, endPoint y: 269, distance: 46.6
type input "20"
click at [314, 252] on input "Number of questions: 20 questions" at bounding box center [550, 252] width 576 height 19
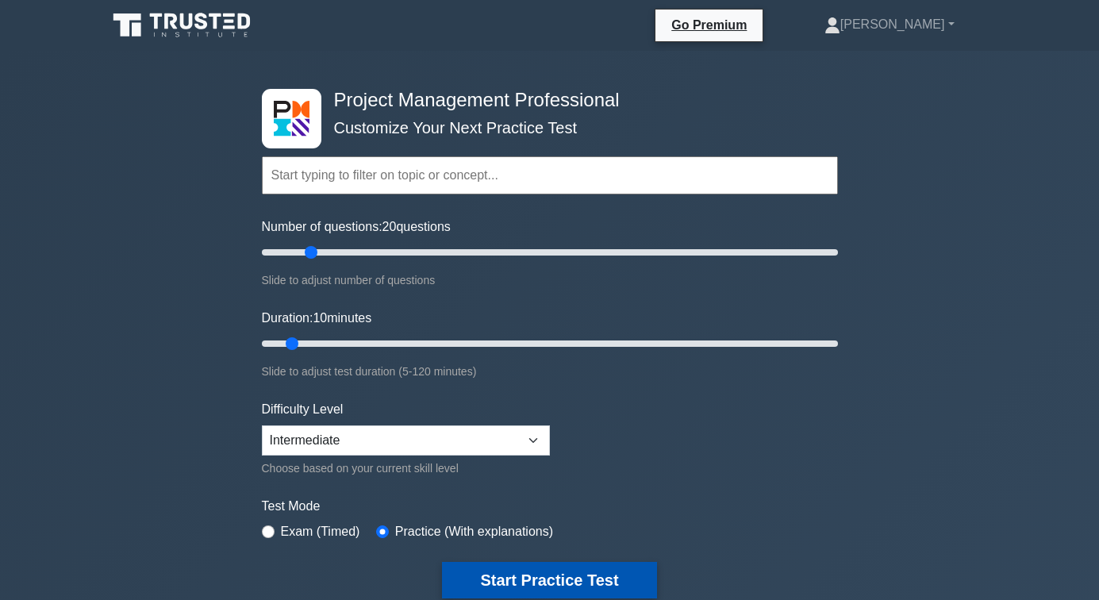
click at [575, 577] on button "Start Practice Test" at bounding box center [549, 580] width 214 height 37
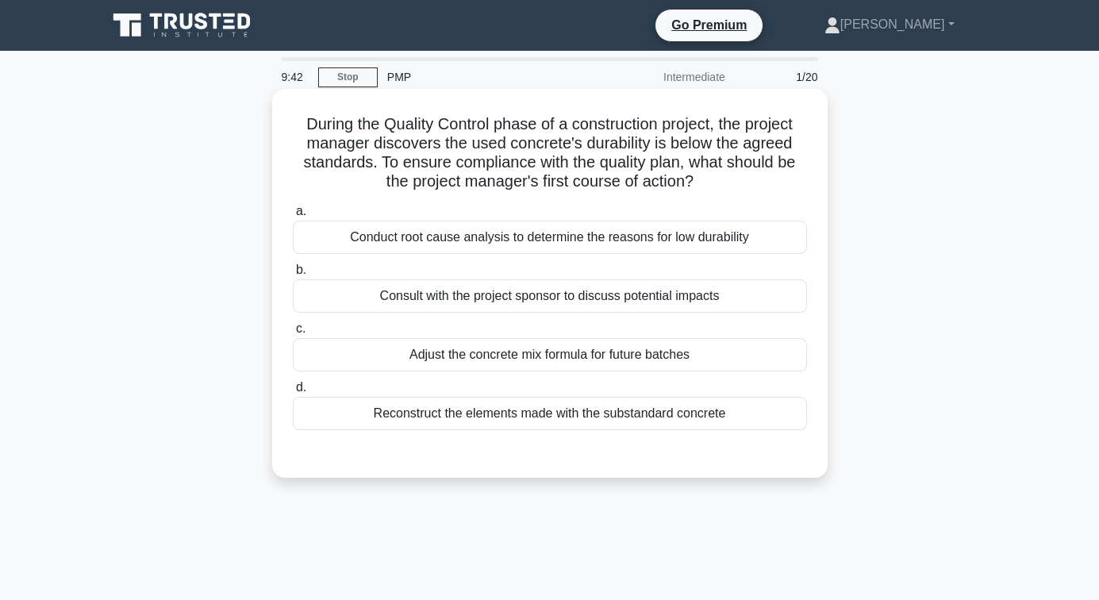
click at [563, 237] on div "Conduct root cause analysis to determine the reasons for low durability" at bounding box center [550, 237] width 514 height 33
click at [293, 217] on input "a. Conduct root cause analysis to determine the reasons for low durability" at bounding box center [293, 211] width 0 height 10
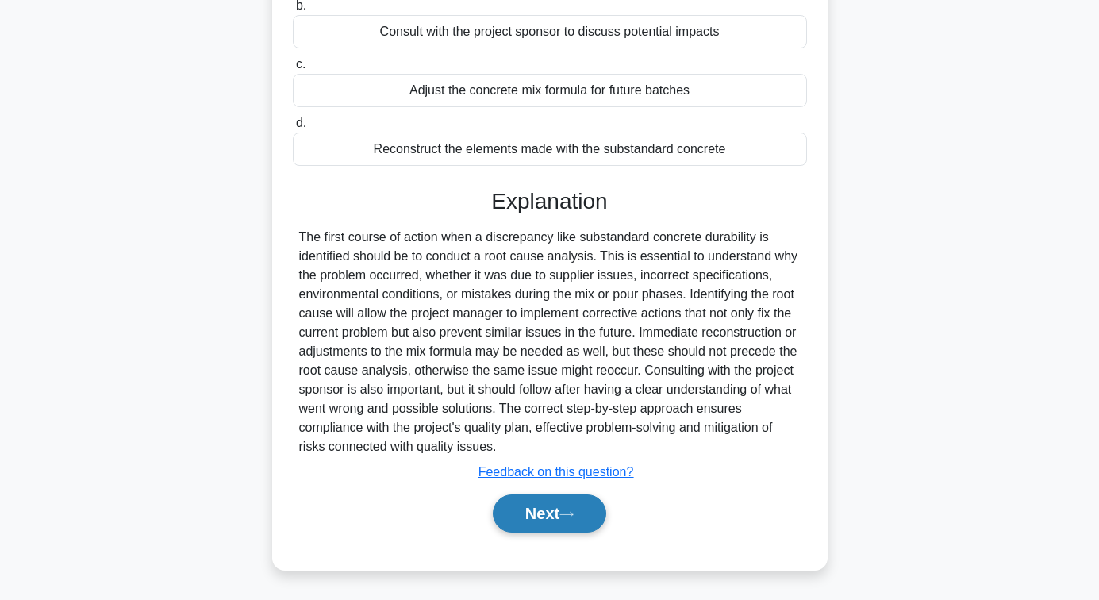
click at [550, 519] on button "Next" at bounding box center [549, 513] width 113 height 38
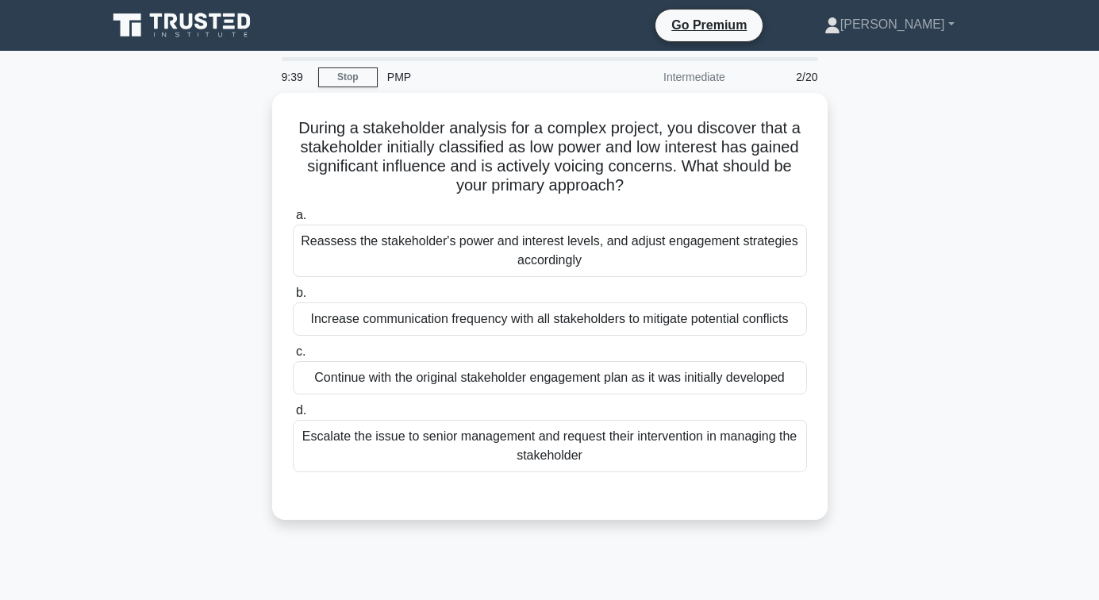
scroll to position [79, 0]
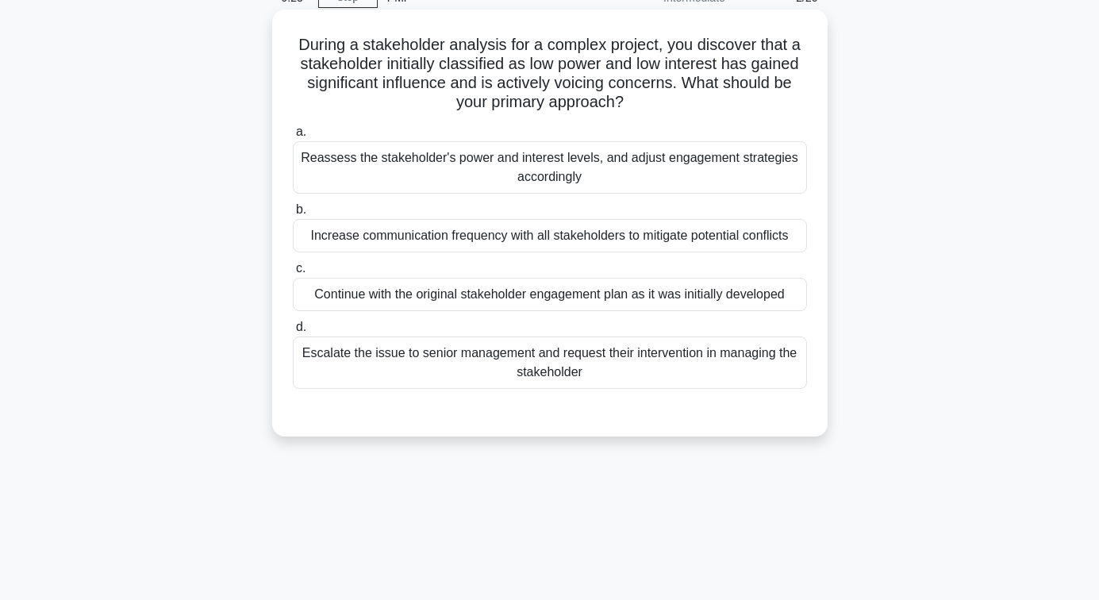
click at [549, 162] on div "Reassess the stakeholder's power and interest levels, and adjust engagement str…" at bounding box center [550, 167] width 514 height 52
click at [293, 137] on input "a. Reassess the stakeholder's power and interest levels, and adjust engagement …" at bounding box center [293, 132] width 0 height 10
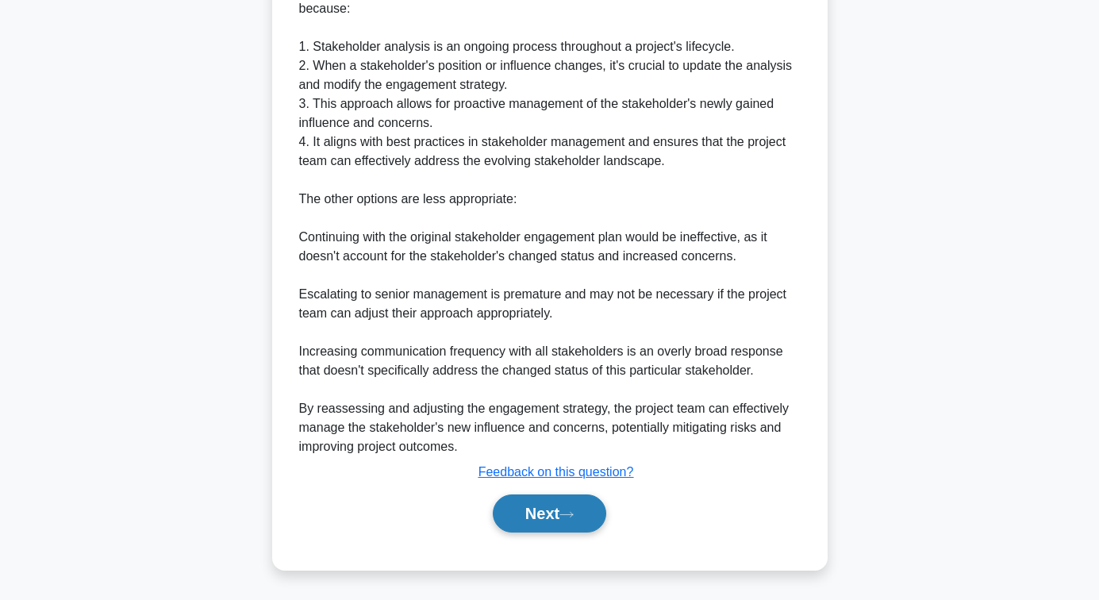
click at [542, 507] on button "Next" at bounding box center [549, 513] width 113 height 38
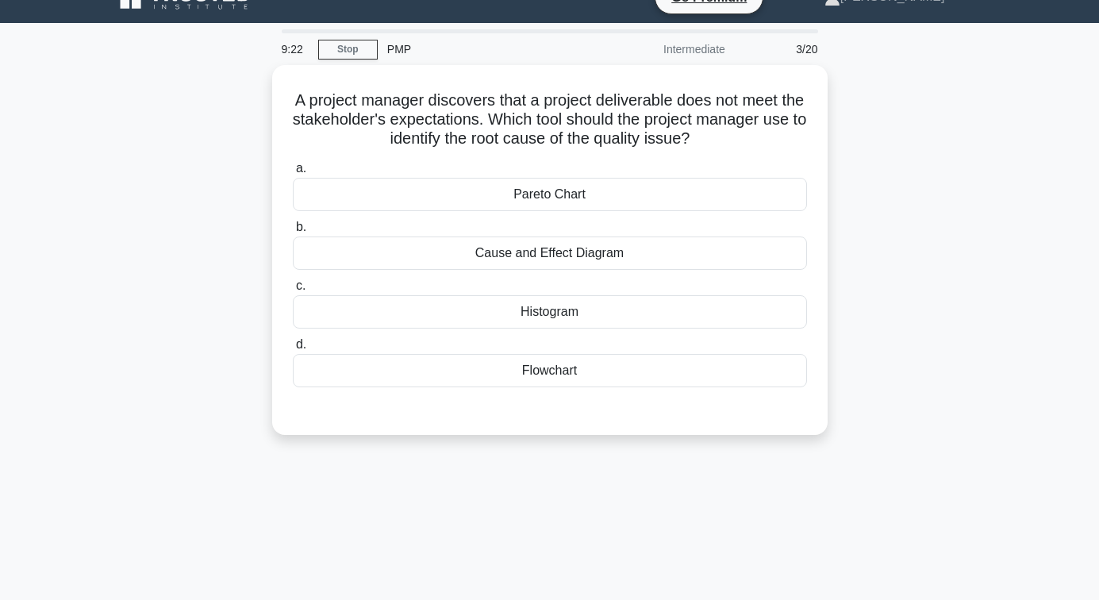
scroll to position [19, 0]
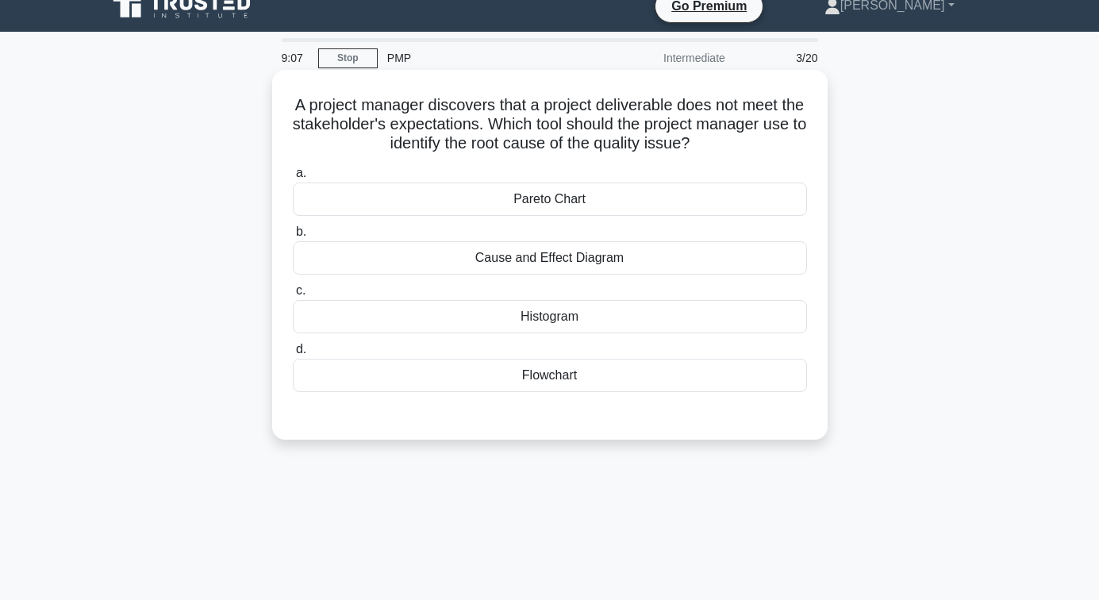
click at [554, 260] on div "Cause and Effect Diagram" at bounding box center [550, 257] width 514 height 33
click at [293, 237] on input "b. Cause and Effect Diagram" at bounding box center [293, 232] width 0 height 10
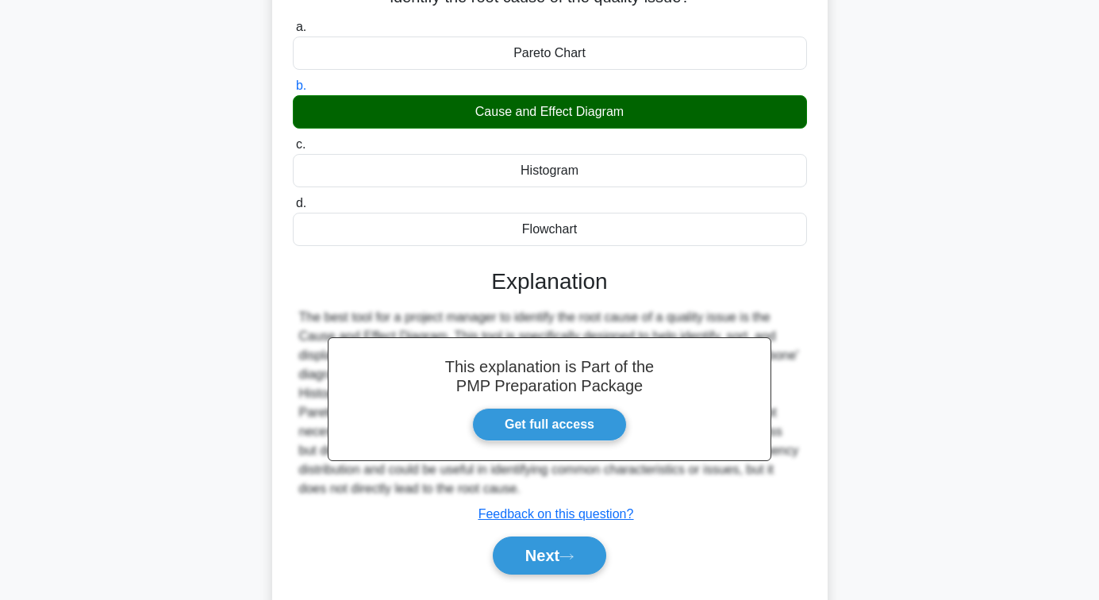
scroll to position [257, 0]
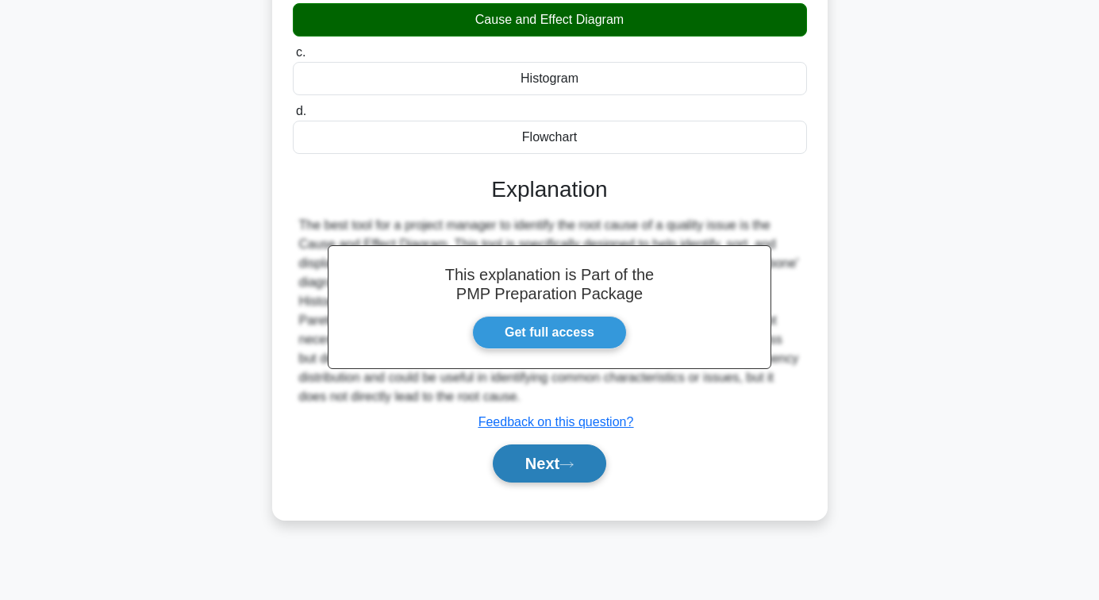
click at [552, 475] on button "Next" at bounding box center [549, 463] width 113 height 38
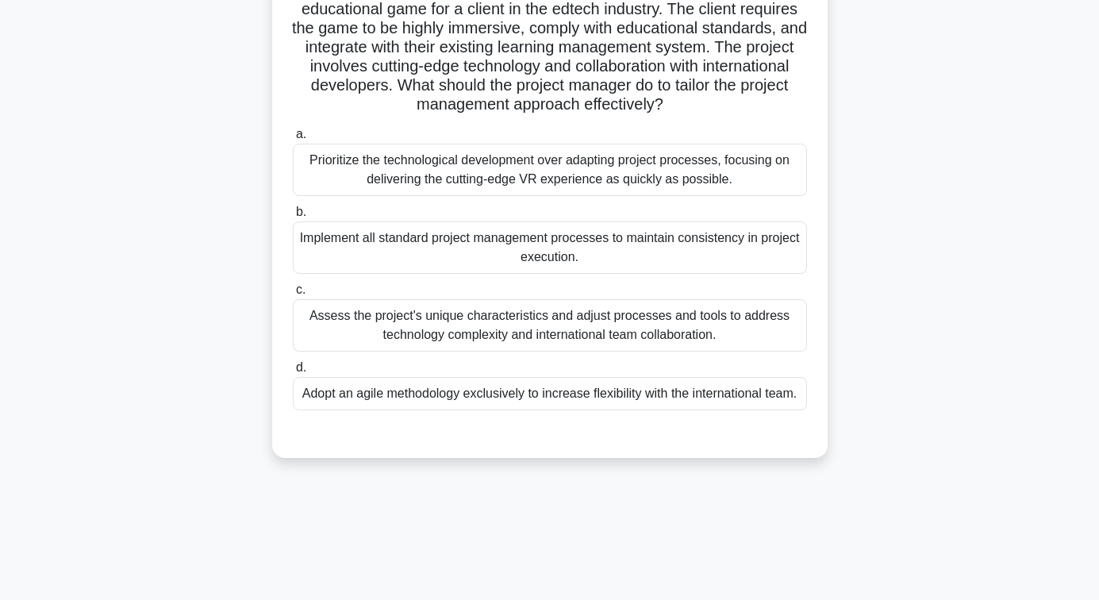
scroll to position [0, 0]
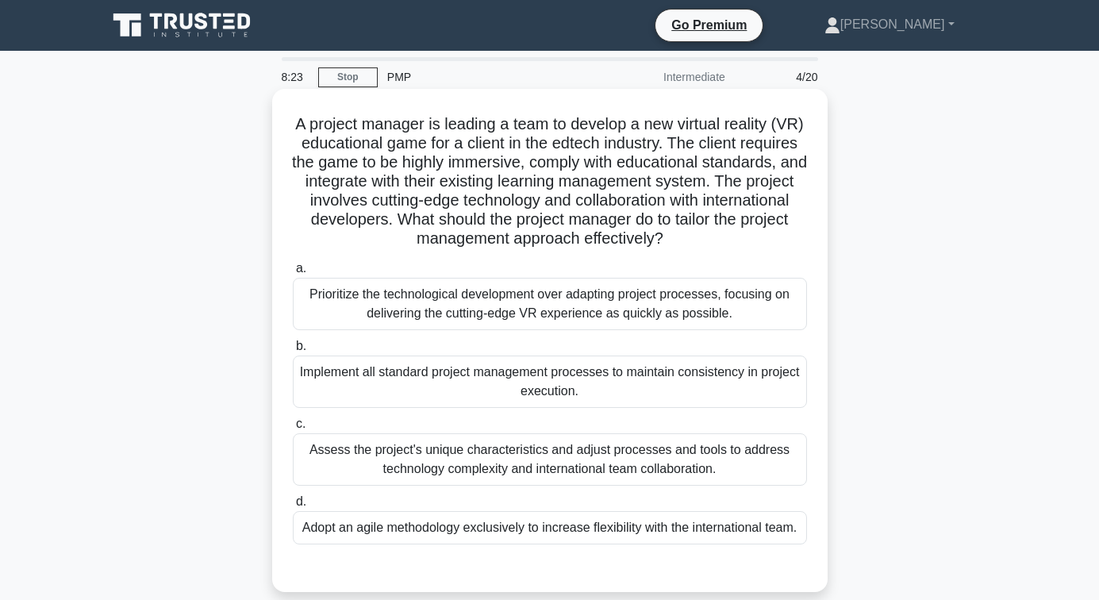
click at [561, 452] on div "Assess the project's unique characteristics and adjust processes and tools to a…" at bounding box center [550, 459] width 514 height 52
click at [293, 429] on input "c. Assess the project's unique characteristics and adjust processes and tools t…" at bounding box center [293, 424] width 0 height 10
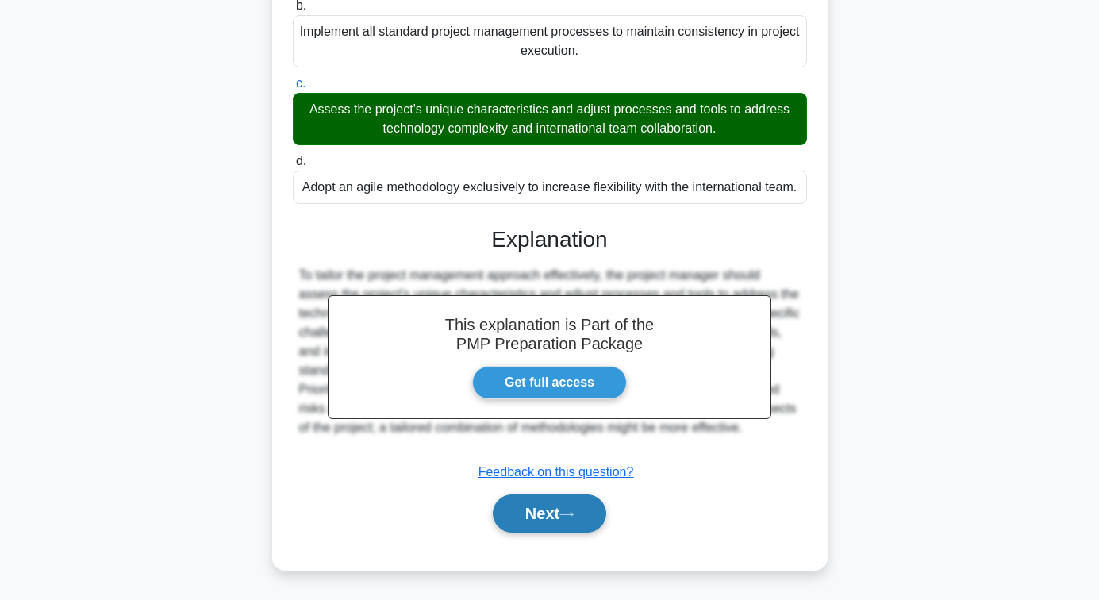
click at [548, 508] on button "Next" at bounding box center [549, 513] width 113 height 38
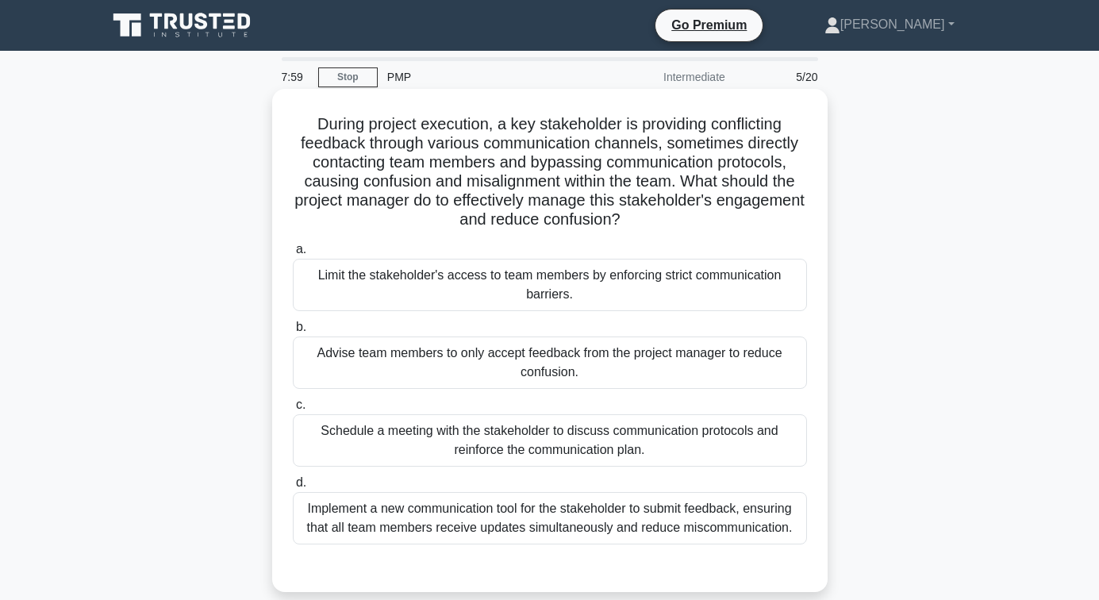
click at [558, 435] on div "Schedule a meeting with the stakeholder to discuss communication protocols and …" at bounding box center [550, 440] width 514 height 52
click at [293, 410] on input "c. Schedule a meeting with the stakeholder to discuss communication protocols a…" at bounding box center [293, 405] width 0 height 10
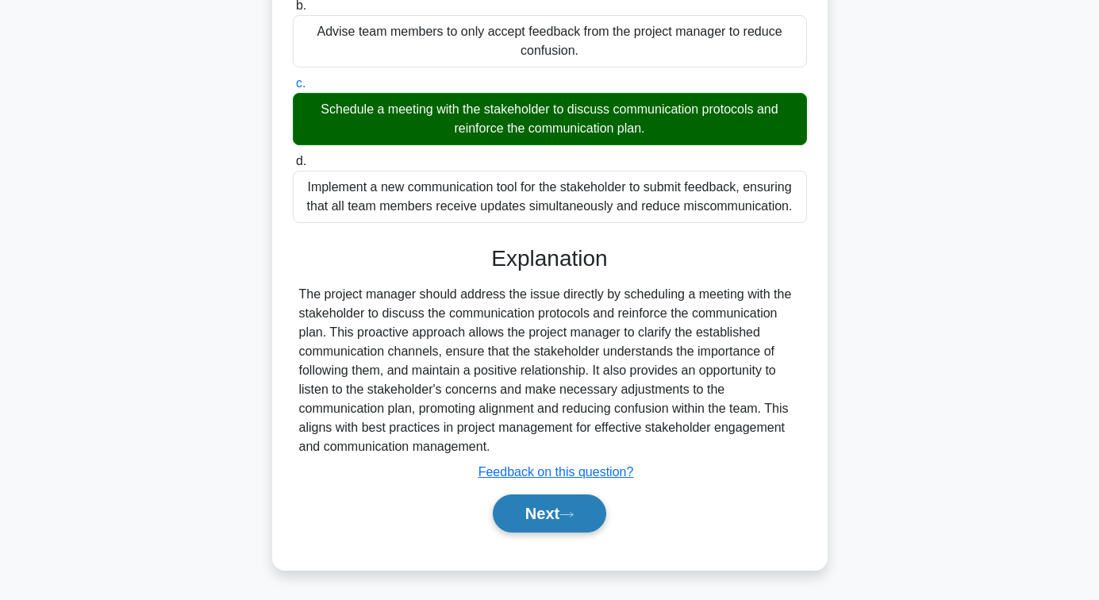
click at [534, 515] on button "Next" at bounding box center [549, 513] width 113 height 38
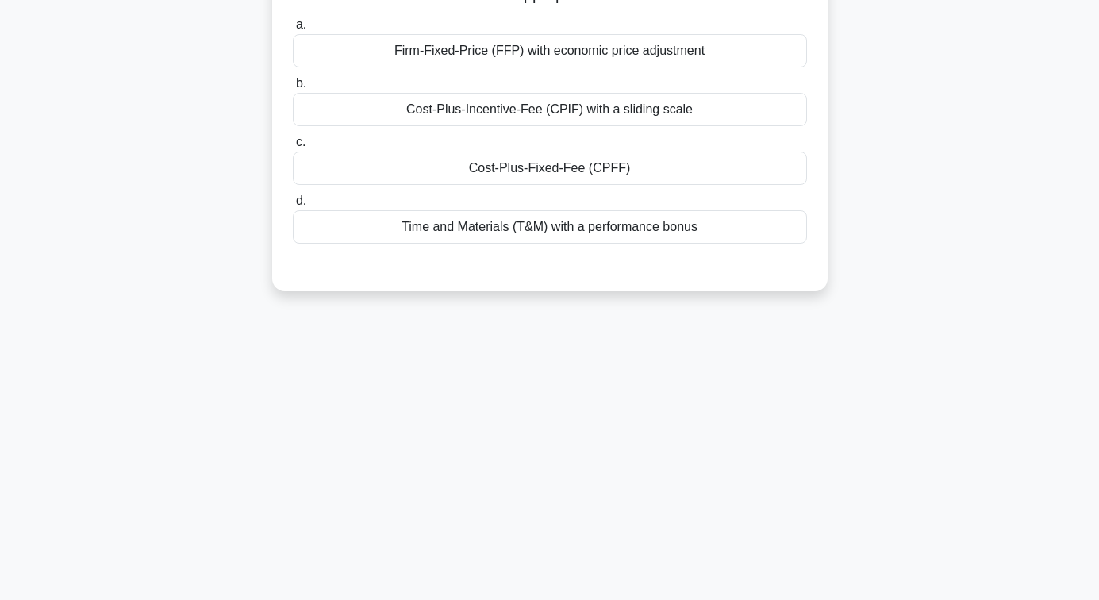
scroll to position [98, 0]
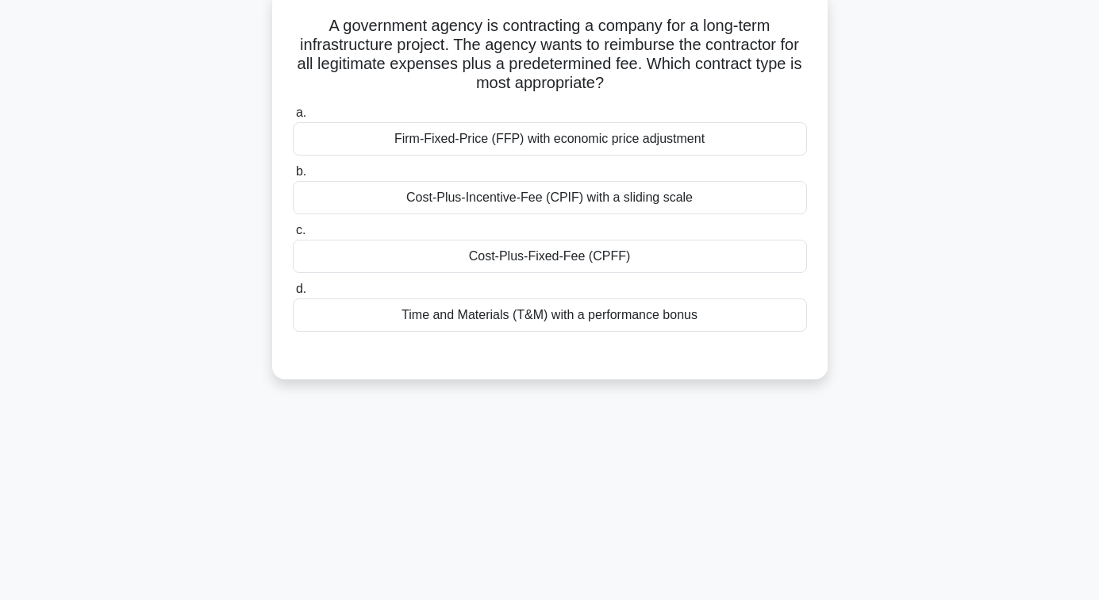
click at [552, 254] on div "Cost-Plus-Fixed-Fee (CPFF)" at bounding box center [550, 256] width 514 height 33
click at [293, 236] on input "c. Cost-Plus-Fixed-Fee (CPFF)" at bounding box center [293, 230] width 0 height 10
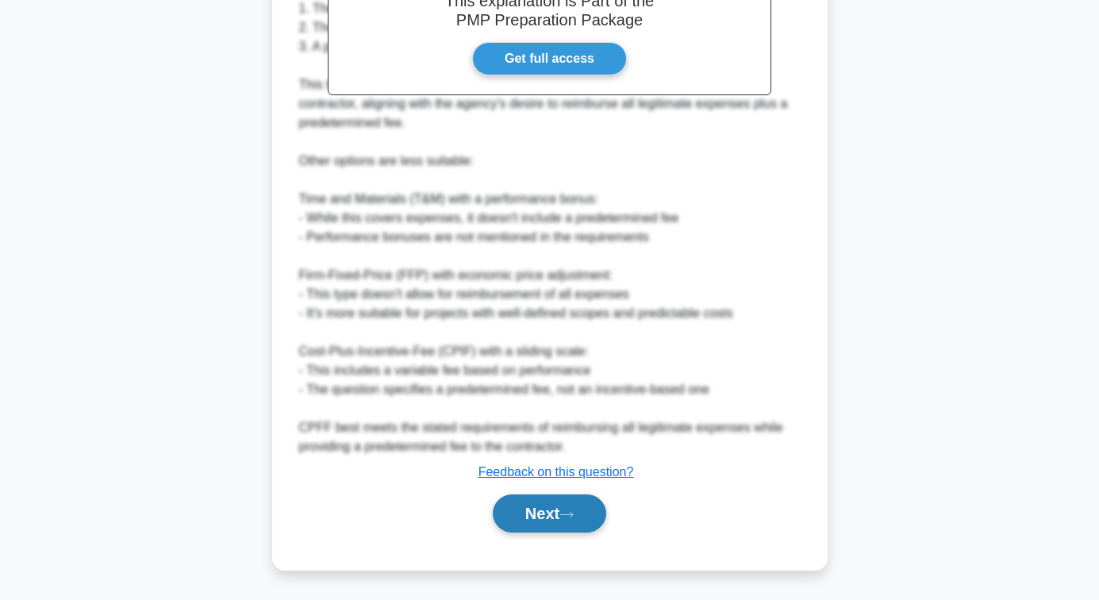
click at [572, 514] on icon at bounding box center [566, 514] width 14 height 9
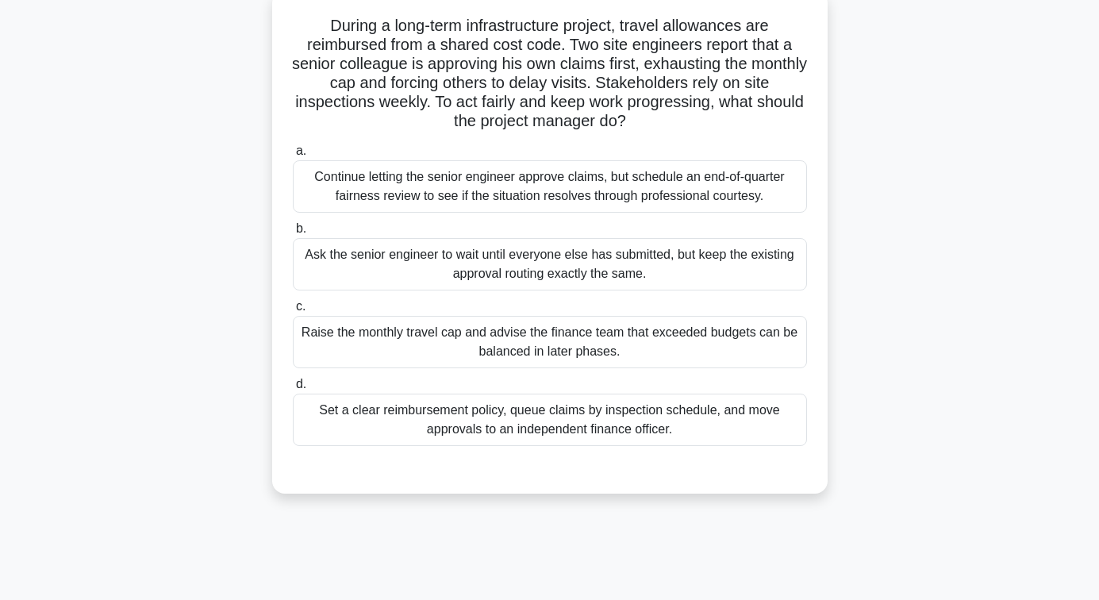
click at [525, 433] on div "Set a clear reimbursement policy, queue claims by inspection schedule, and move…" at bounding box center [550, 420] width 514 height 52
click at [293, 390] on input "d. Set a clear reimbursement policy, queue claims by inspection schedule, and m…" at bounding box center [293, 384] width 0 height 10
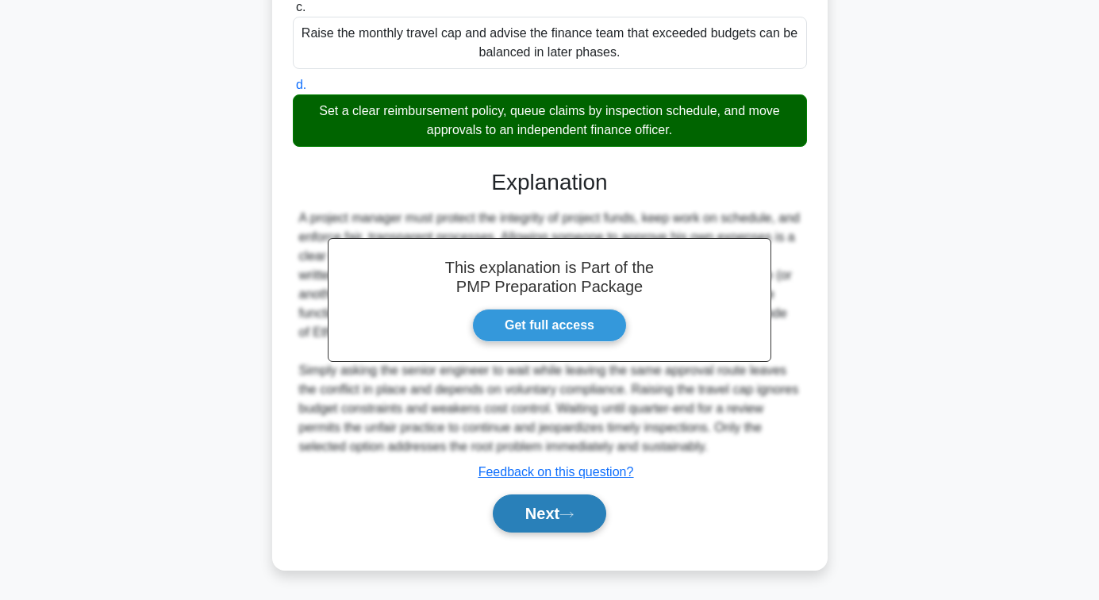
click at [542, 500] on button "Next" at bounding box center [549, 513] width 113 height 38
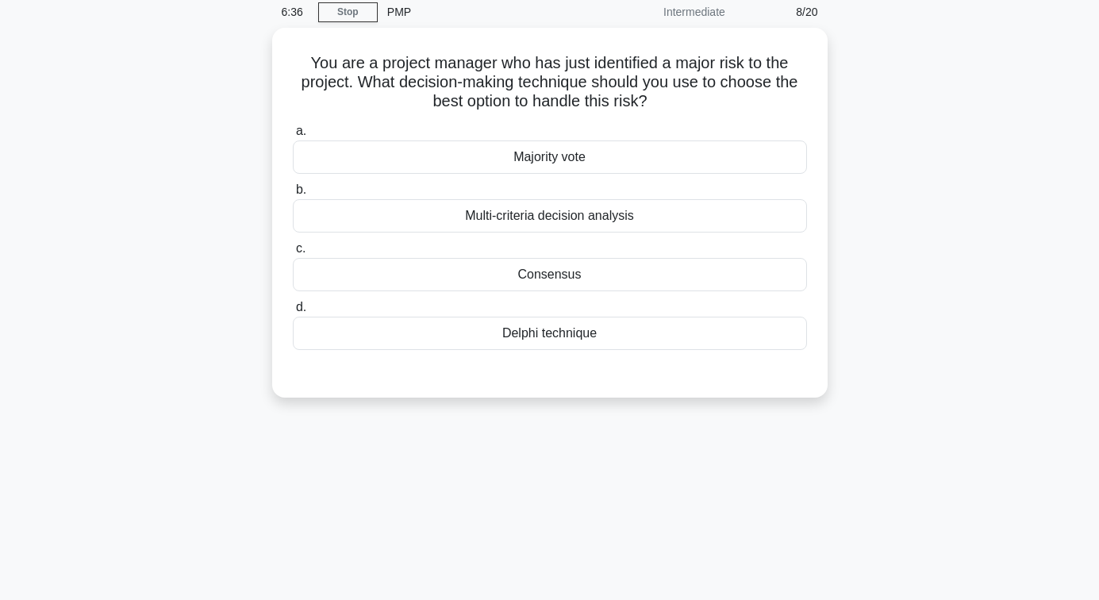
scroll to position [19, 0]
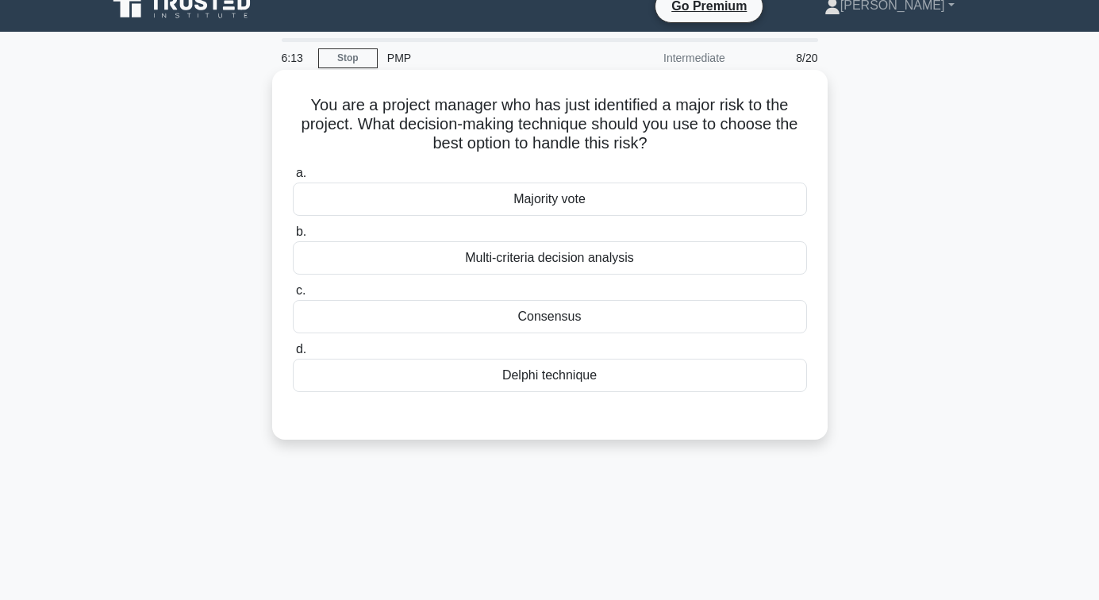
click at [552, 320] on div "Consensus" at bounding box center [550, 316] width 514 height 33
click at [293, 296] on input "c. Consensus" at bounding box center [293, 291] width 0 height 10
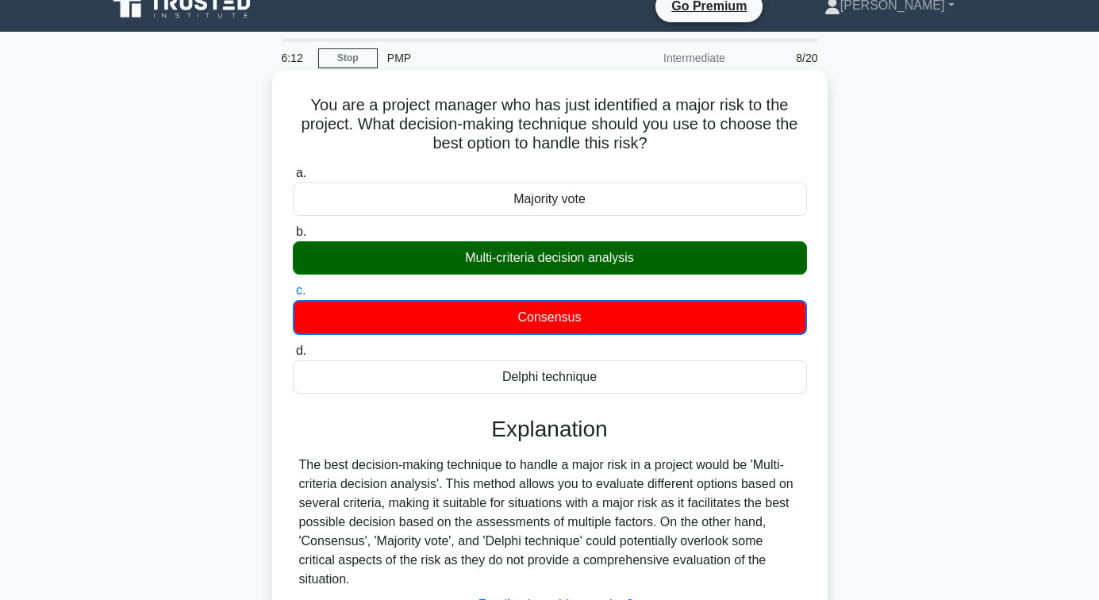
scroll to position [257, 0]
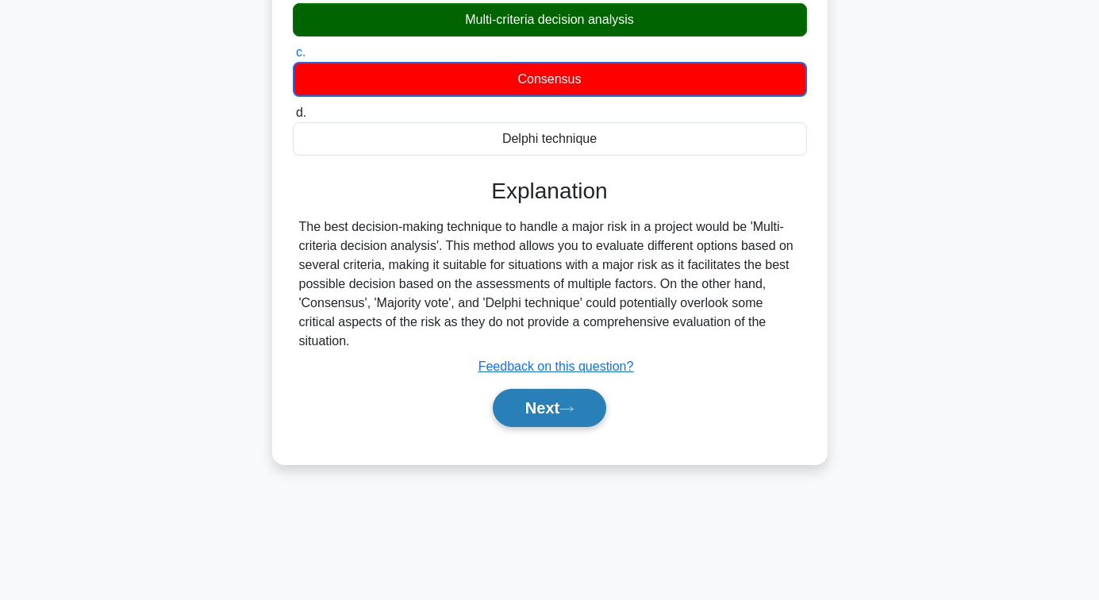
click at [548, 410] on button "Next" at bounding box center [549, 408] width 113 height 38
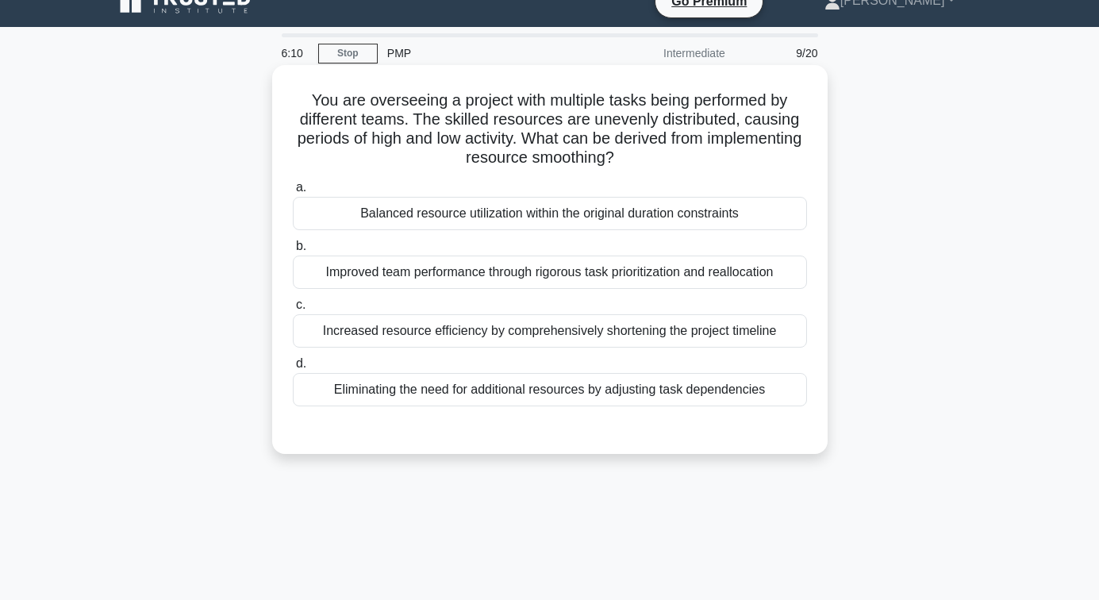
scroll to position [19, 0]
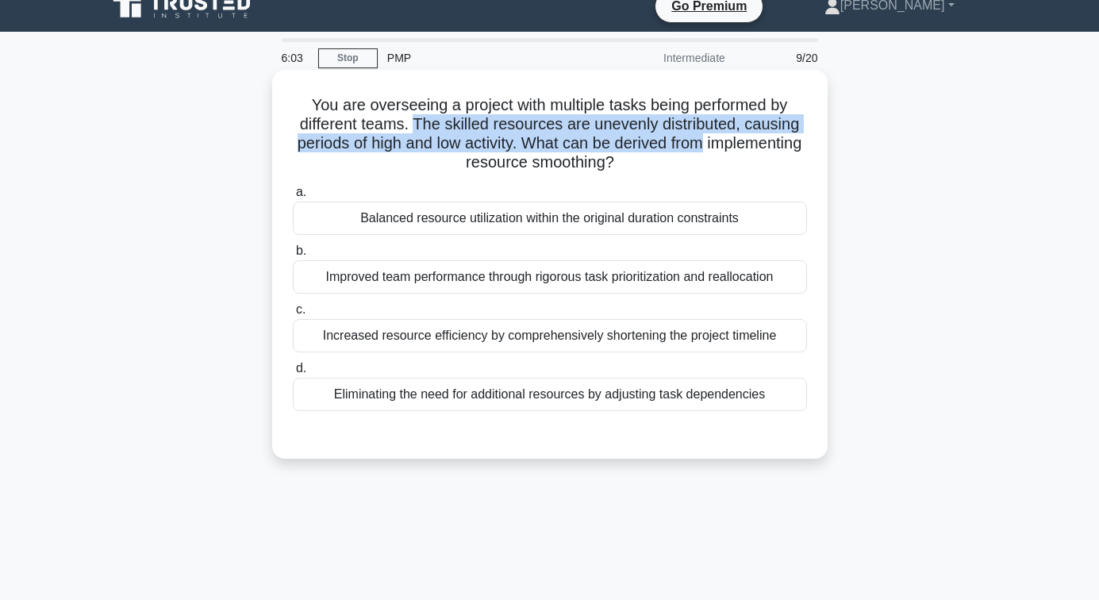
drag, startPoint x: 413, startPoint y: 124, endPoint x: 763, endPoint y: 147, distance: 350.7
click at [763, 147] on h5 "You are overseeing a project with multiple tasks being performed by different t…" at bounding box center [549, 134] width 517 height 78
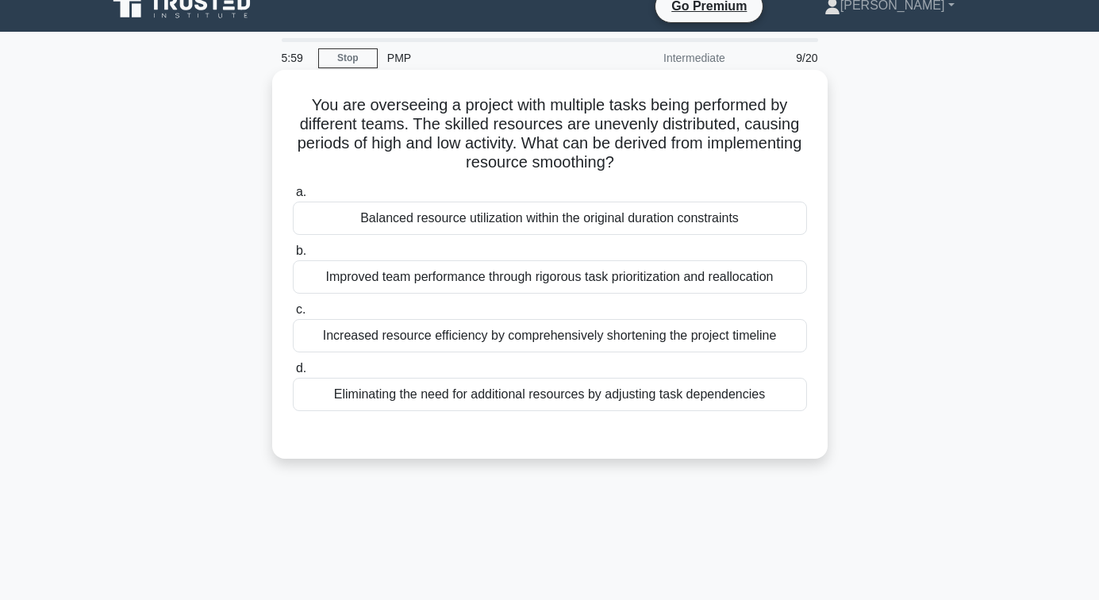
click at [553, 164] on h5 "You are overseeing a project with multiple tasks being performed by different t…" at bounding box center [549, 134] width 517 height 78
click at [552, 217] on div "Balanced resource utilization within the original duration constraints" at bounding box center [550, 218] width 514 height 33
click at [293, 198] on input "a. Balanced resource utilization within the original duration constraints" at bounding box center [293, 192] width 0 height 10
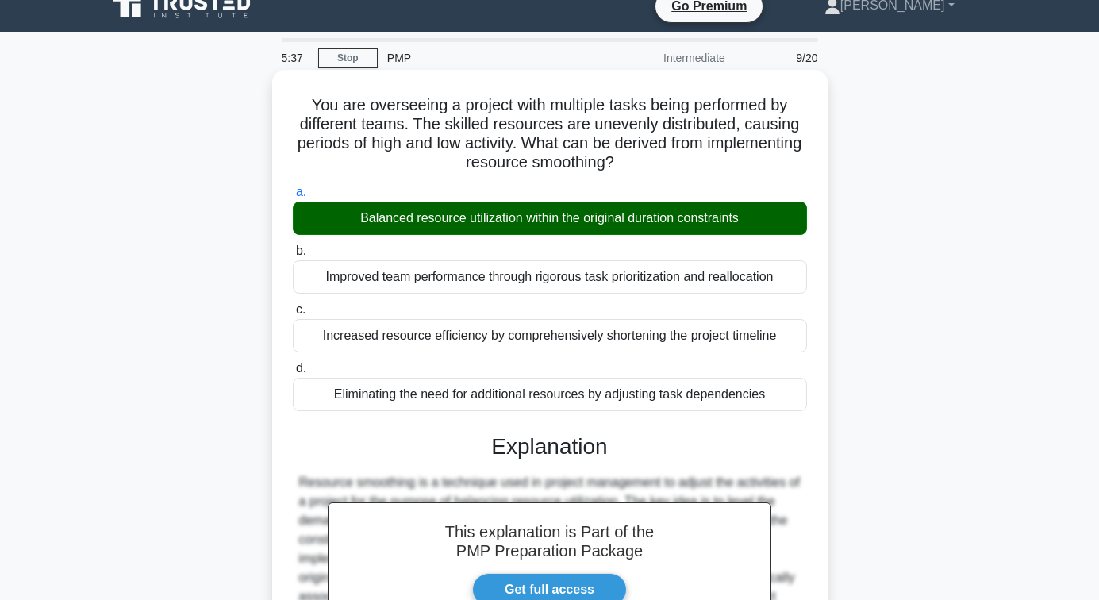
scroll to position [257, 0]
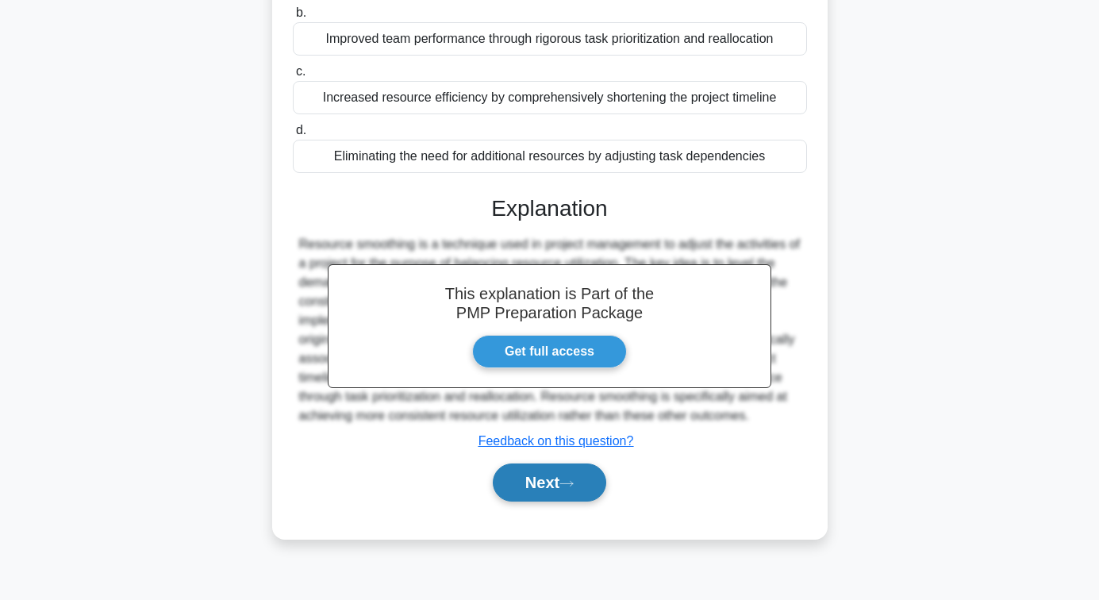
click at [571, 490] on button "Next" at bounding box center [549, 482] width 113 height 38
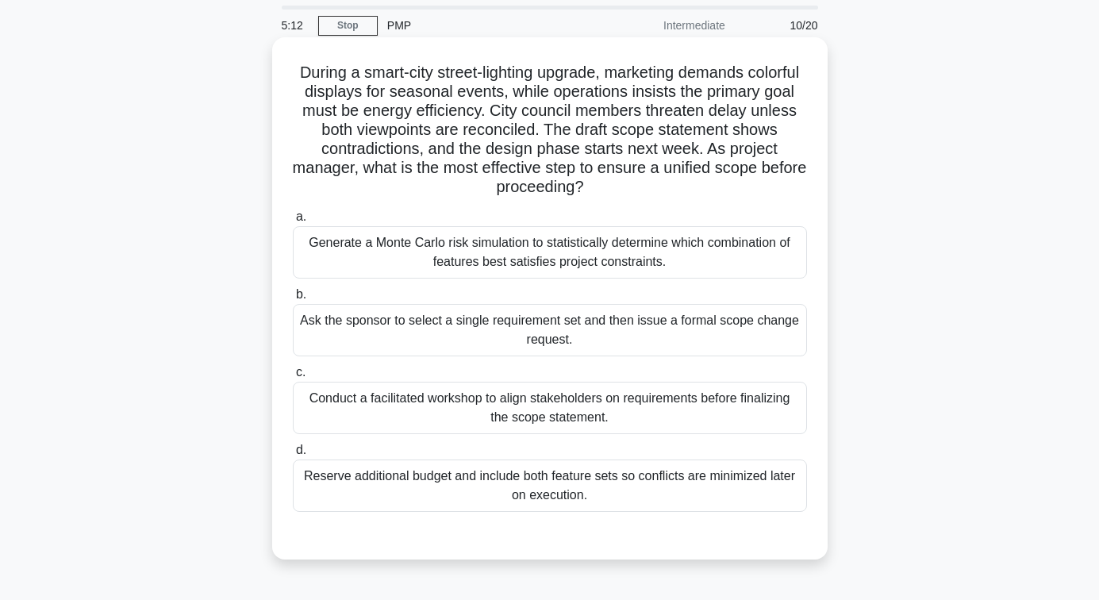
scroll to position [79, 0]
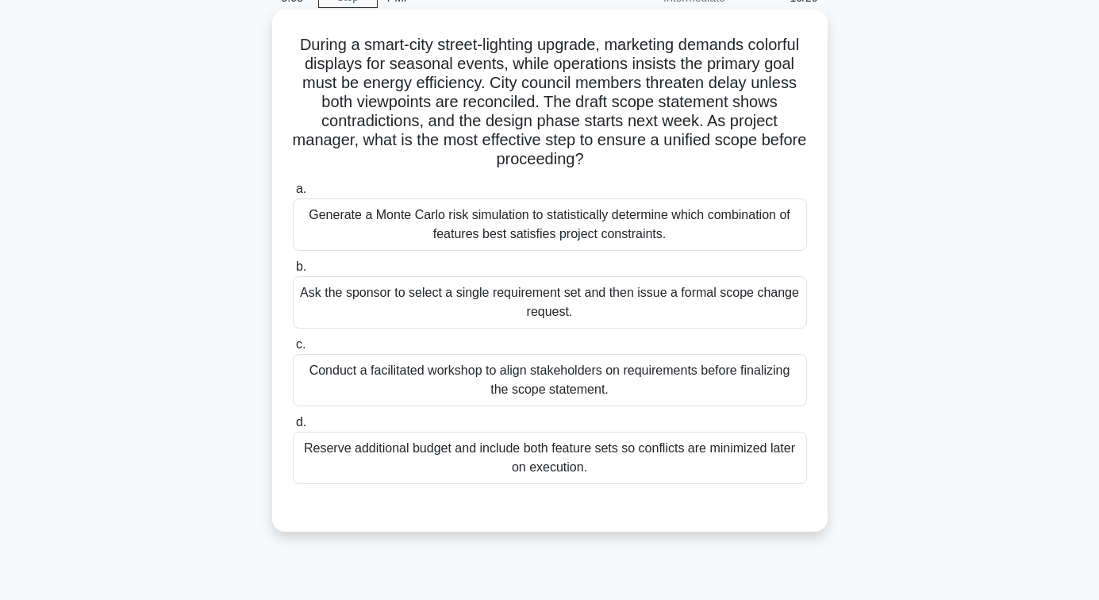
click at [557, 376] on div "Conduct a facilitated workshop to align stakeholders on requirements before fin…" at bounding box center [550, 380] width 514 height 52
click at [293, 350] on input "c. Conduct a facilitated workshop to align stakeholders on requirements before …" at bounding box center [293, 345] width 0 height 10
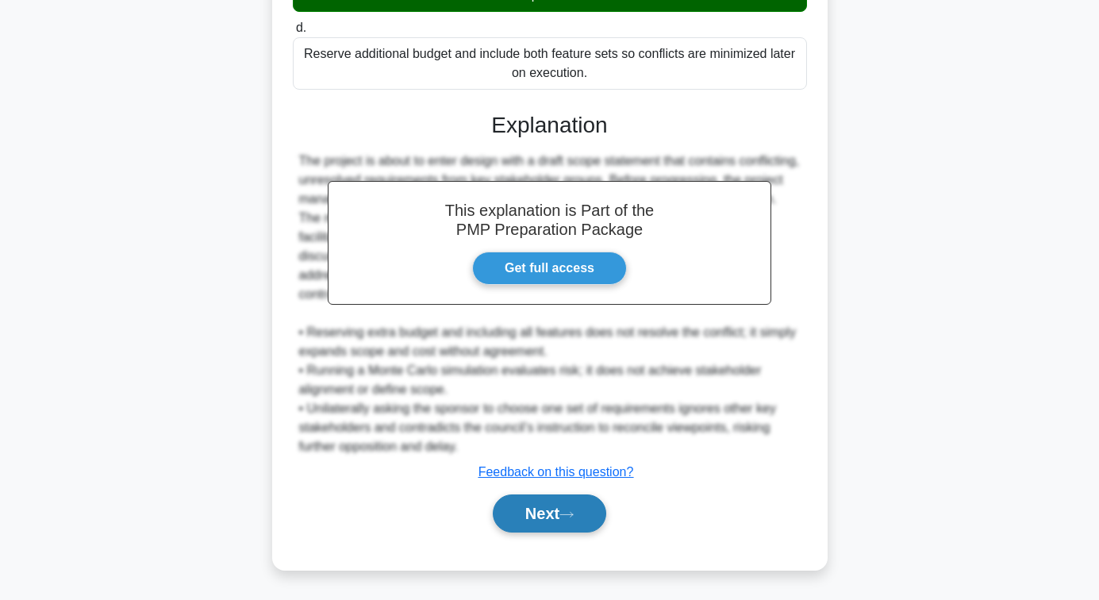
click at [551, 506] on button "Next" at bounding box center [549, 513] width 113 height 38
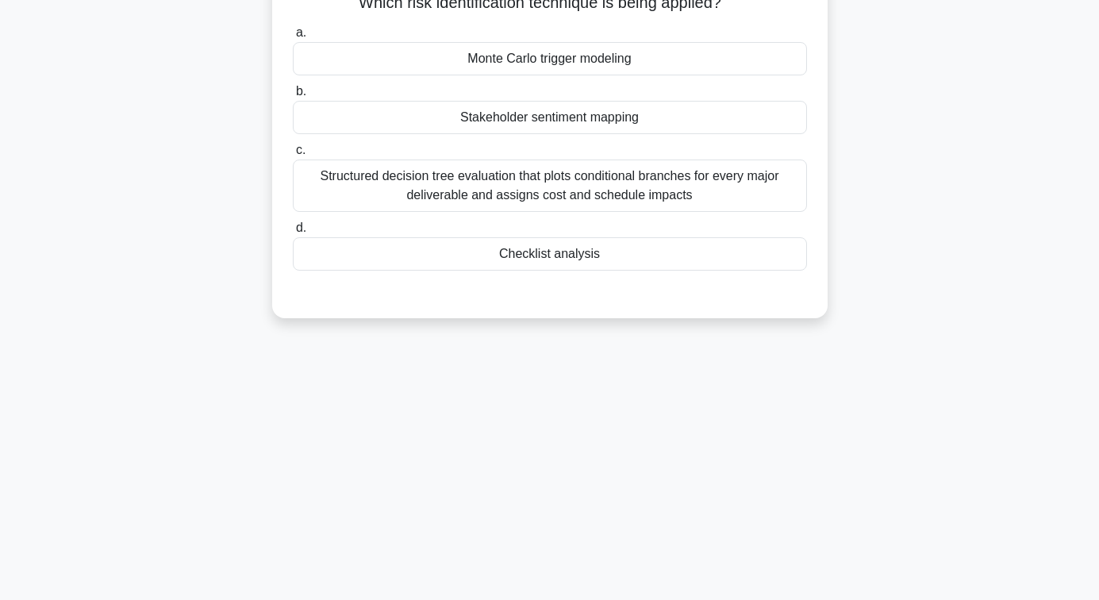
scroll to position [0, 0]
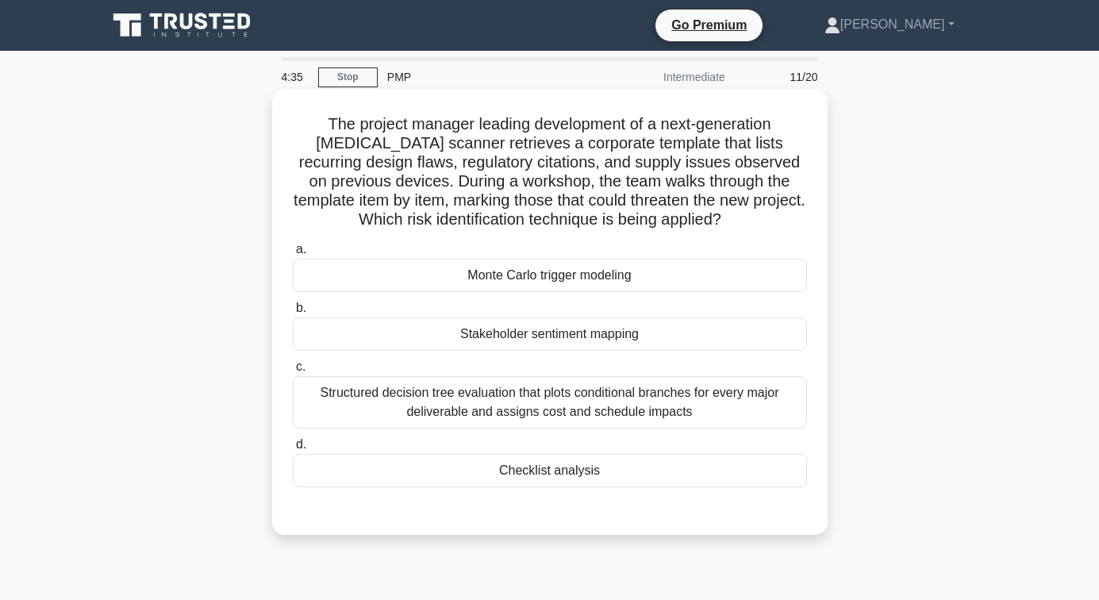
click at [552, 470] on div "Checklist analysis" at bounding box center [550, 470] width 514 height 33
click at [293, 450] on input "d. Checklist analysis" at bounding box center [293, 445] width 0 height 10
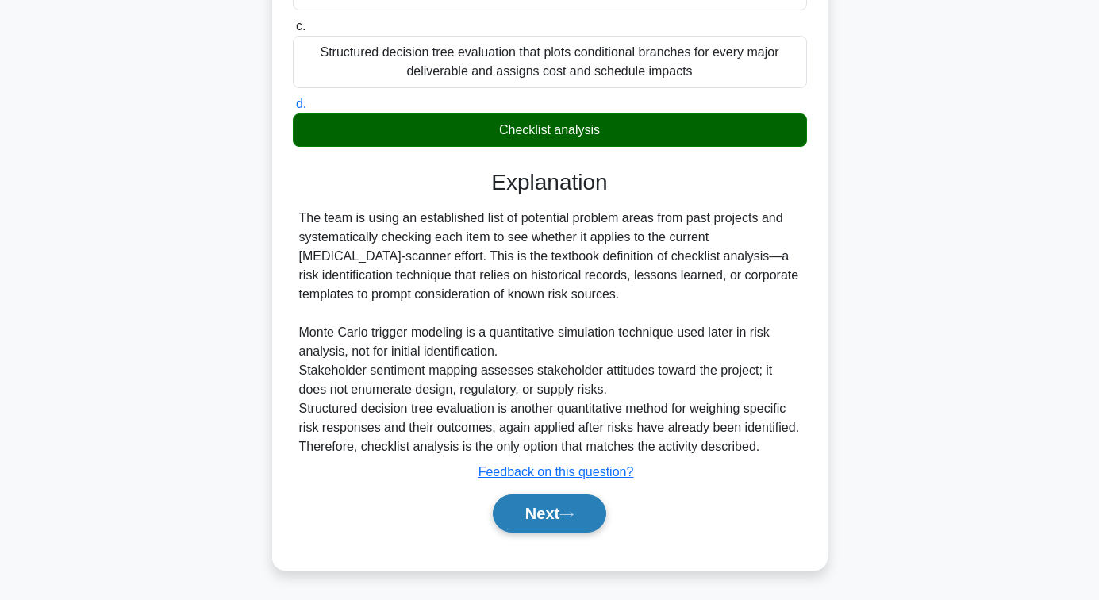
click at [537, 514] on button "Next" at bounding box center [549, 513] width 113 height 38
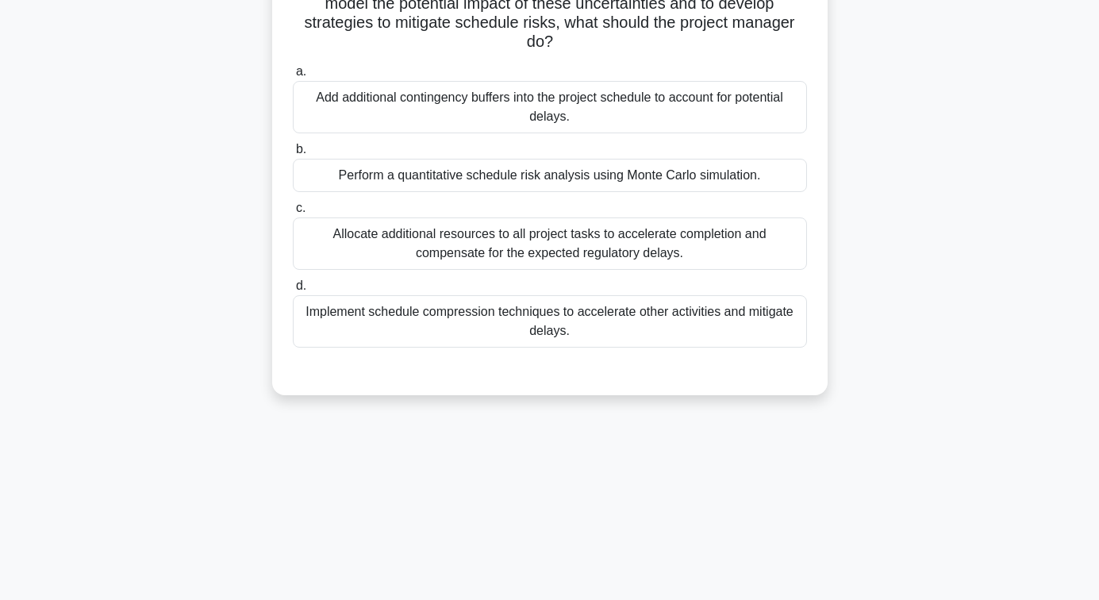
scroll to position [19, 0]
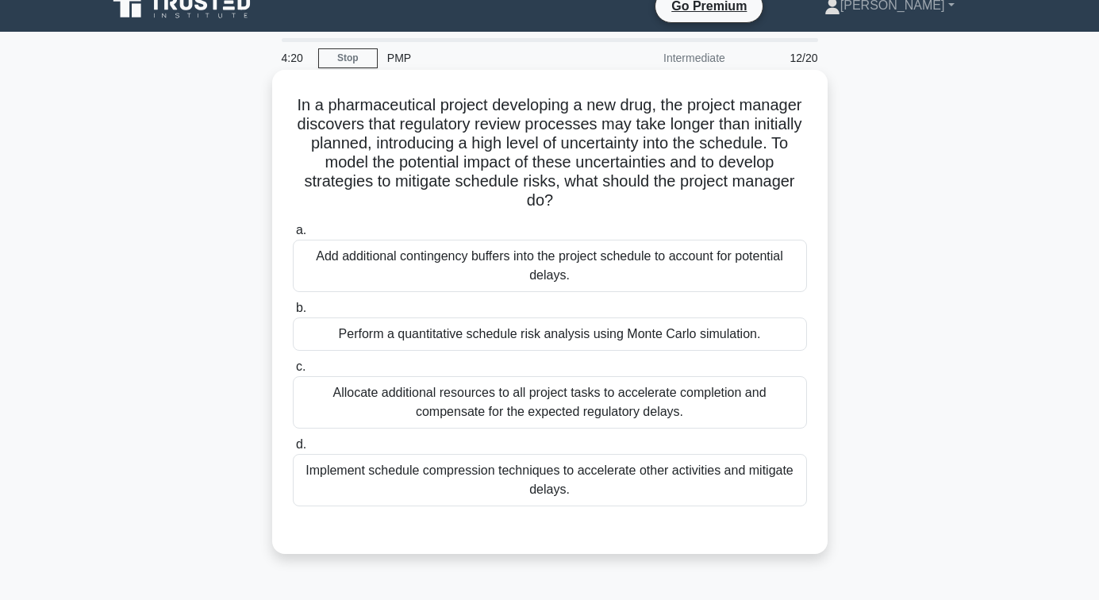
drag, startPoint x: 391, startPoint y: 163, endPoint x: 786, endPoint y: 195, distance: 395.8
click at [786, 195] on h5 "In a pharmaceutical project developing a new drug, the project manager discover…" at bounding box center [549, 153] width 517 height 116
click at [552, 332] on div "Perform a quantitative schedule risk analysis using Monte Carlo simulation." at bounding box center [550, 333] width 514 height 33
click at [293, 313] on input "b. Perform a quantitative schedule risk analysis using Monte Carlo simulation." at bounding box center [293, 308] width 0 height 10
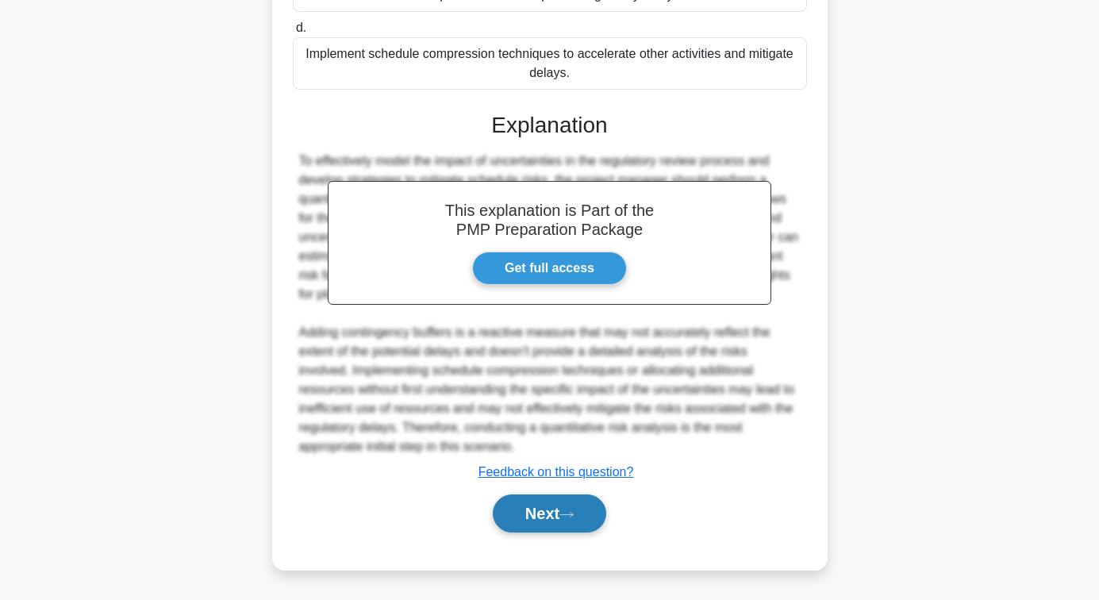
click at [544, 518] on button "Next" at bounding box center [549, 513] width 113 height 38
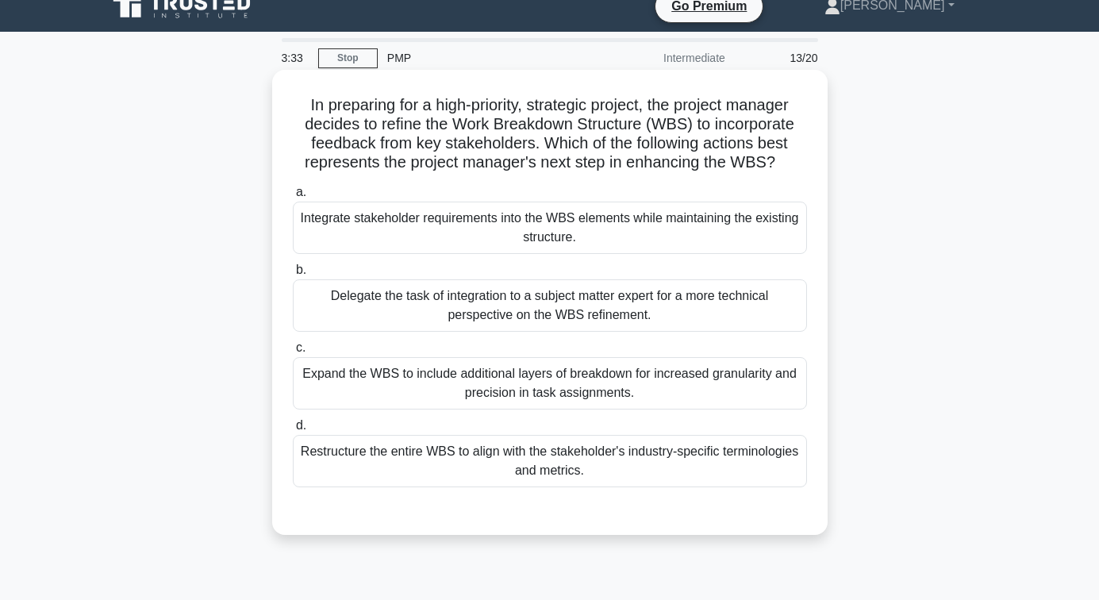
click at [552, 232] on div "Integrate stakeholder requirements into the WBS elements while maintaining the …" at bounding box center [550, 228] width 514 height 52
click at [293, 198] on input "a. Integrate stakeholder requirements into the WBS elements while maintaining t…" at bounding box center [293, 192] width 0 height 10
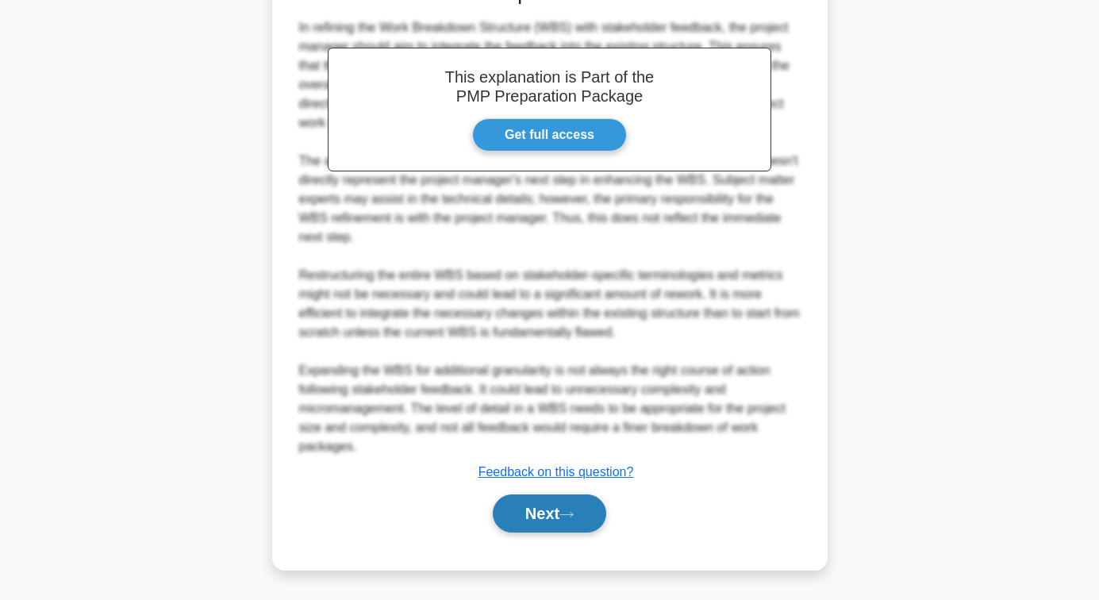
click at [556, 502] on button "Next" at bounding box center [549, 513] width 113 height 38
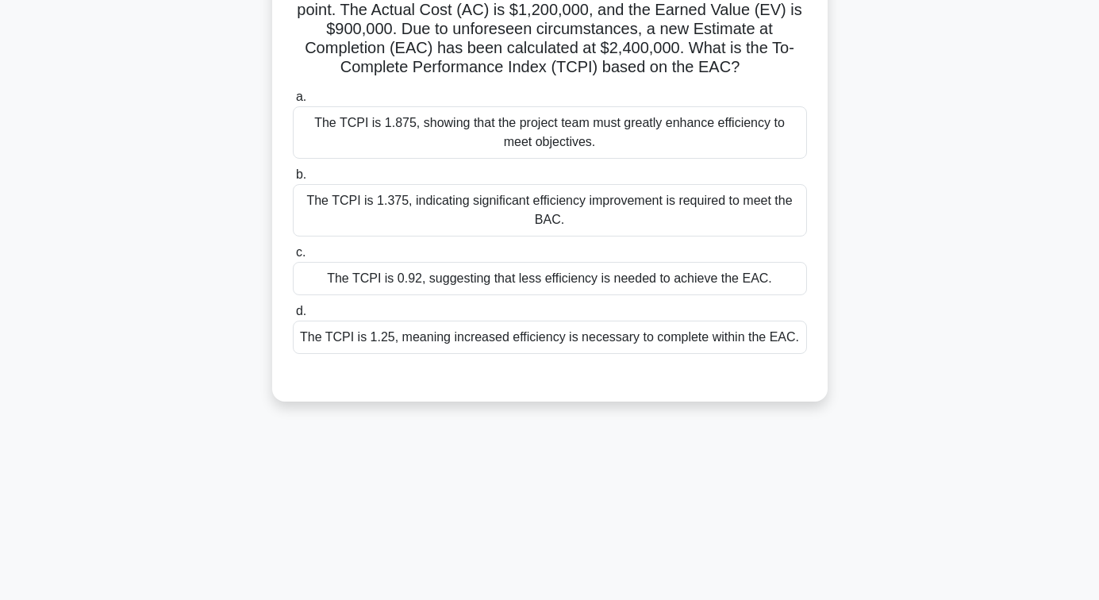
scroll to position [0, 0]
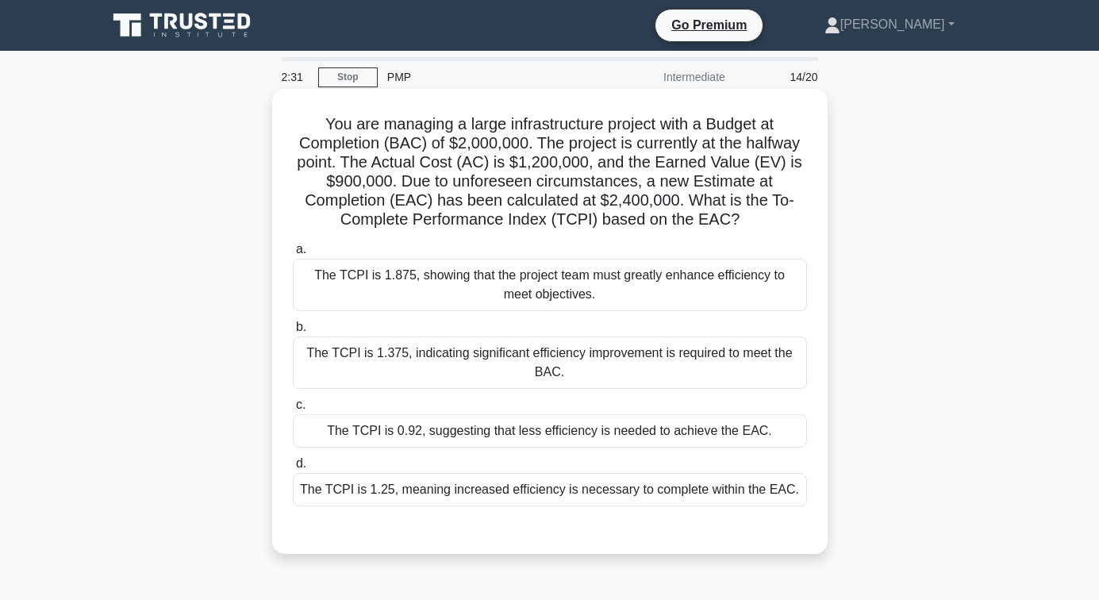
click at [553, 494] on div "The TCPI is 1.25, meaning increased efficiency is necessary to complete within …" at bounding box center [550, 489] width 514 height 33
click at [293, 469] on input "d. The TCPI is 1.25, meaning increased efficiency is necessary to complete with…" at bounding box center [293, 464] width 0 height 10
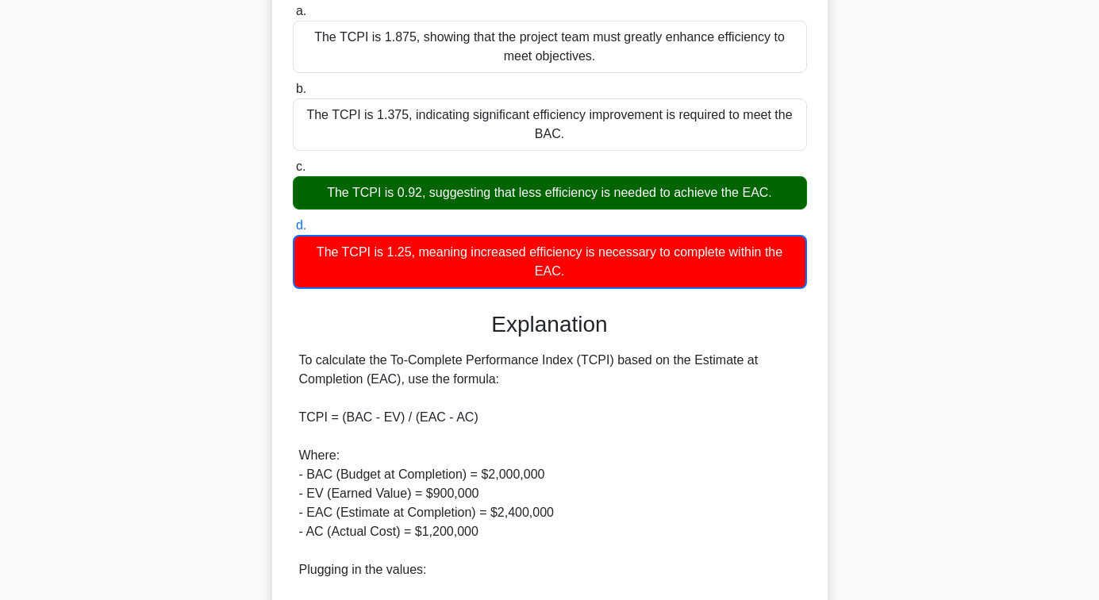
scroll to position [495, 0]
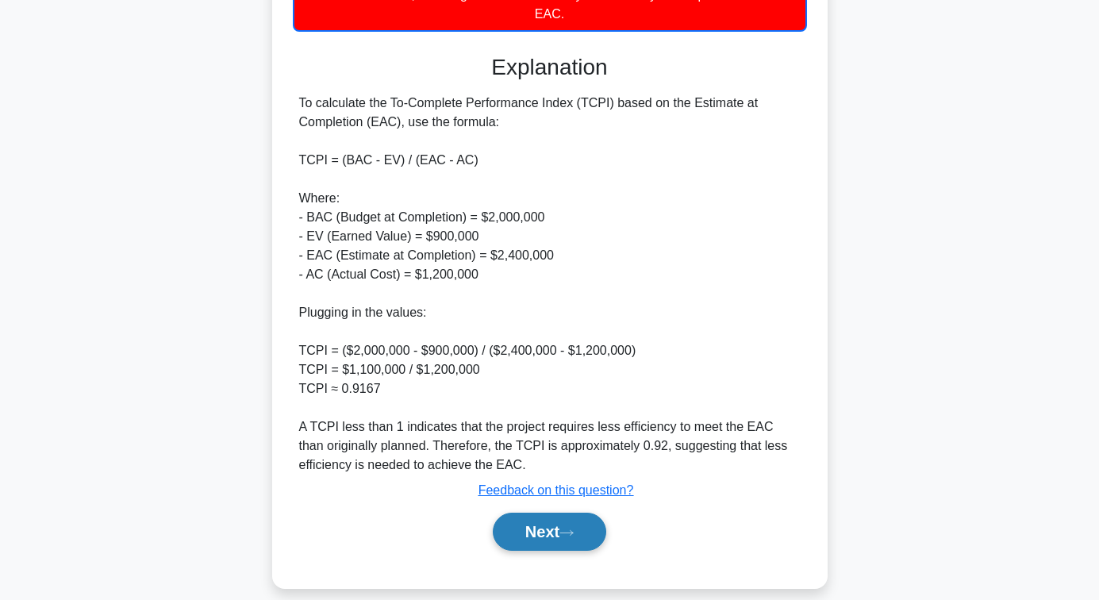
click at [559, 517] on button "Next" at bounding box center [549, 532] width 113 height 38
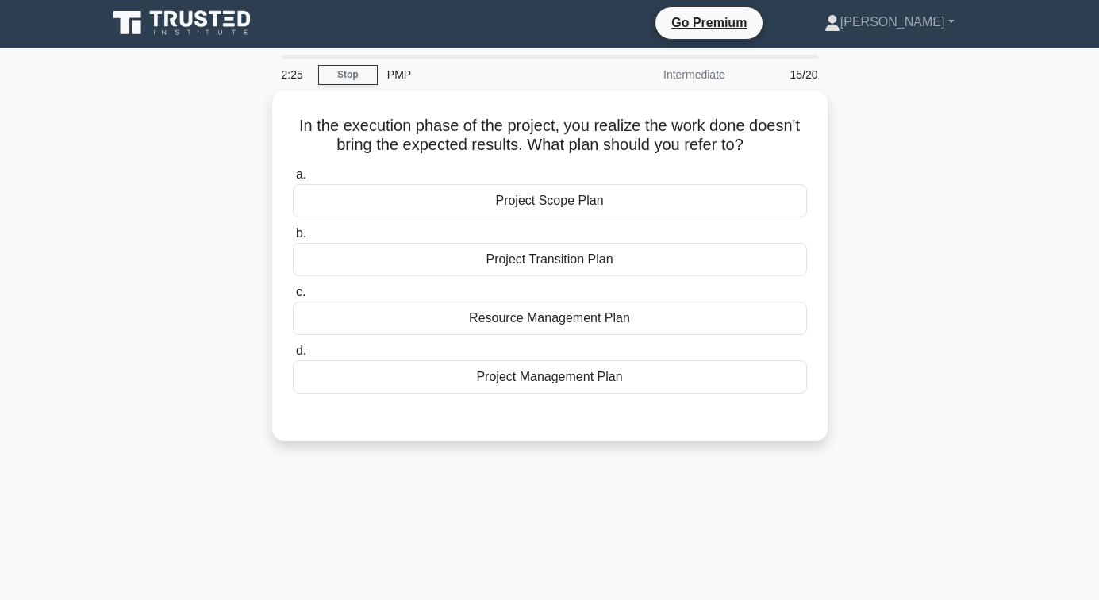
scroll to position [0, 0]
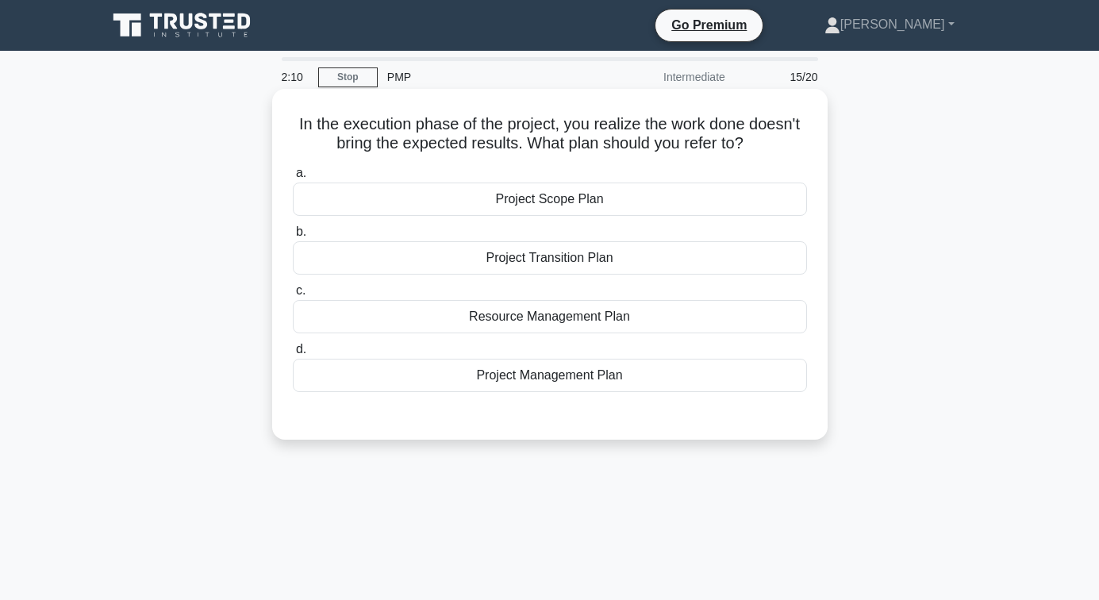
click at [544, 378] on div "Project Management Plan" at bounding box center [550, 375] width 514 height 33
click at [293, 355] on input "d. Project Management Plan" at bounding box center [293, 349] width 0 height 10
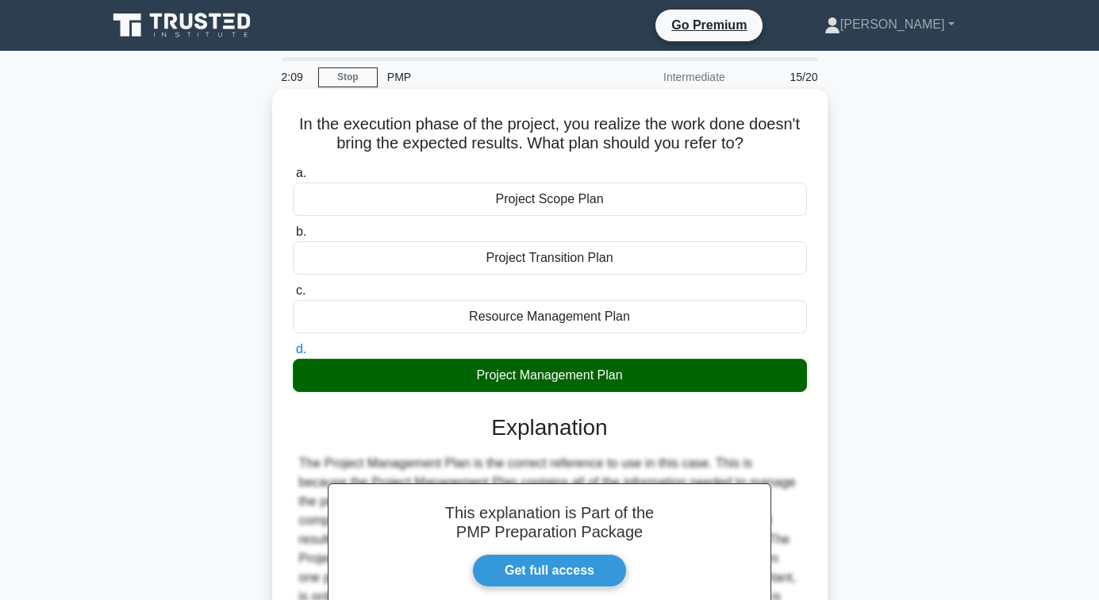
scroll to position [257, 0]
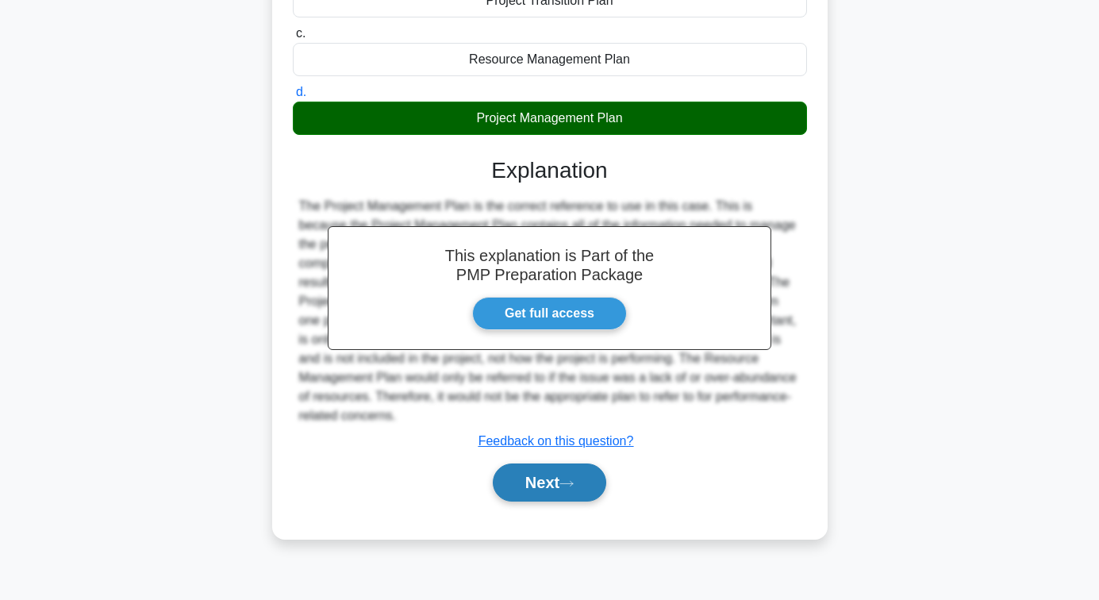
click at [527, 479] on button "Next" at bounding box center [549, 482] width 113 height 38
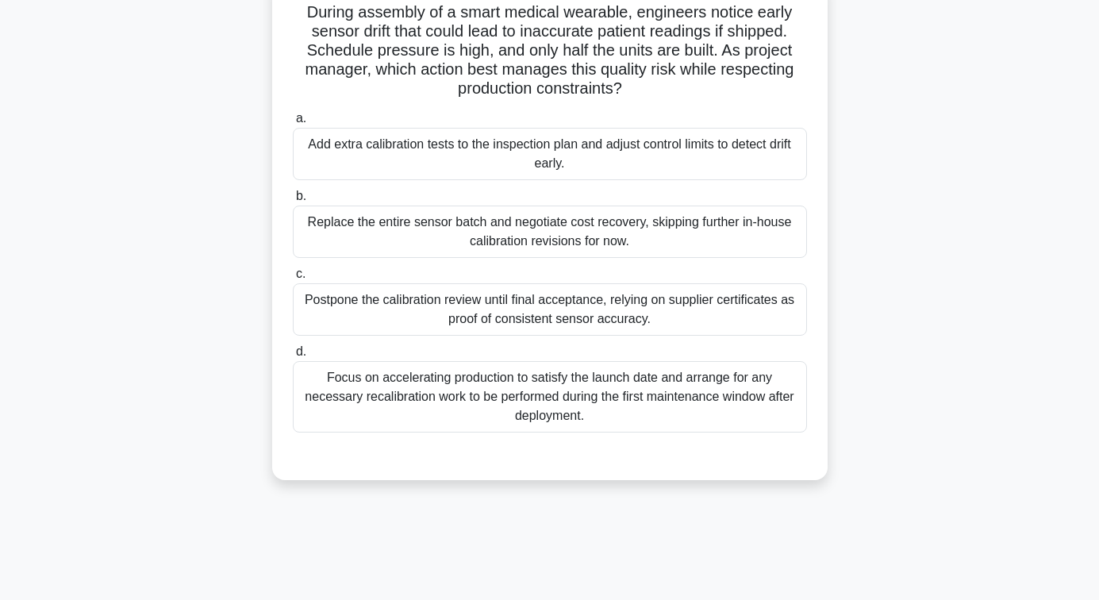
scroll to position [98, 0]
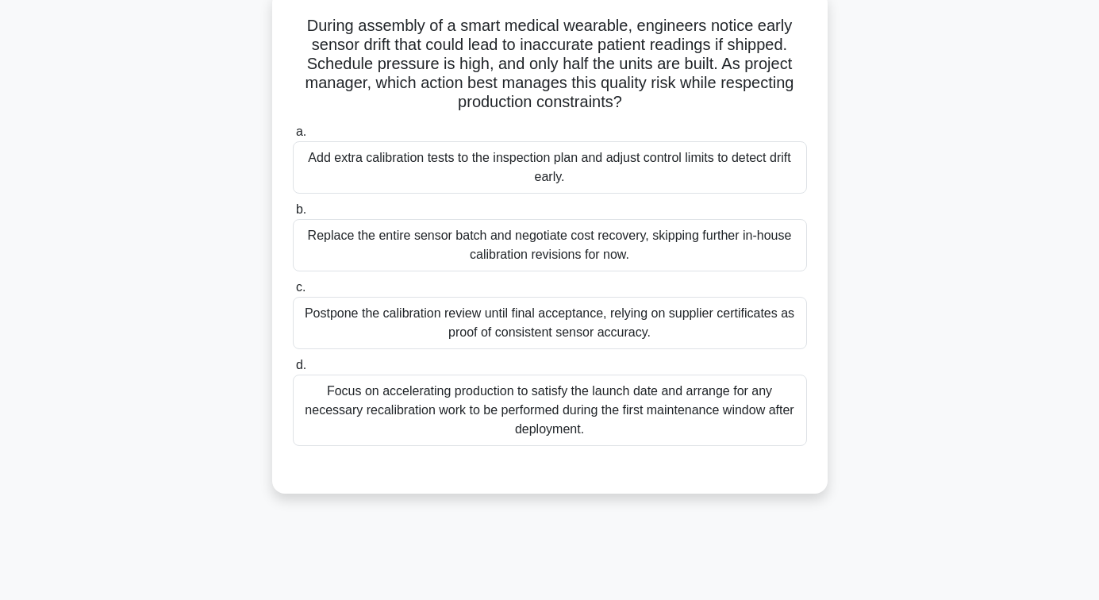
click at [532, 163] on div "Add extra calibration tests to the inspection plan and adjust control limits to…" at bounding box center [550, 167] width 514 height 52
click at [293, 137] on input "a. Add extra calibration tests to the inspection plan and adjust control limits…" at bounding box center [293, 132] width 0 height 10
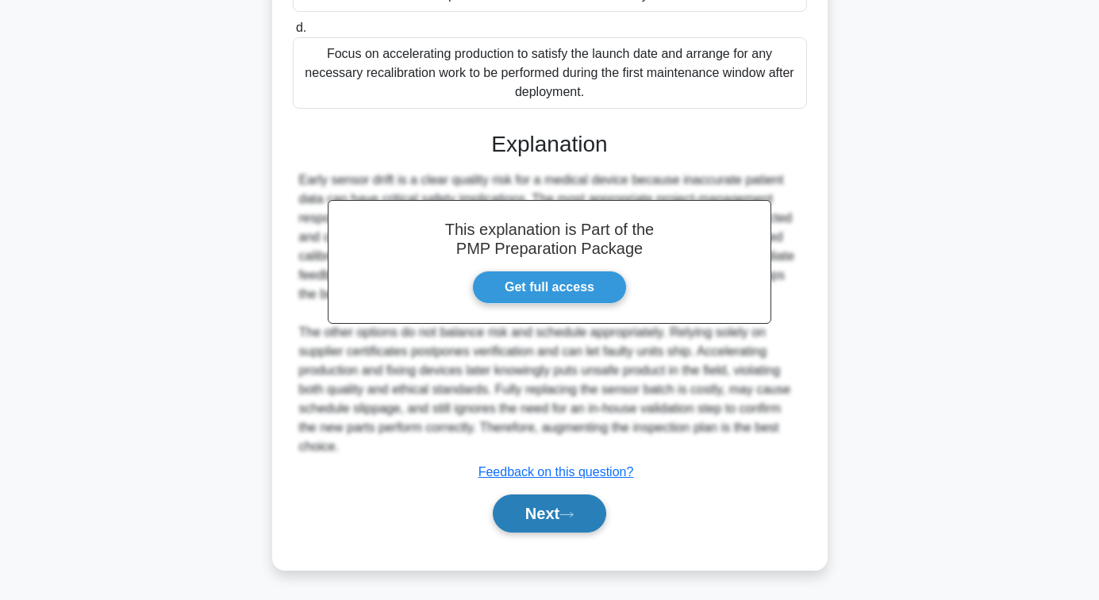
click at [552, 500] on button "Next" at bounding box center [549, 513] width 113 height 38
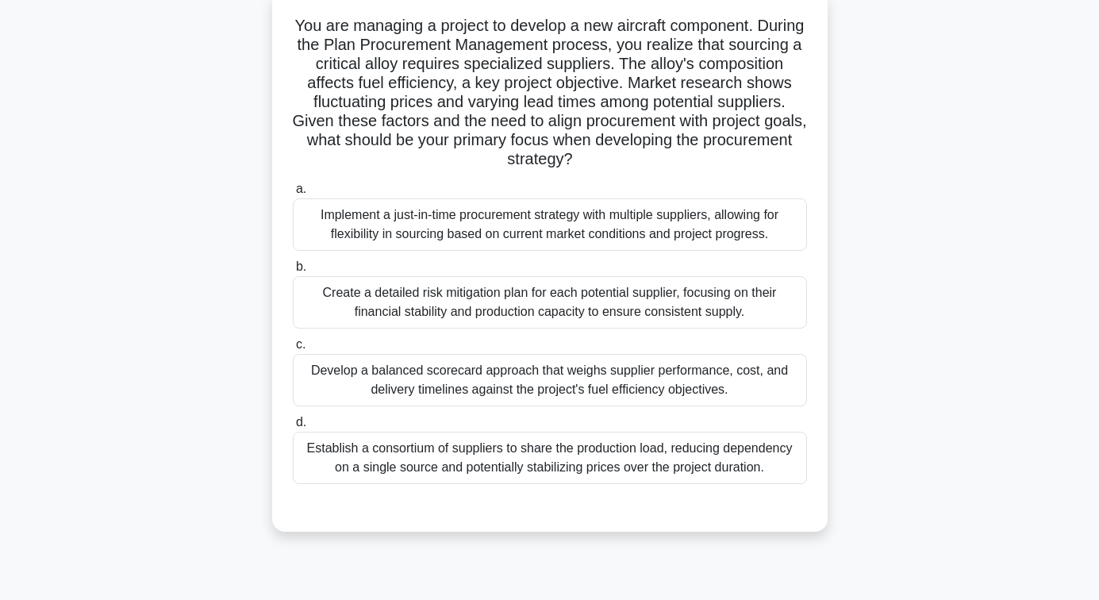
click at [563, 379] on div "Develop a balanced scorecard approach that weighs supplier performance, cost, a…" at bounding box center [550, 380] width 514 height 52
click at [293, 350] on input "c. Develop a balanced scorecard approach that weighs supplier performance, cost…" at bounding box center [293, 345] width 0 height 10
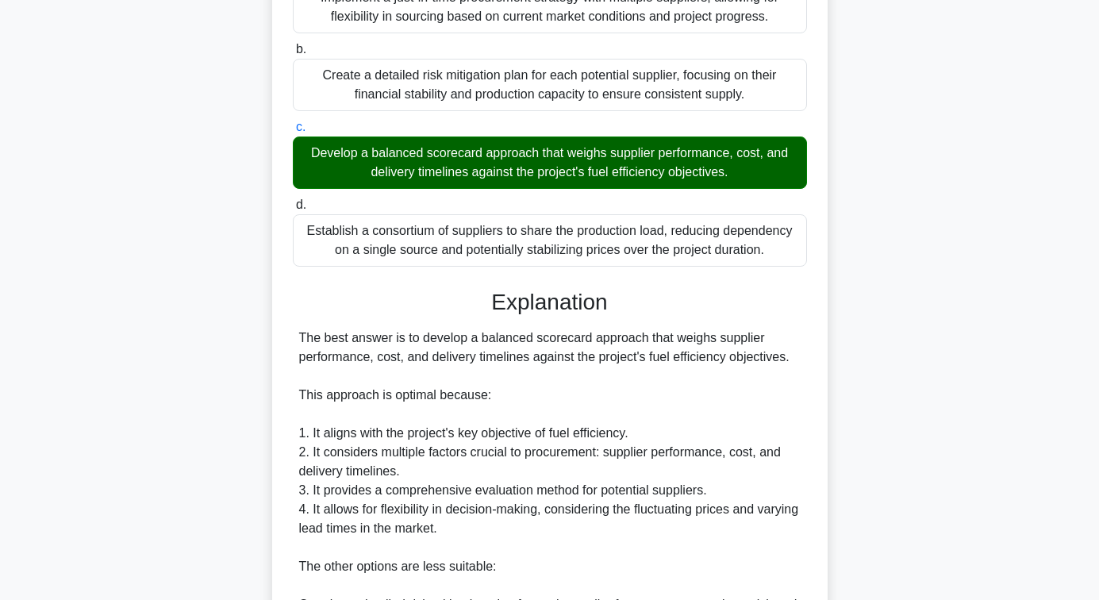
scroll to position [654, 0]
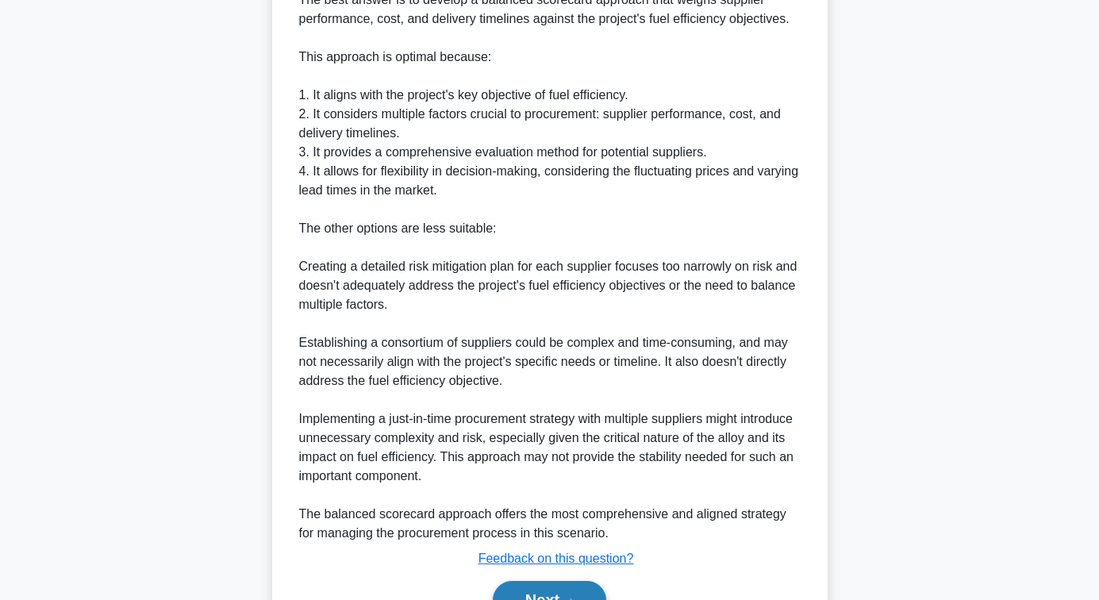
click at [556, 594] on button "Next" at bounding box center [549, 600] width 113 height 38
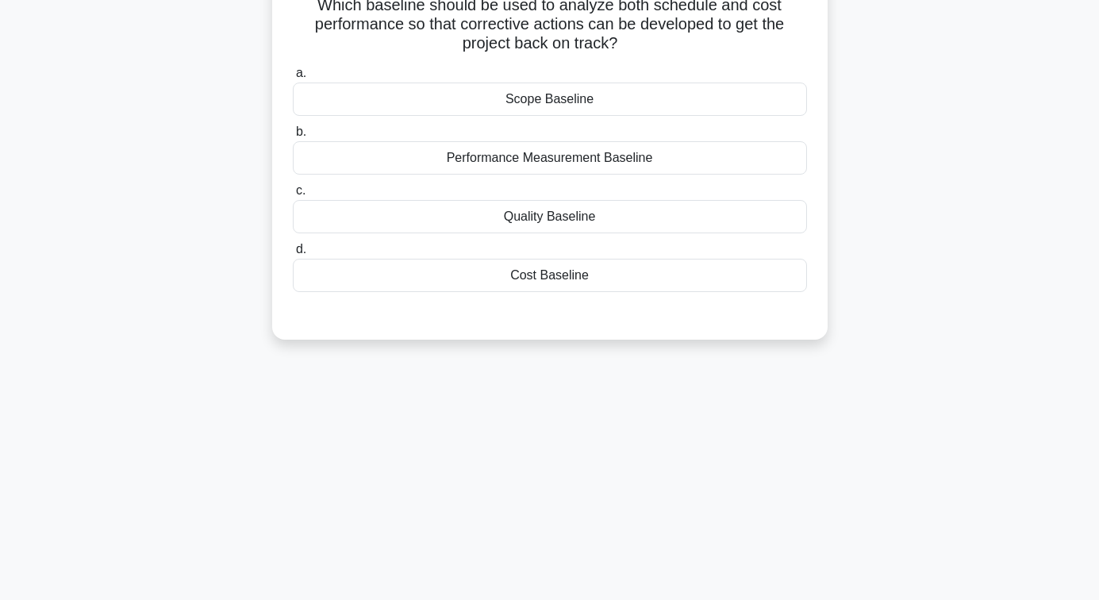
scroll to position [19, 0]
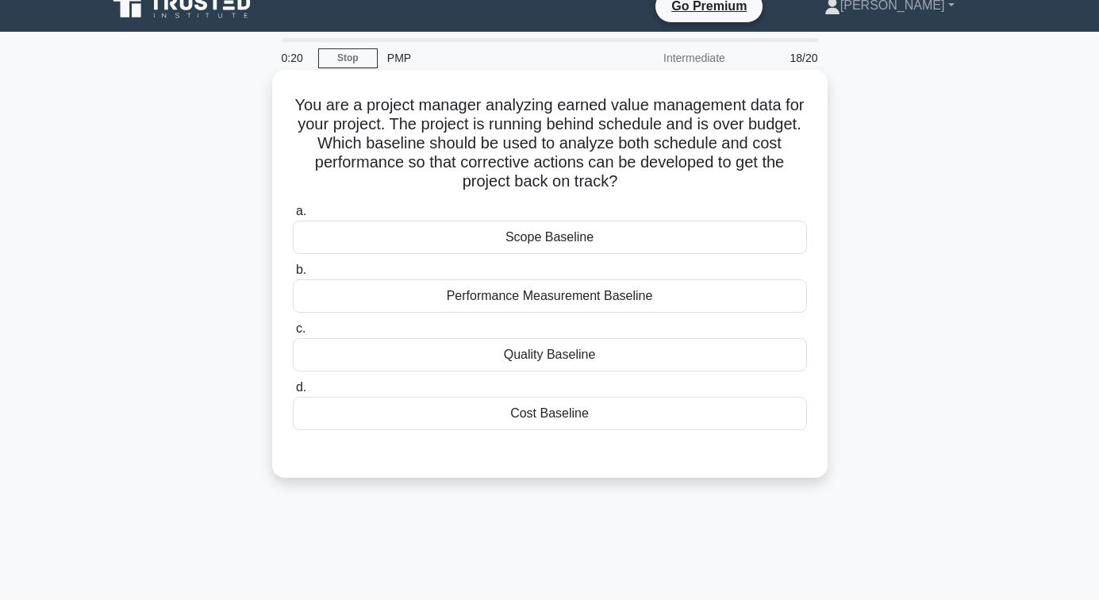
click at [550, 293] on div "Performance Measurement Baseline" at bounding box center [550, 295] width 514 height 33
click at [293, 275] on input "b. Performance Measurement Baseline" at bounding box center [293, 270] width 0 height 10
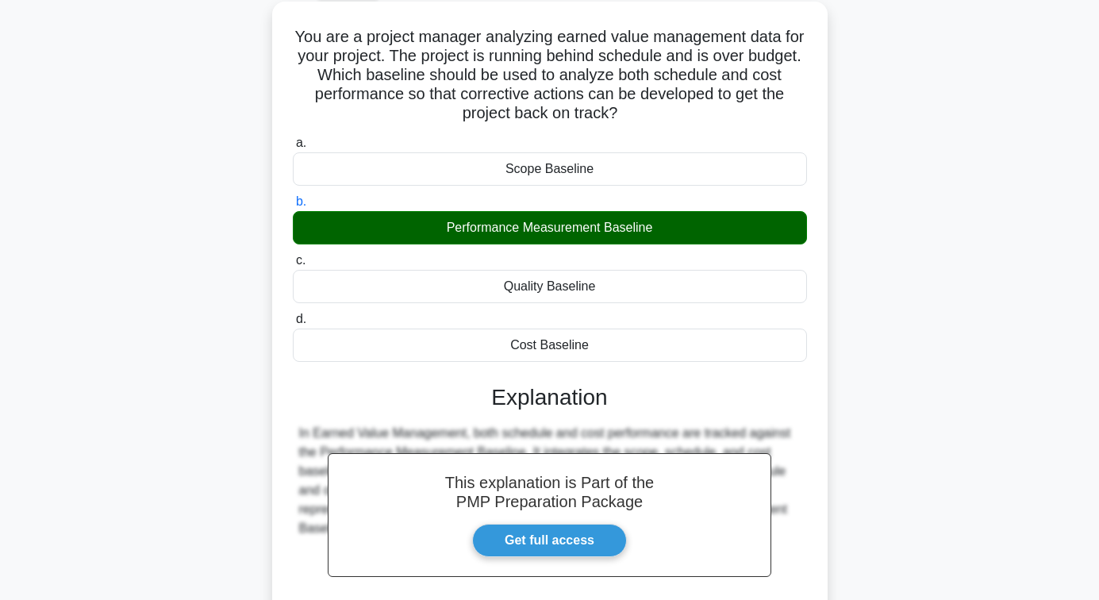
scroll to position [257, 0]
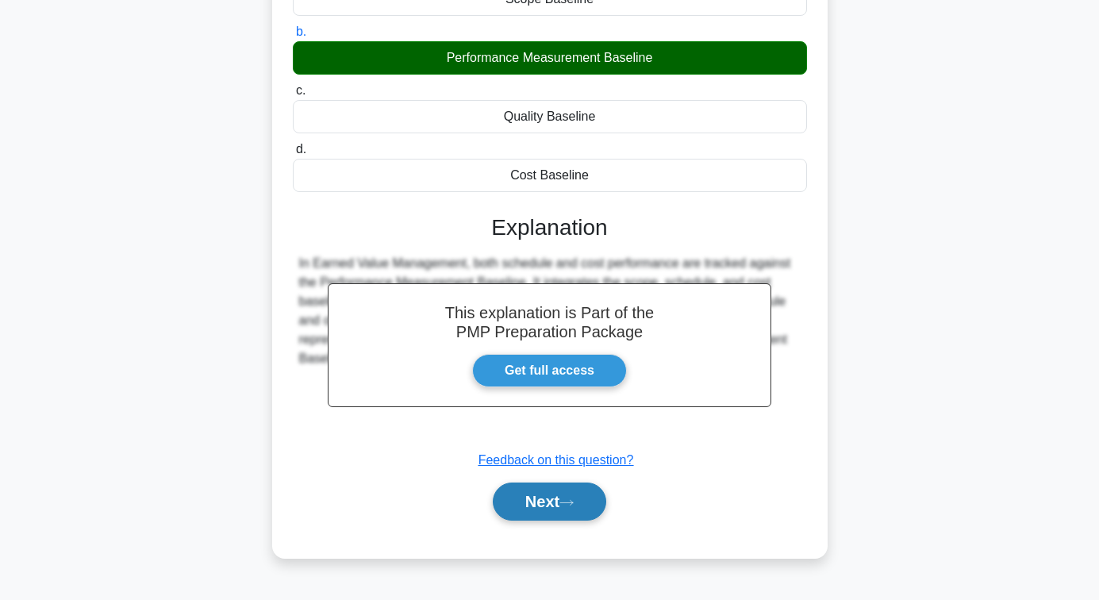
click at [540, 496] on button "Next" at bounding box center [549, 502] width 113 height 38
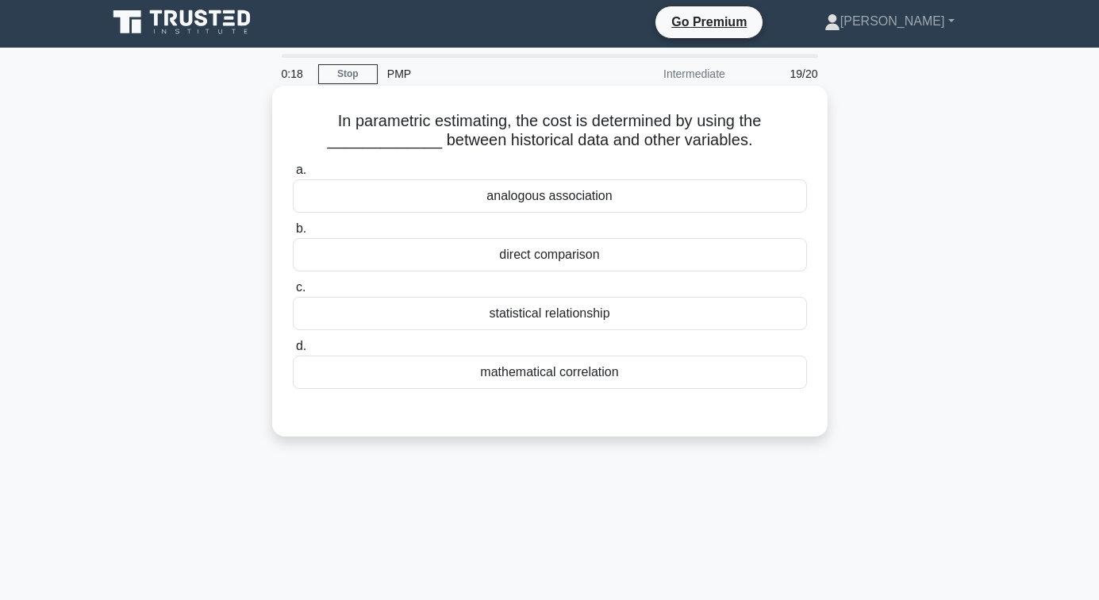
scroll to position [0, 0]
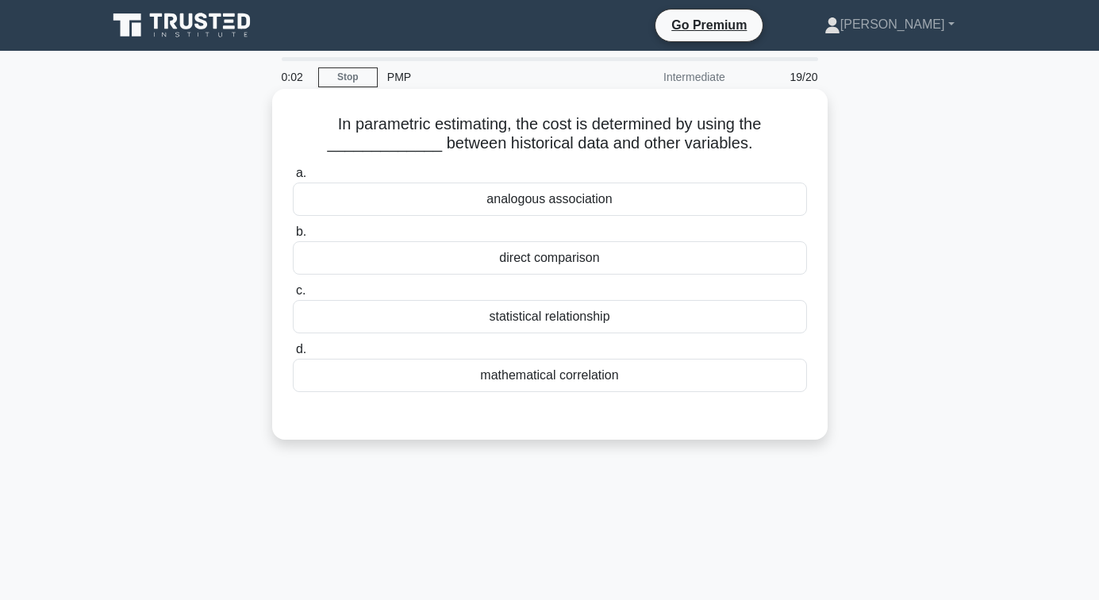
click at [542, 191] on div "analogous association" at bounding box center [550, 199] width 514 height 33
click at [293, 179] on input "a. analogous association" at bounding box center [293, 173] width 0 height 10
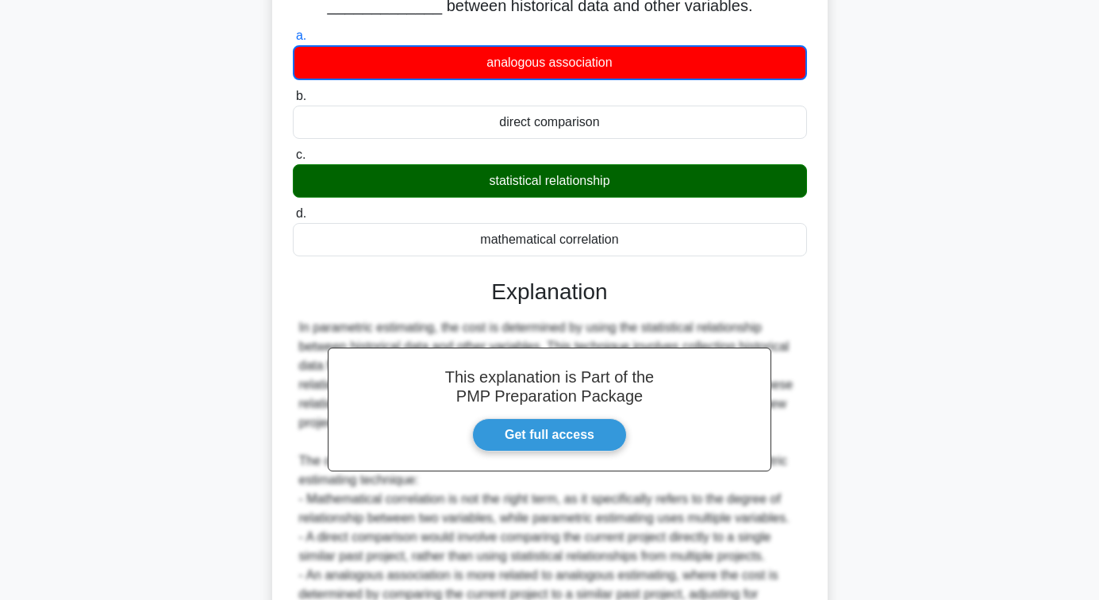
scroll to position [305, 0]
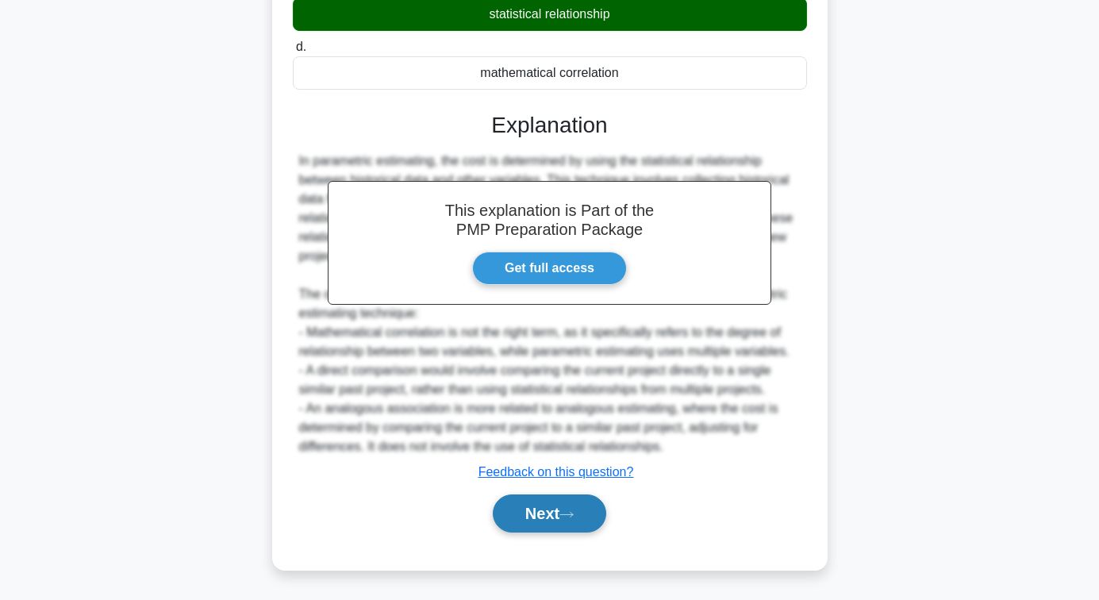
click at [559, 499] on button "Next" at bounding box center [549, 513] width 113 height 38
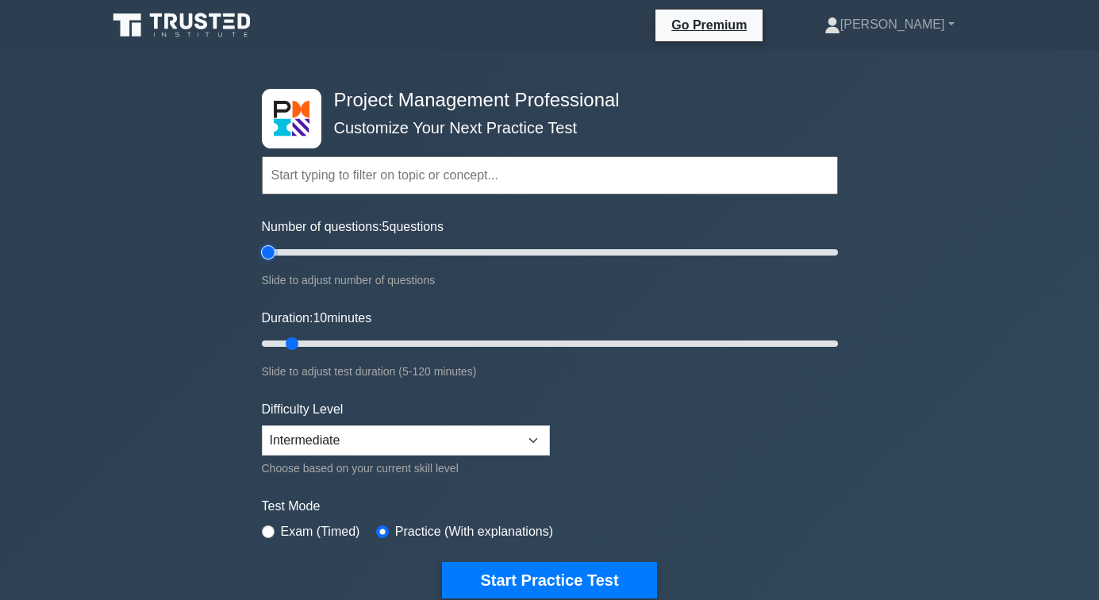
drag, startPoint x: 311, startPoint y: 252, endPoint x: 269, endPoint y: 264, distance: 43.9
type input "5"
click at [269, 262] on input "Number of questions: 5 questions" at bounding box center [550, 252] width 576 height 19
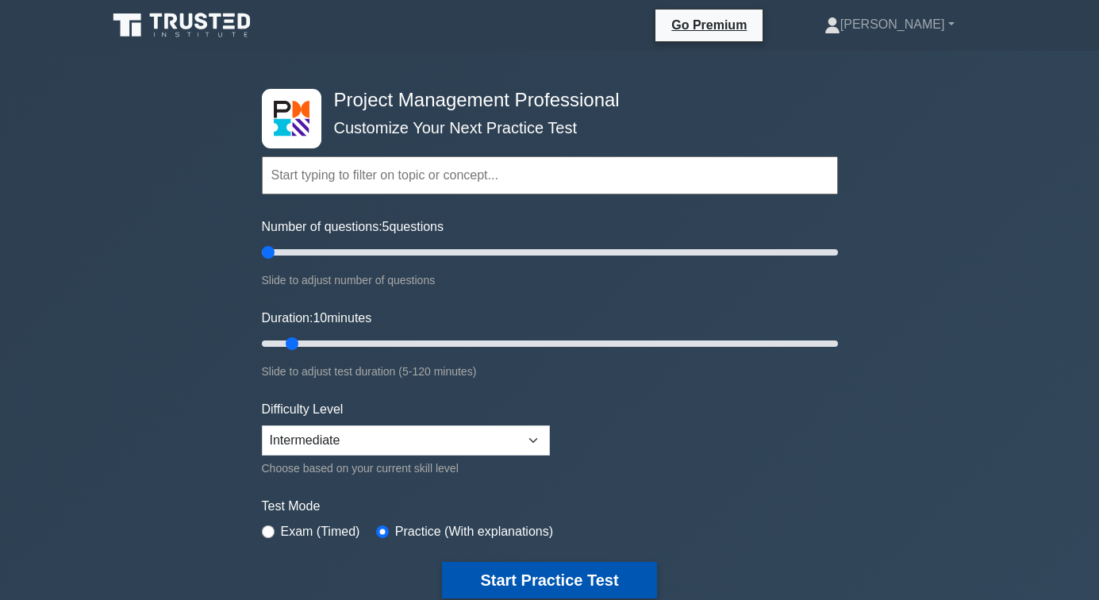
click at [533, 579] on button "Start Practice Test" at bounding box center [549, 580] width 214 height 37
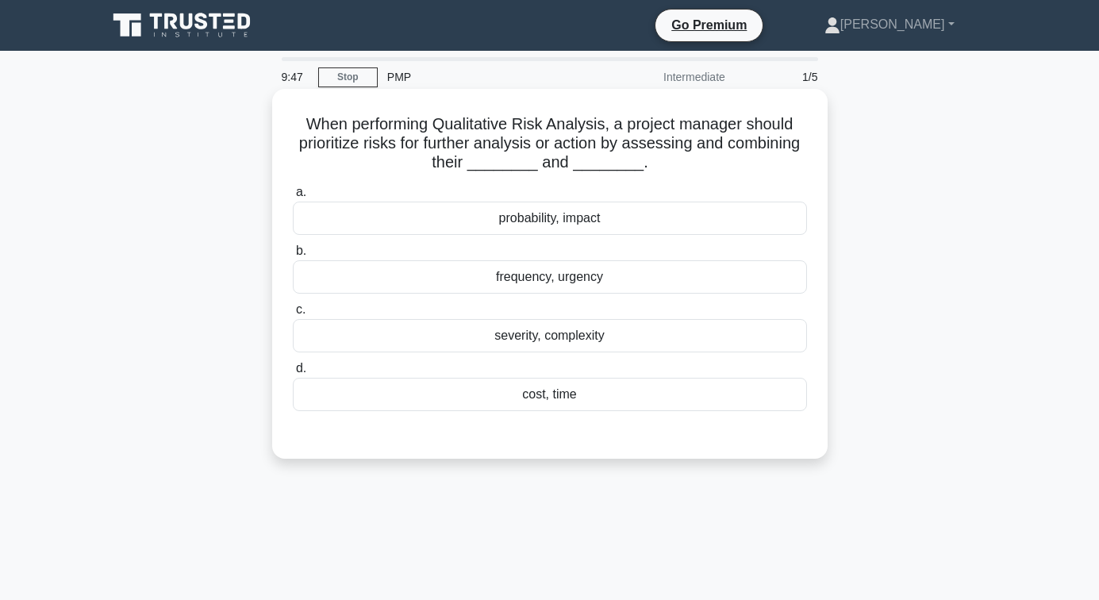
click at [548, 212] on div "probability, impact" at bounding box center [550, 218] width 514 height 33
click at [293, 198] on input "a. probability, impact" at bounding box center [293, 192] width 0 height 10
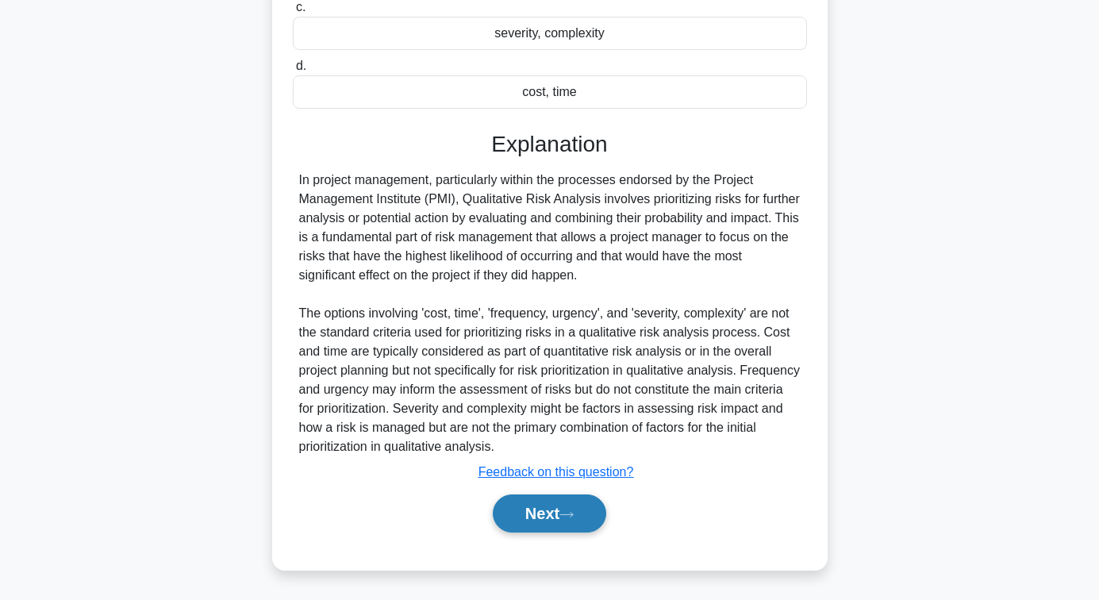
click at [554, 509] on button "Next" at bounding box center [549, 513] width 113 height 38
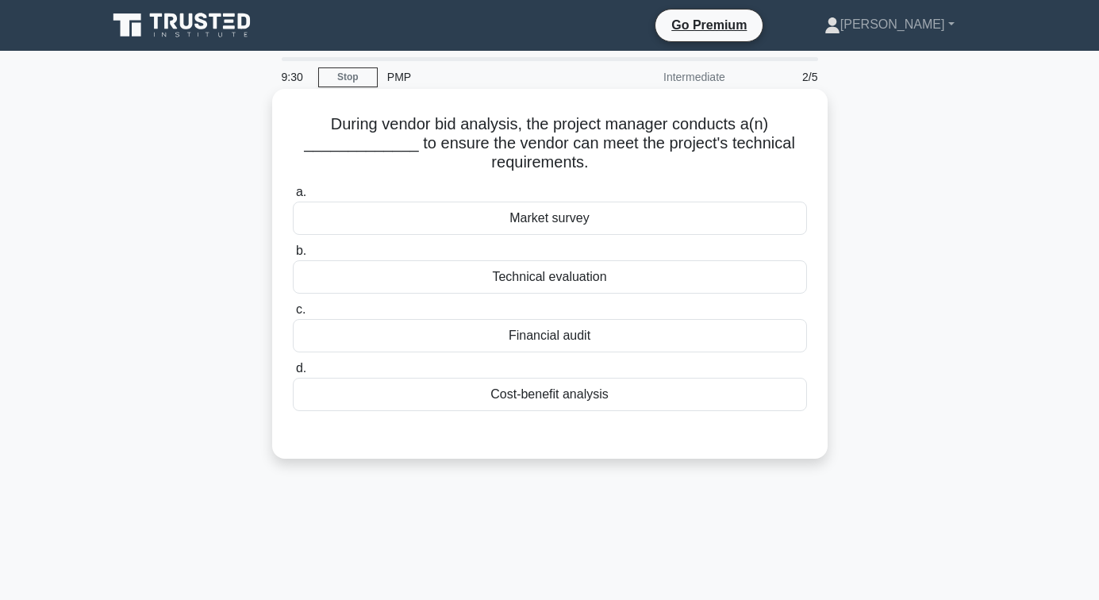
click at [529, 275] on div "Technical evaluation" at bounding box center [550, 276] width 514 height 33
click at [293, 256] on input "b. Technical evaluation" at bounding box center [293, 251] width 0 height 10
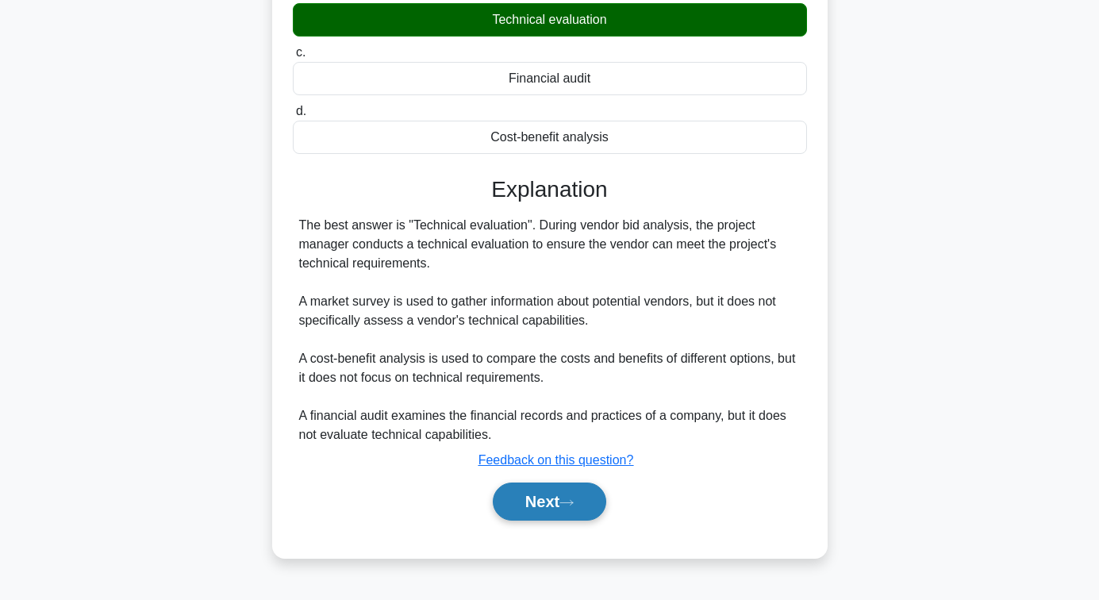
click at [507, 503] on button "Next" at bounding box center [549, 502] width 113 height 38
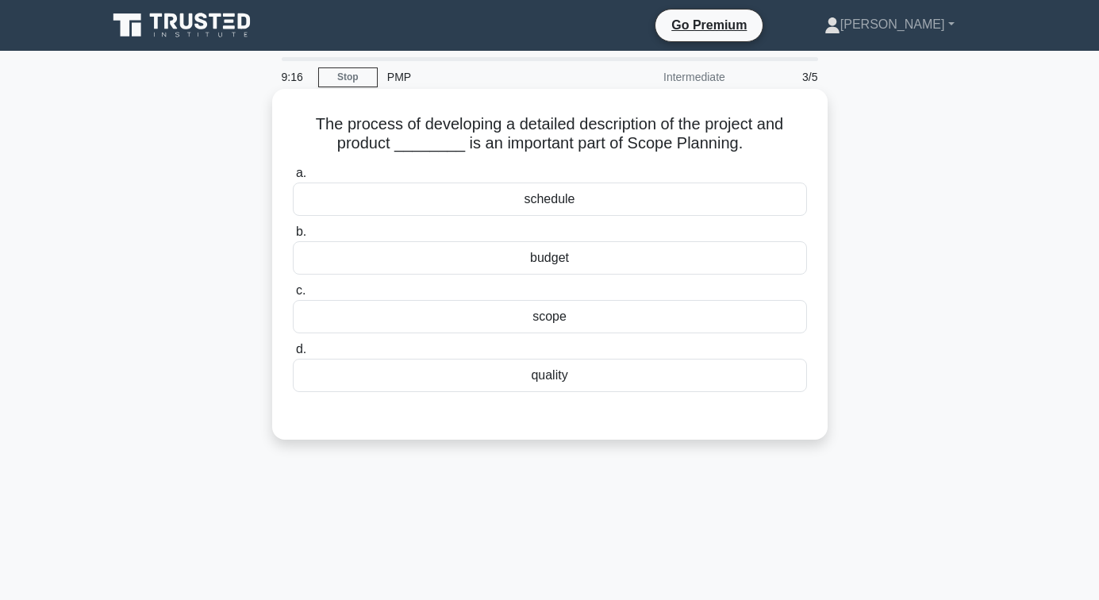
click at [546, 319] on div "scope" at bounding box center [550, 316] width 514 height 33
click at [293, 296] on input "c. scope" at bounding box center [293, 291] width 0 height 10
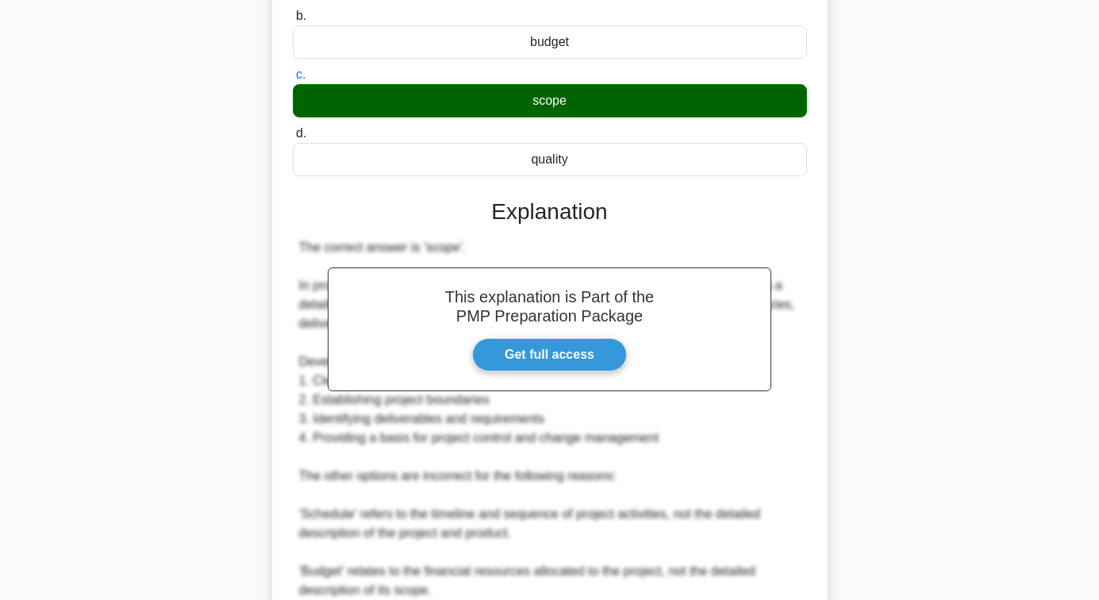
scroll to position [494, 0]
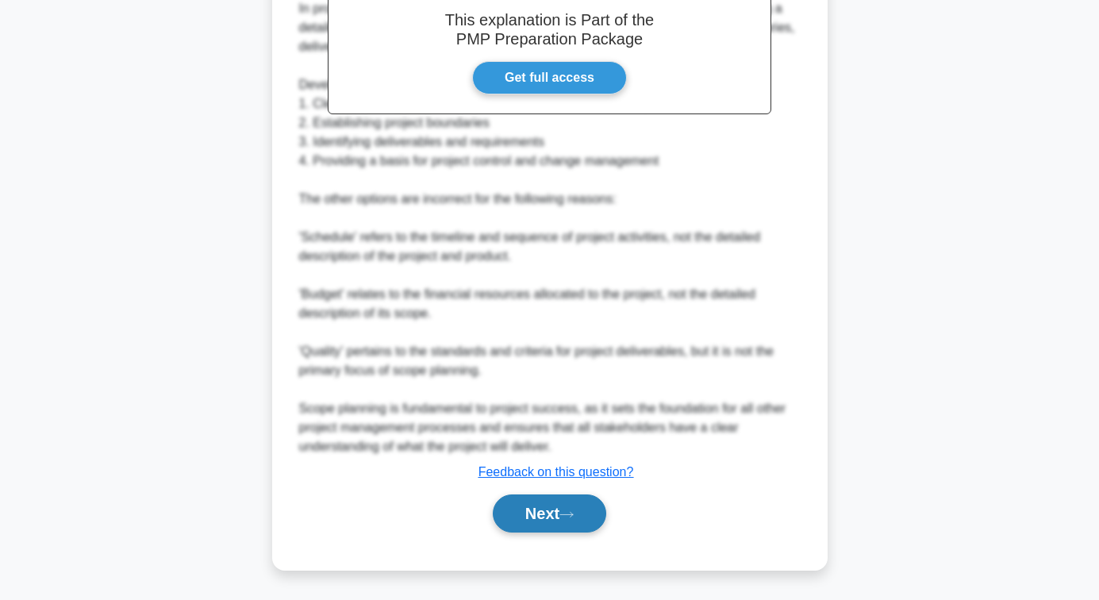
click at [552, 508] on button "Next" at bounding box center [549, 513] width 113 height 38
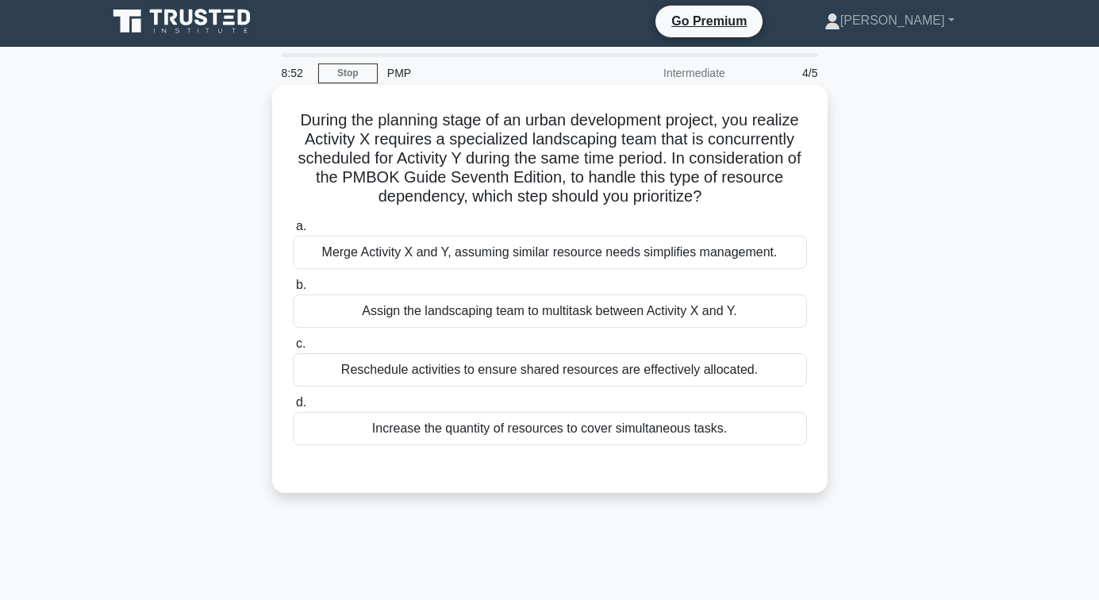
scroll to position [0, 0]
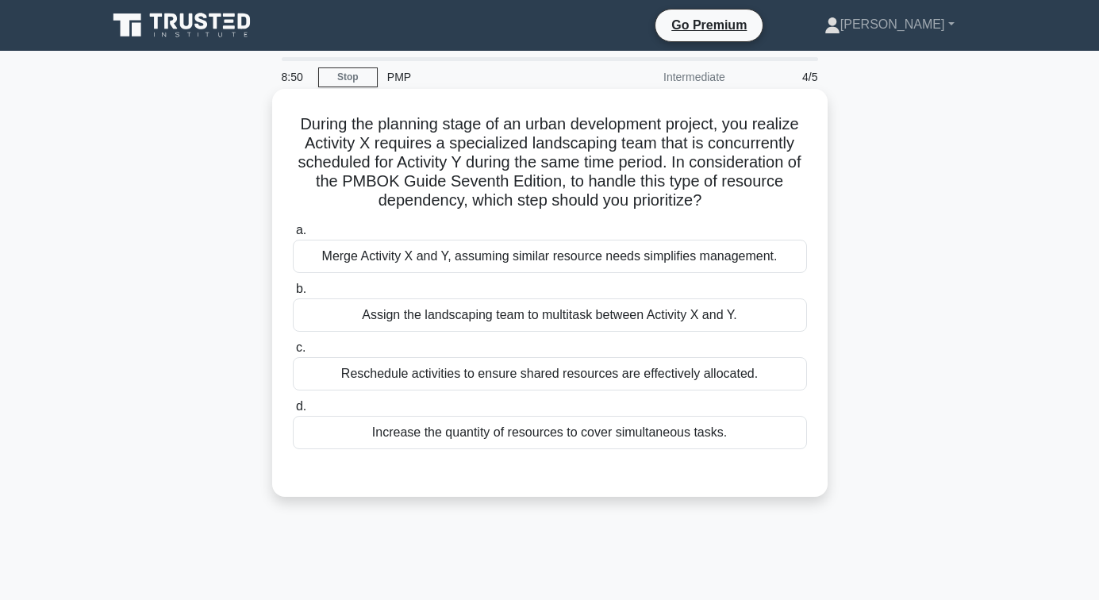
click at [539, 378] on div "Reschedule activities to ensure shared resources are effectively allocated." at bounding box center [550, 373] width 514 height 33
click at [293, 353] on input "c. Reschedule activities to ensure shared resources are effectively allocated." at bounding box center [293, 348] width 0 height 10
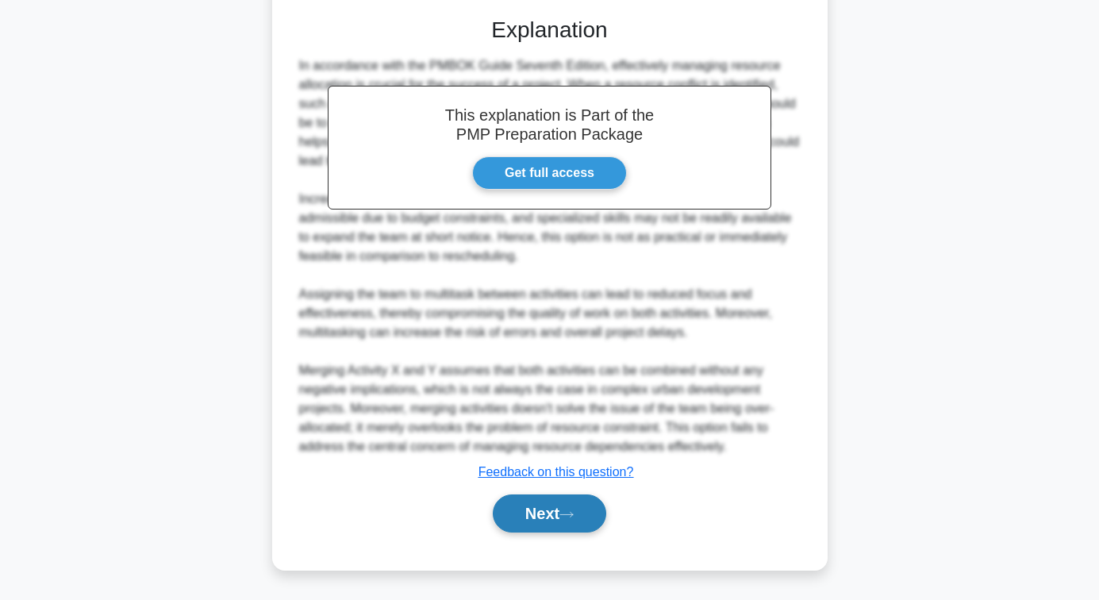
click at [550, 498] on button "Next" at bounding box center [549, 513] width 113 height 38
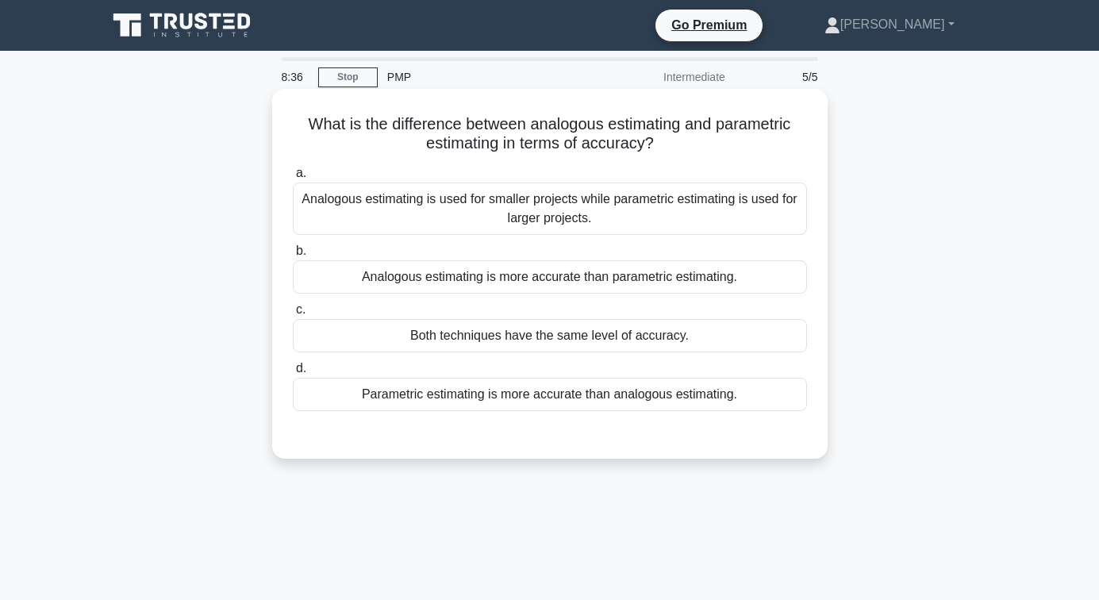
click at [507, 402] on div "Parametric estimating is more accurate than analogous estimating." at bounding box center [550, 394] width 514 height 33
click at [293, 374] on input "d. Parametric estimating is more accurate than analogous estimating." at bounding box center [293, 368] width 0 height 10
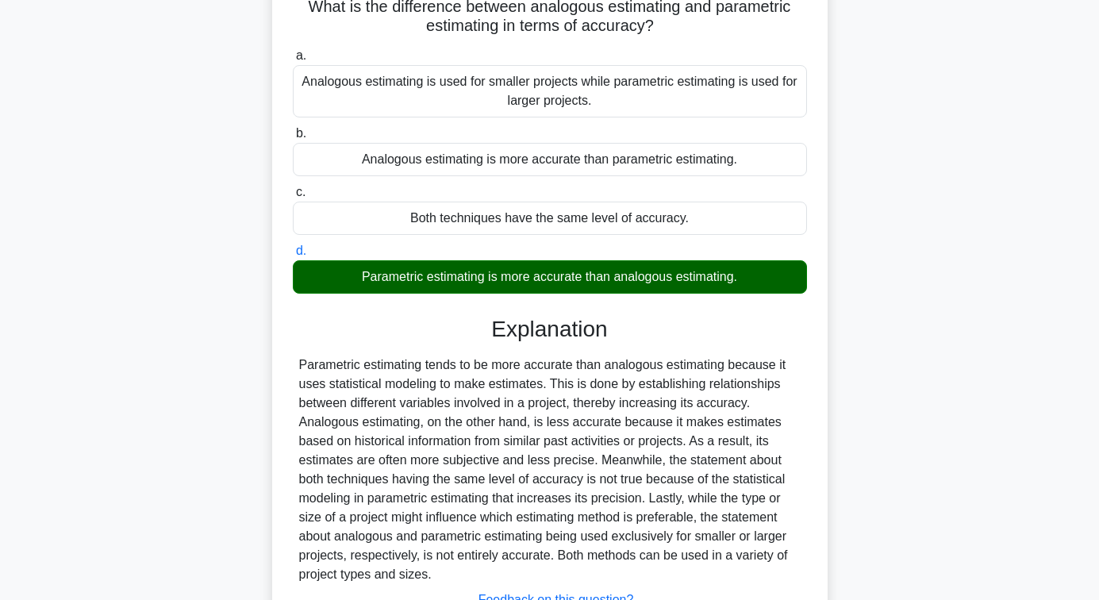
scroll to position [257, 0]
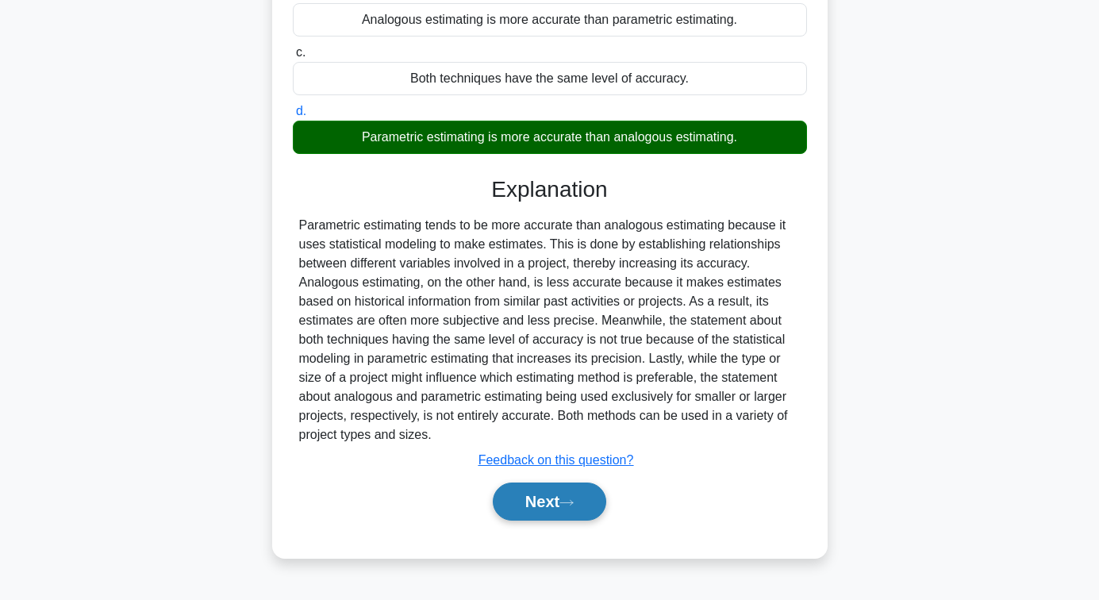
click at [536, 508] on button "Next" at bounding box center [549, 502] width 113 height 38
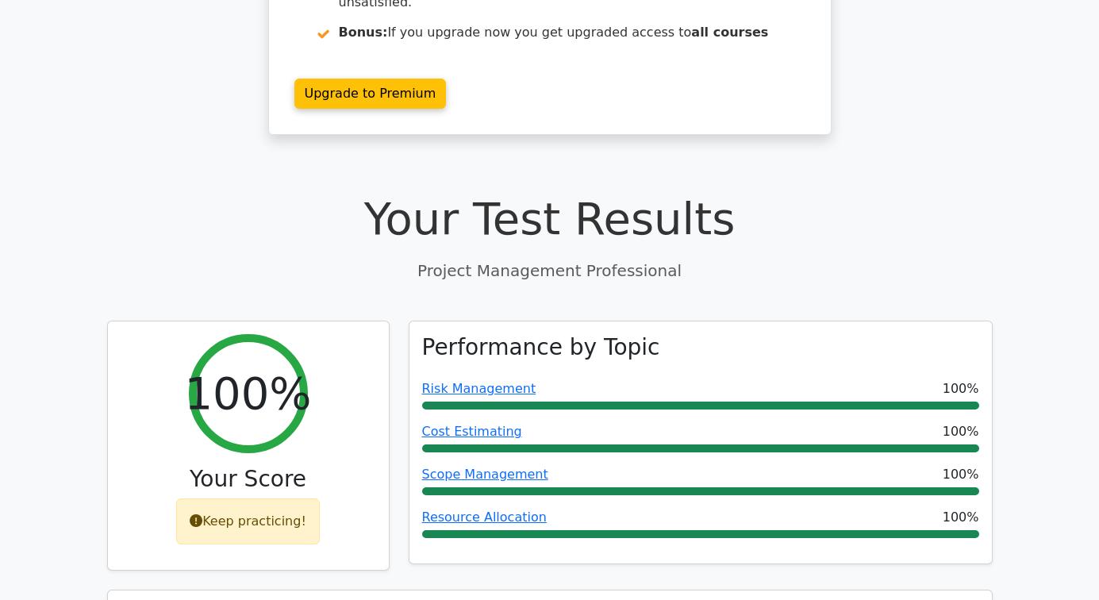
scroll to position [635, 0]
